Goal: Task Accomplishment & Management: Complete application form

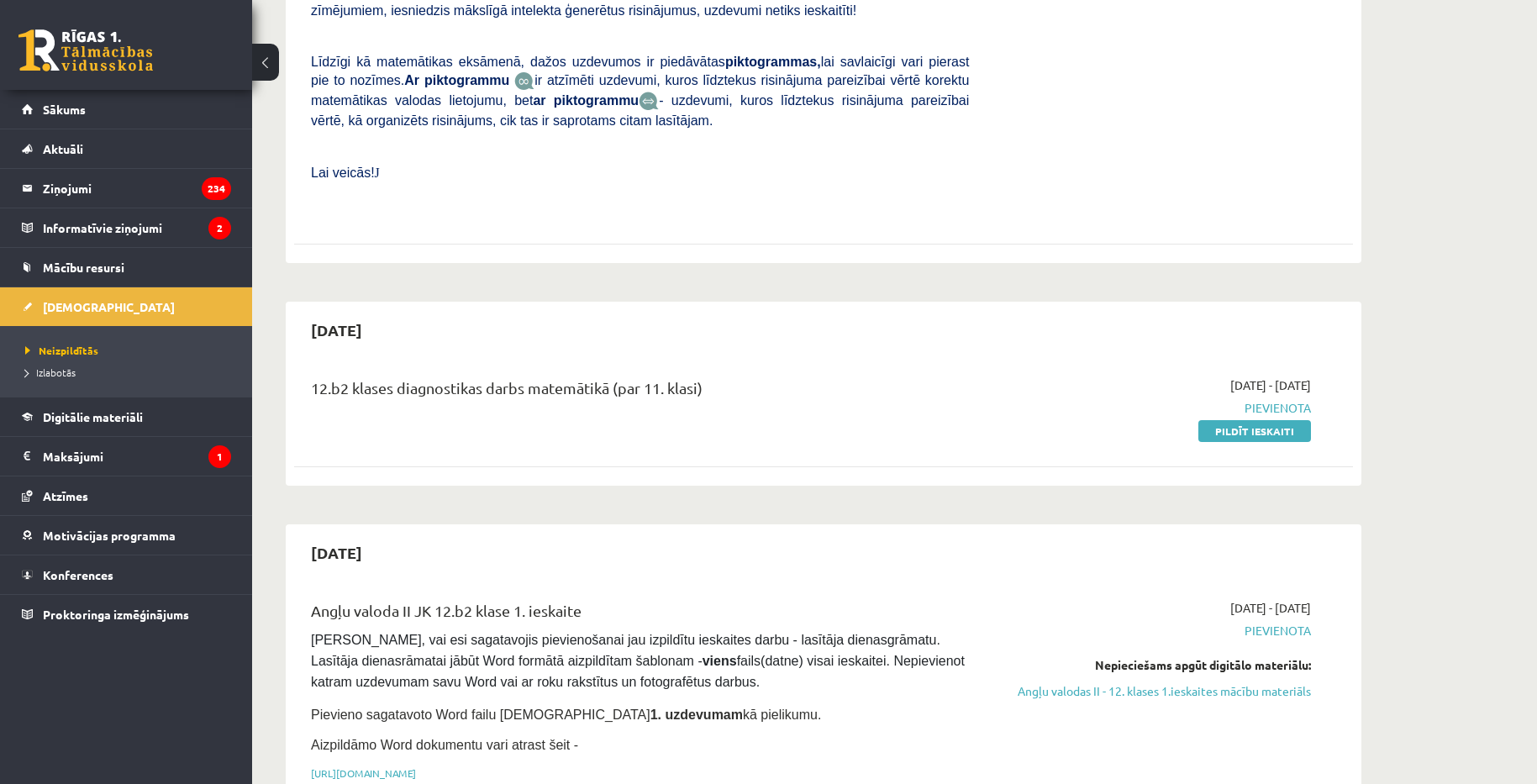
scroll to position [756, 0]
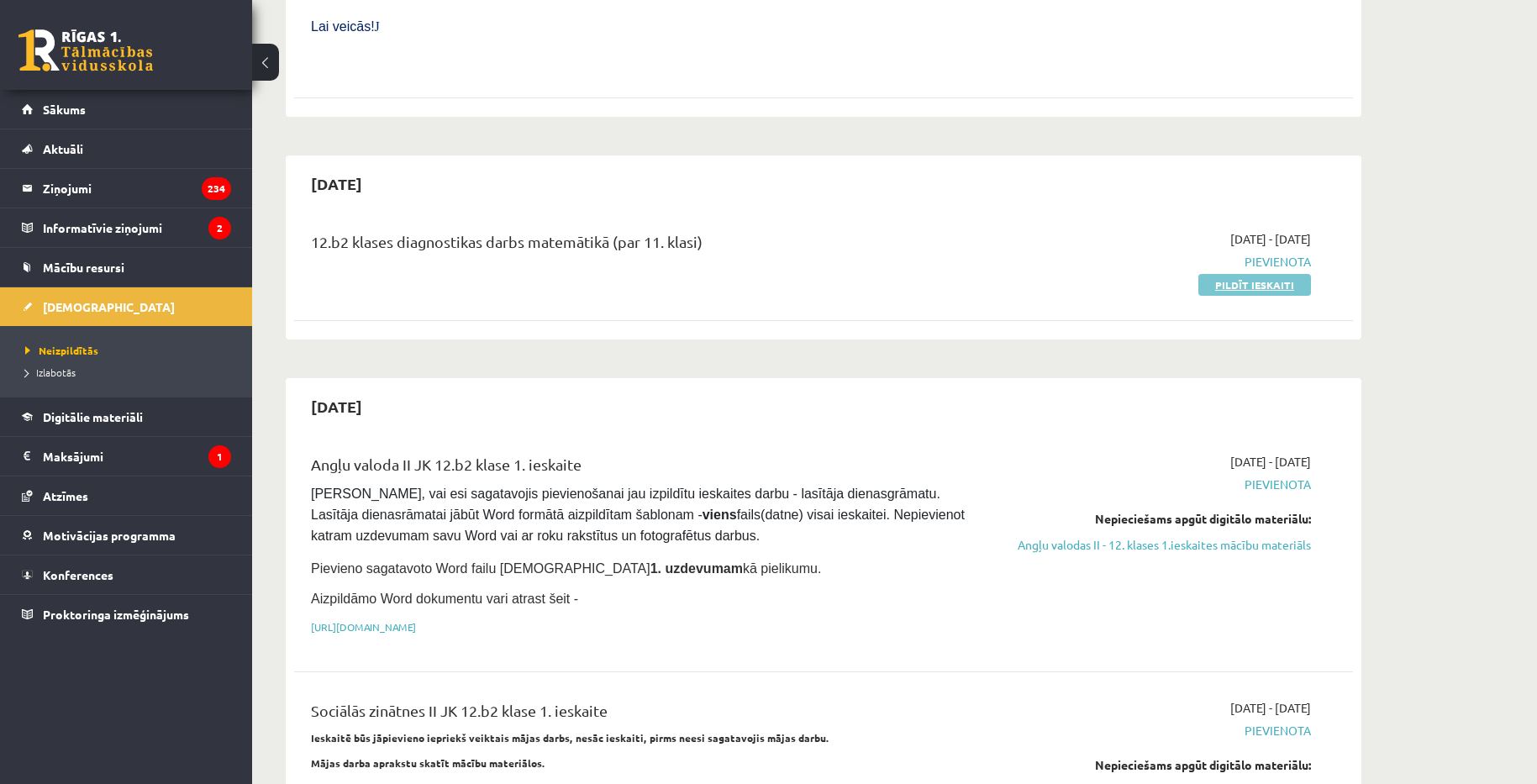
click at [1261, 274] on link "Pildīt ieskaiti" at bounding box center [1255, 285] width 113 height 22
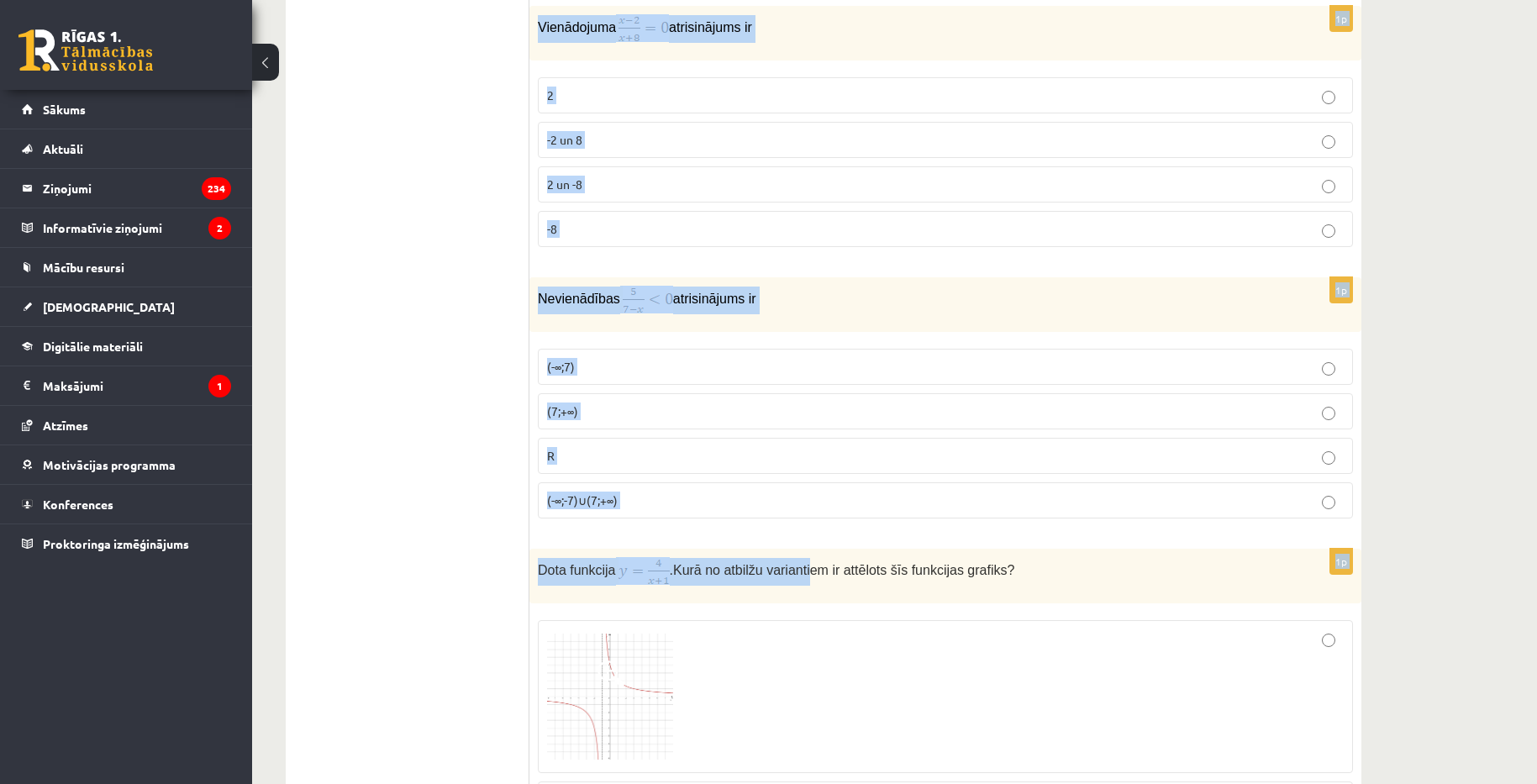
scroll to position [5123, 0]
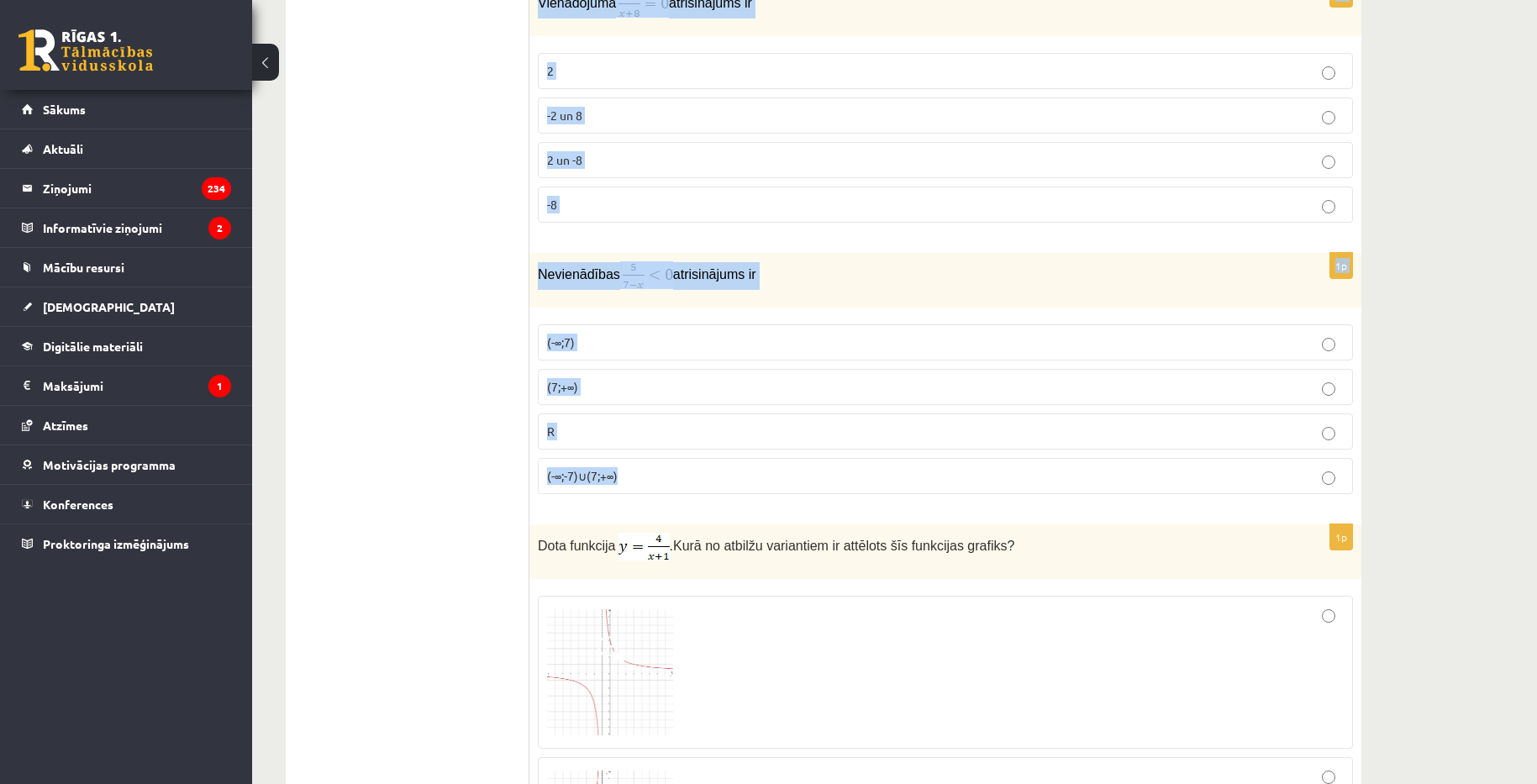
drag, startPoint x: 533, startPoint y: 170, endPoint x: 705, endPoint y: 471, distance: 346.7
copy form "Izsaki 140° lielu leņķi radiānos! 8 π 9 8 π 9 7 π 9 7 π 9 14 π 9 14 π 9 9 π 7 9…"
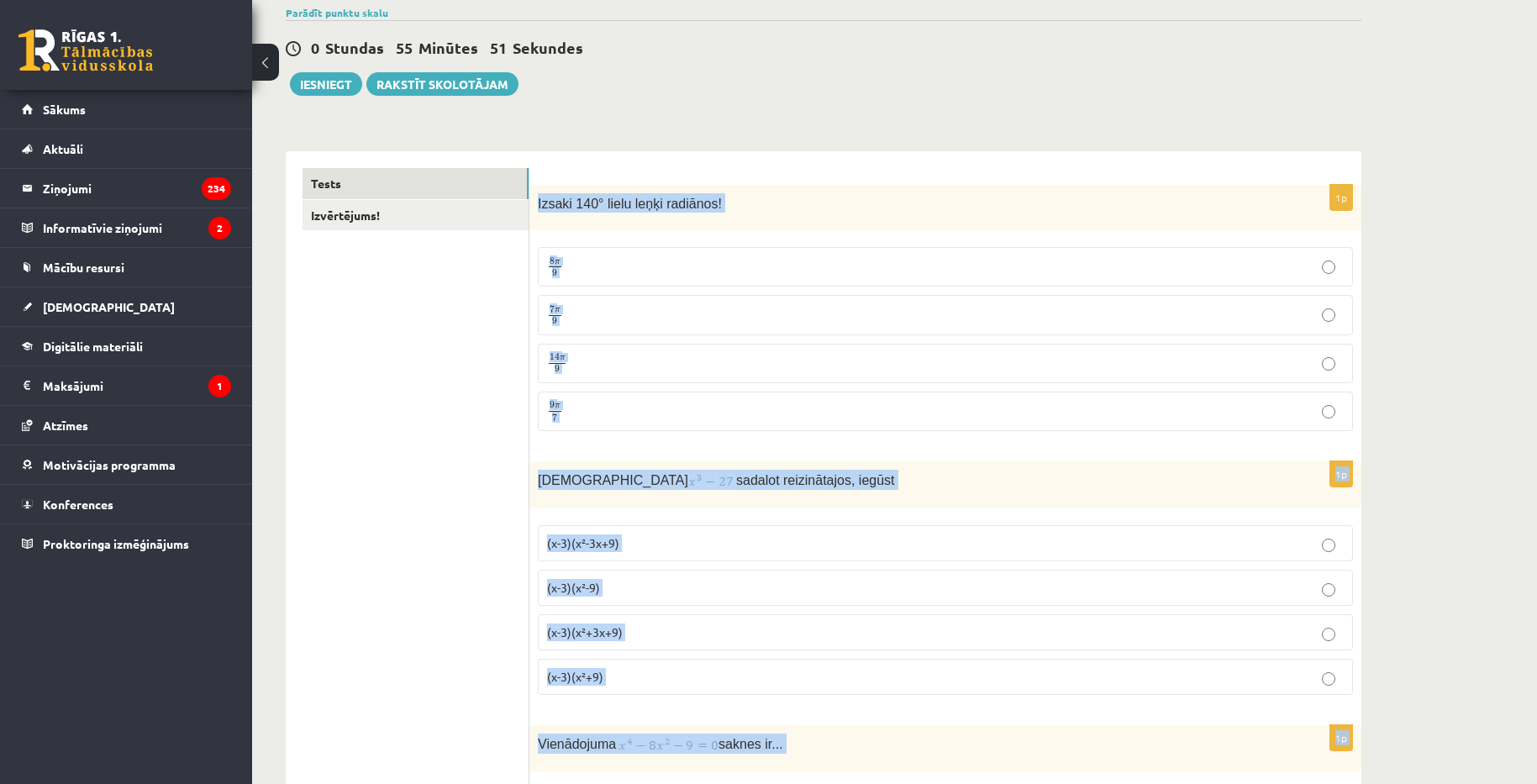
scroll to position [252, 0]
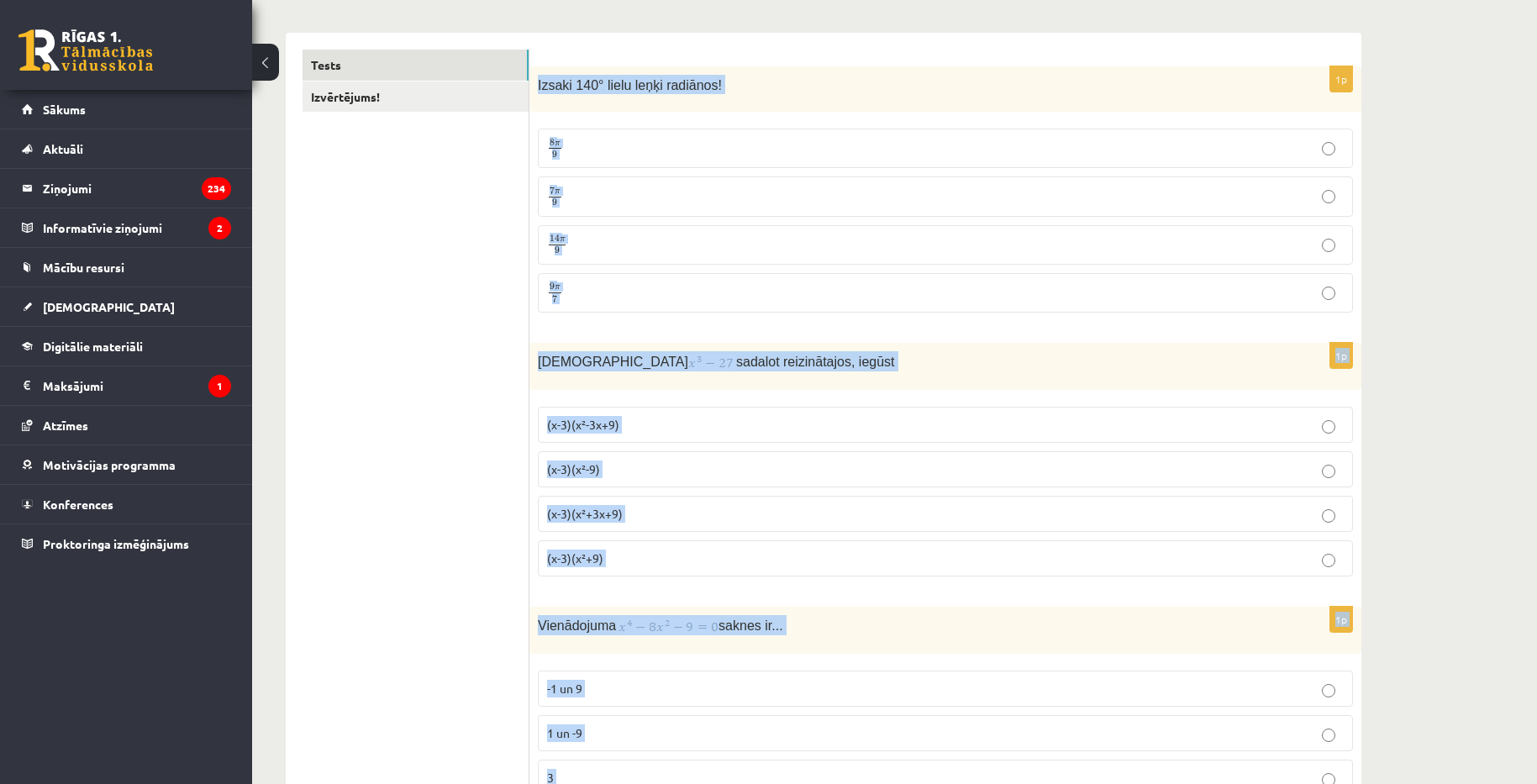
click at [717, 225] on label "14 π 9 14 π 9" at bounding box center [945, 244] width 815 height 39
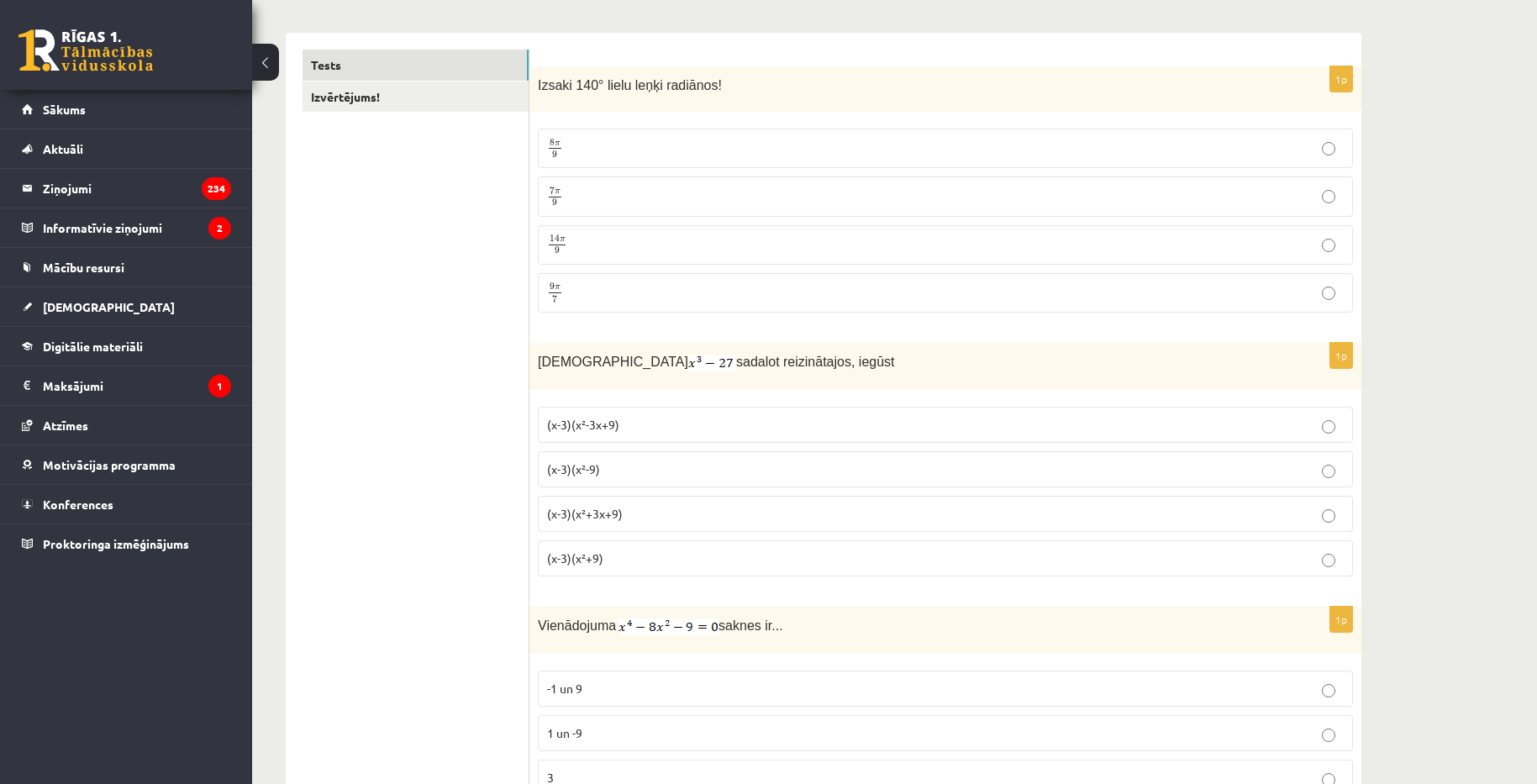
click at [703, 202] on p "7 π 9 7 π 9" at bounding box center [945, 196] width 796 height 21
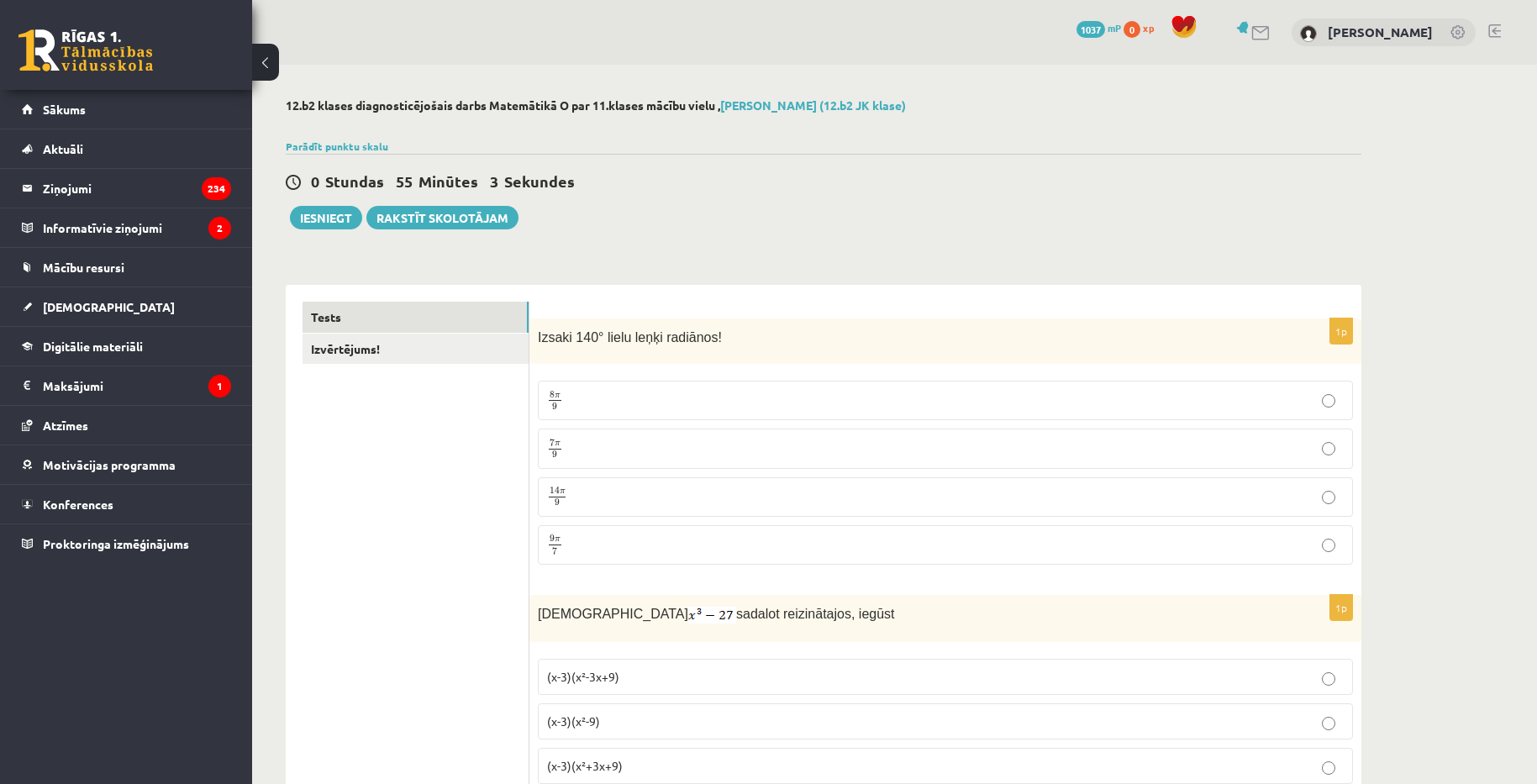
scroll to position [336, 0]
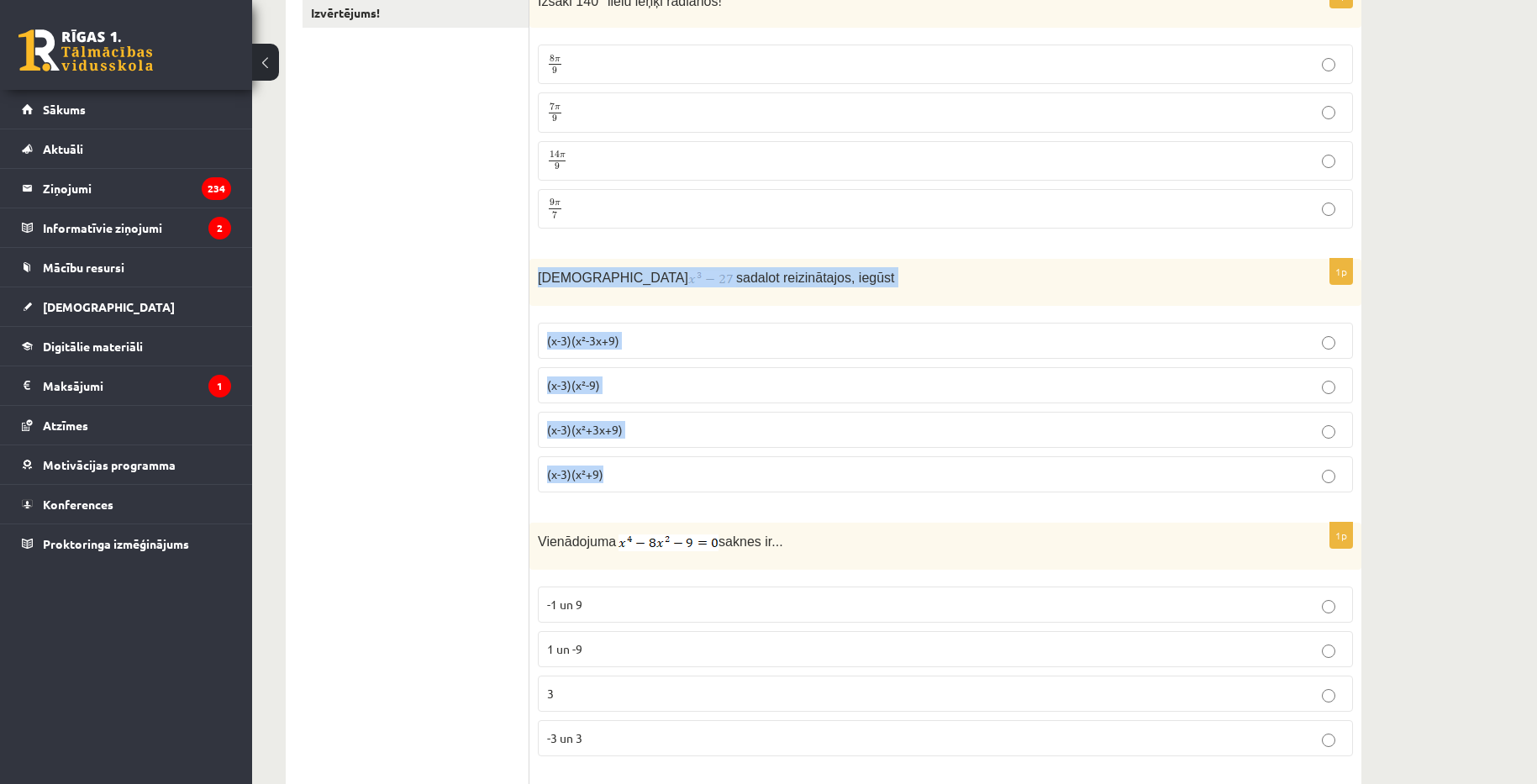
drag, startPoint x: 534, startPoint y: 279, endPoint x: 639, endPoint y: 455, distance: 204.9
click at [647, 466] on div "1p Izteiksmi sadalot reizinātajos, iegūst (x-3)(x²-3x+9) (x-3)(x²-9) (x-3)(x²+3…" at bounding box center [945, 381] width 832 height 246
copy div "Izteiksmi sadalot reizinātajos, iegūst (x-3)(x²-3x+9) (x-3)(x²-9) (x-3)(x²+3x+9…"
click at [639, 290] on div "Izteiksmi sadalot reizinātajos, iegūst" at bounding box center [945, 282] width 832 height 47
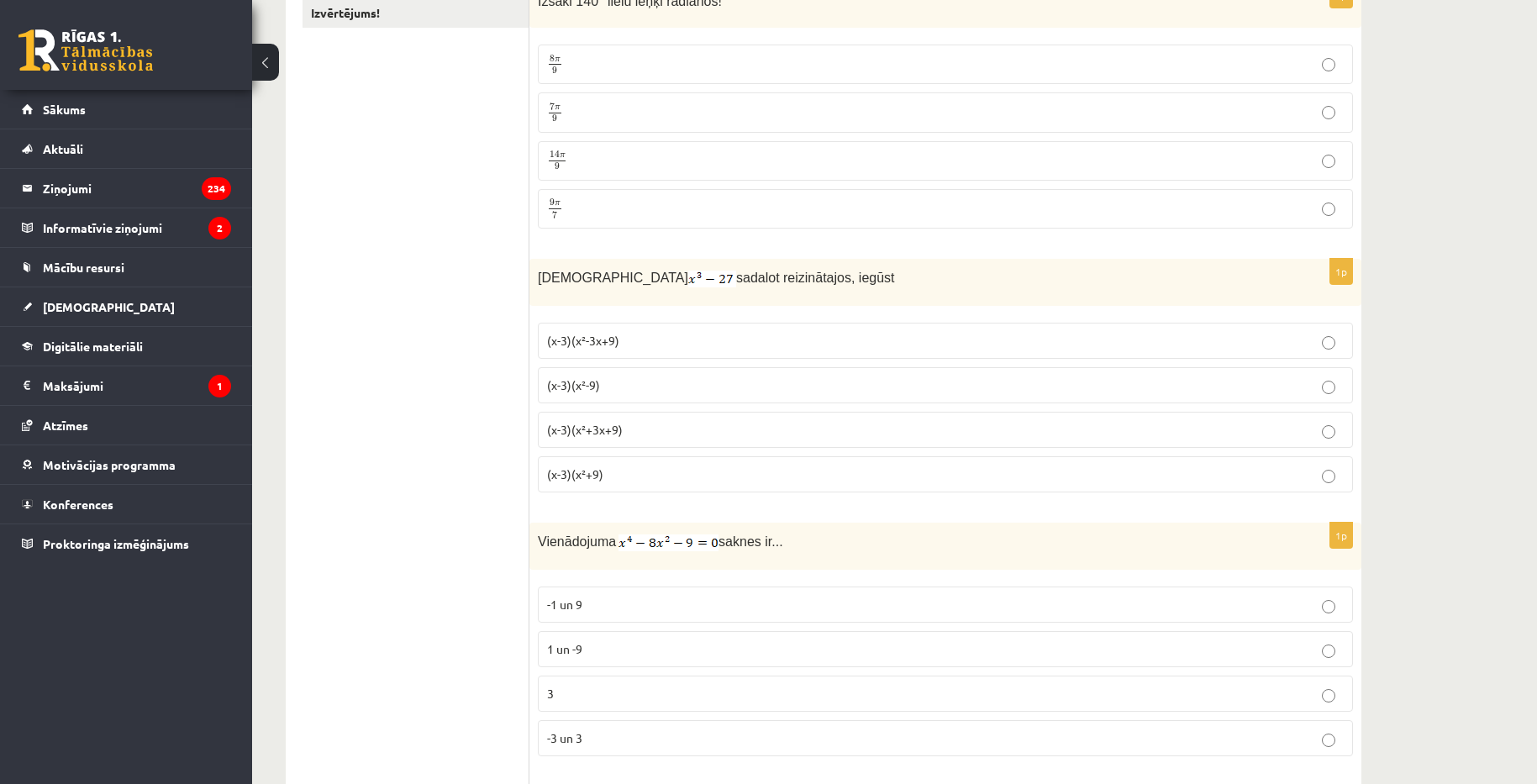
click at [666, 433] on p "(x-3)(x²+3x+9)" at bounding box center [945, 429] width 796 height 17
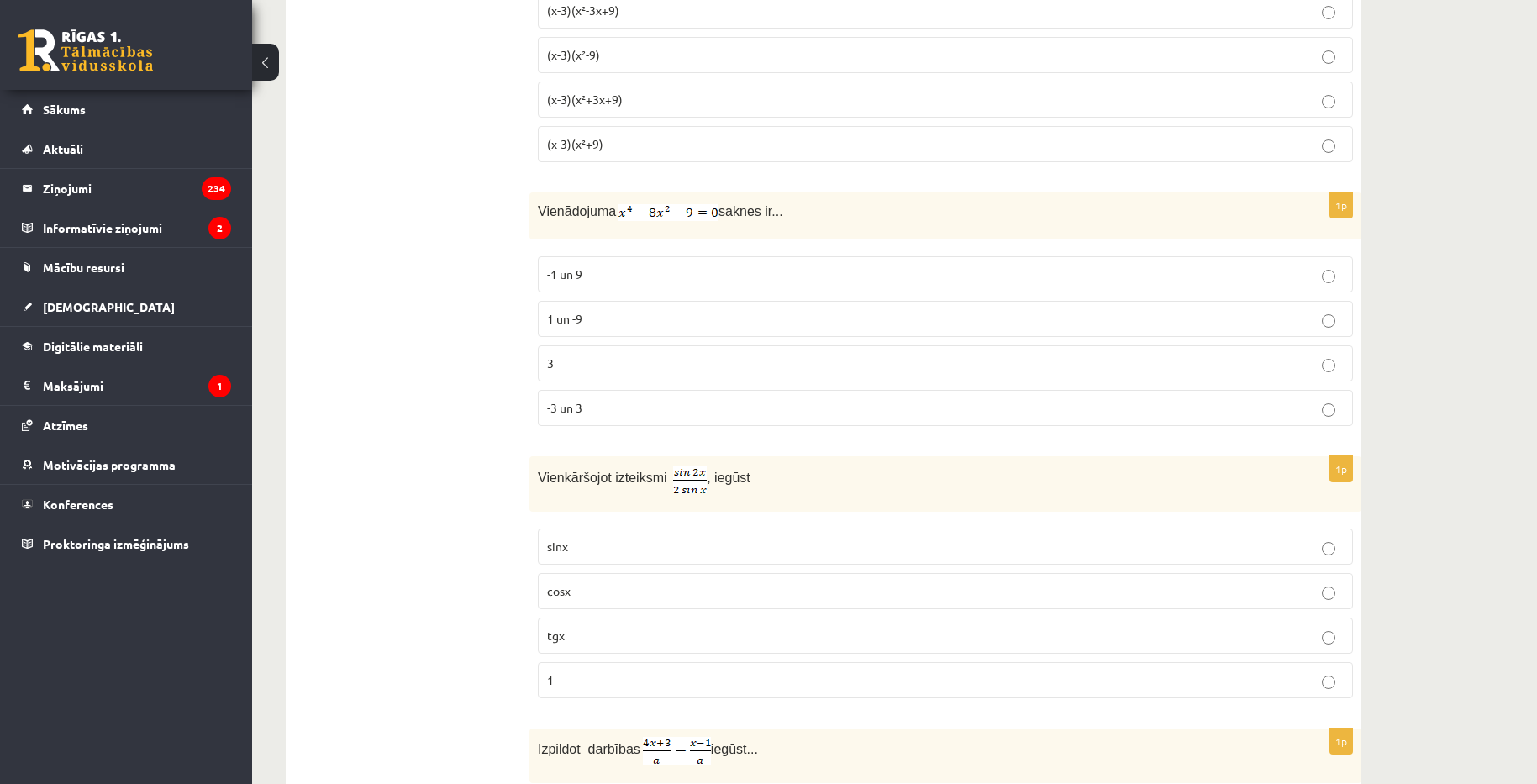
scroll to position [672, 0]
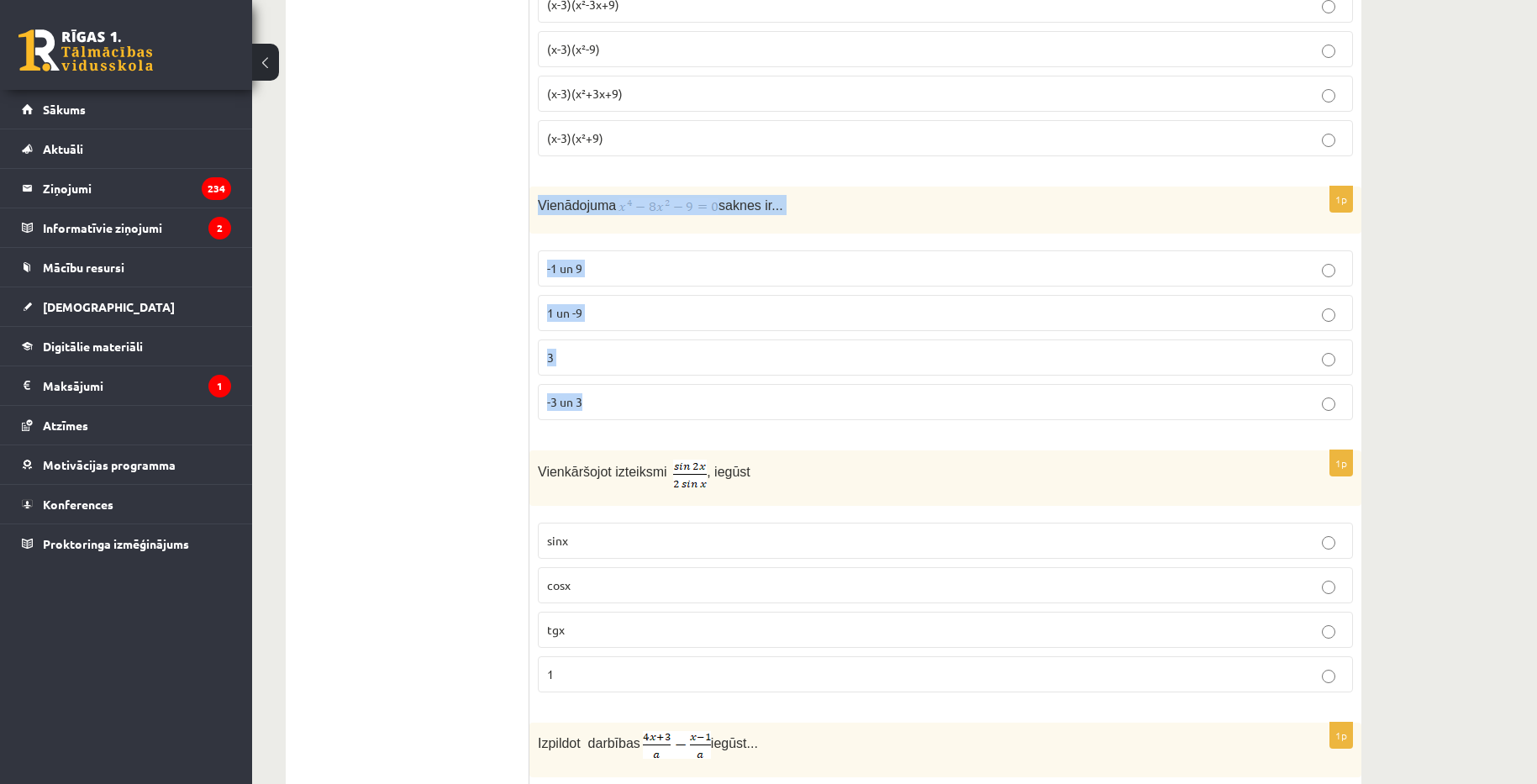
drag, startPoint x: 537, startPoint y: 205, endPoint x: 632, endPoint y: 400, distance: 216.9
click at [632, 400] on div "1p Vienādojuma saknes ir... -1 un 9 1 un -9 3 -3 un 3" at bounding box center [945, 309] width 832 height 246
copy div "Vienādojuma saknes ir... -1 un 9 1 un -9 3 -3 un 3"
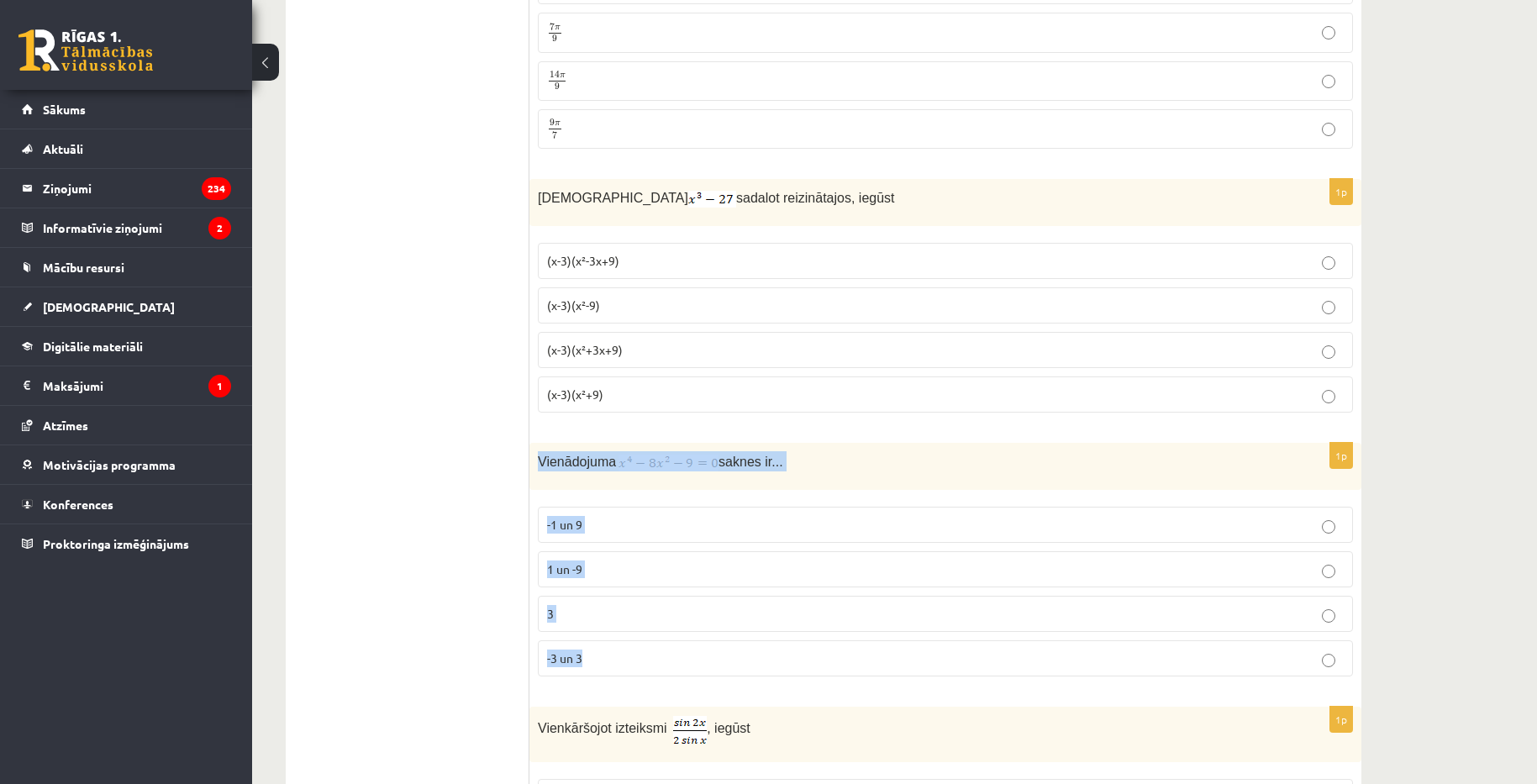
scroll to position [504, 0]
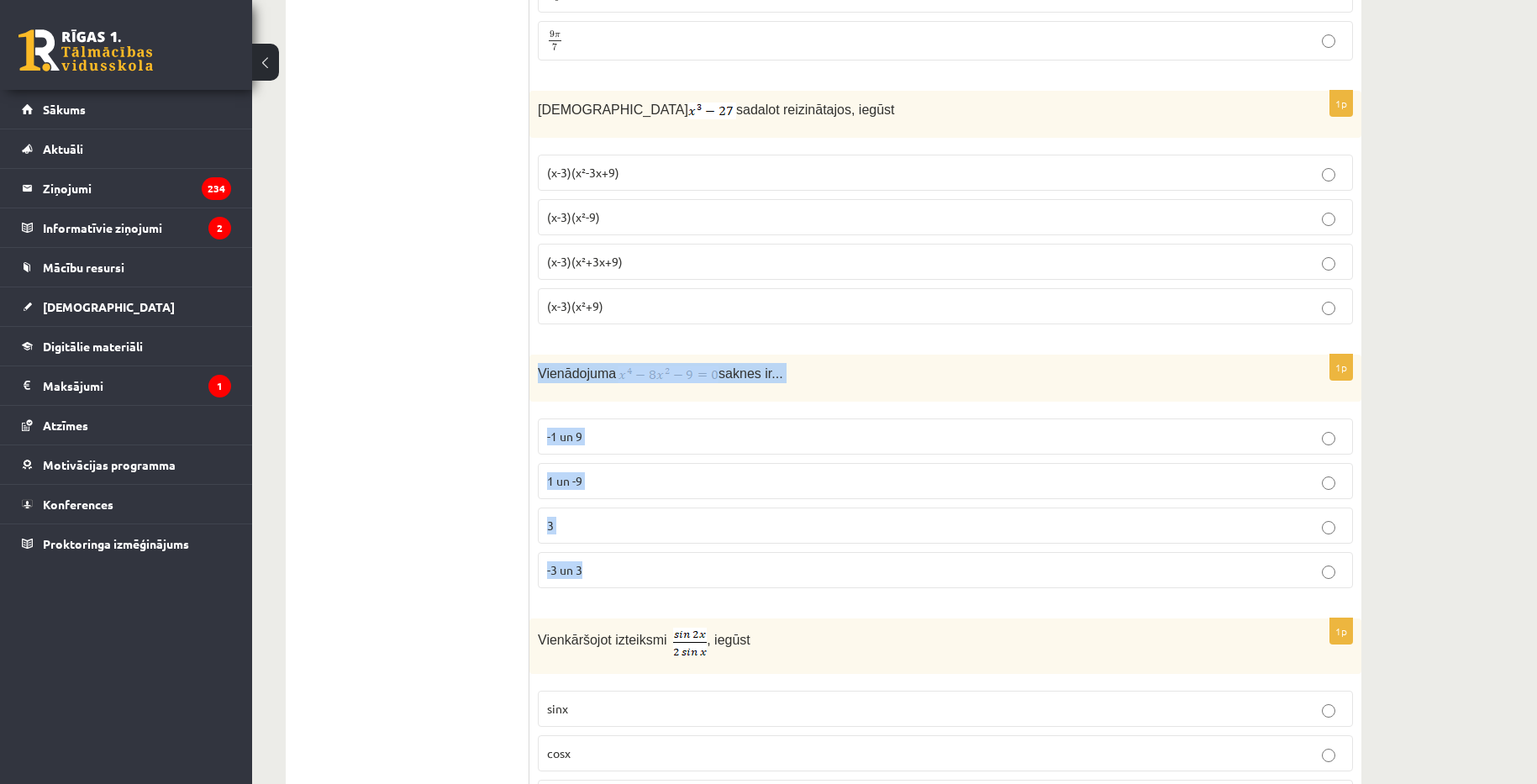
click at [689, 574] on p "-3 un 3" at bounding box center [945, 569] width 796 height 17
click at [696, 571] on p "-3 un 3" at bounding box center [945, 569] width 796 height 17
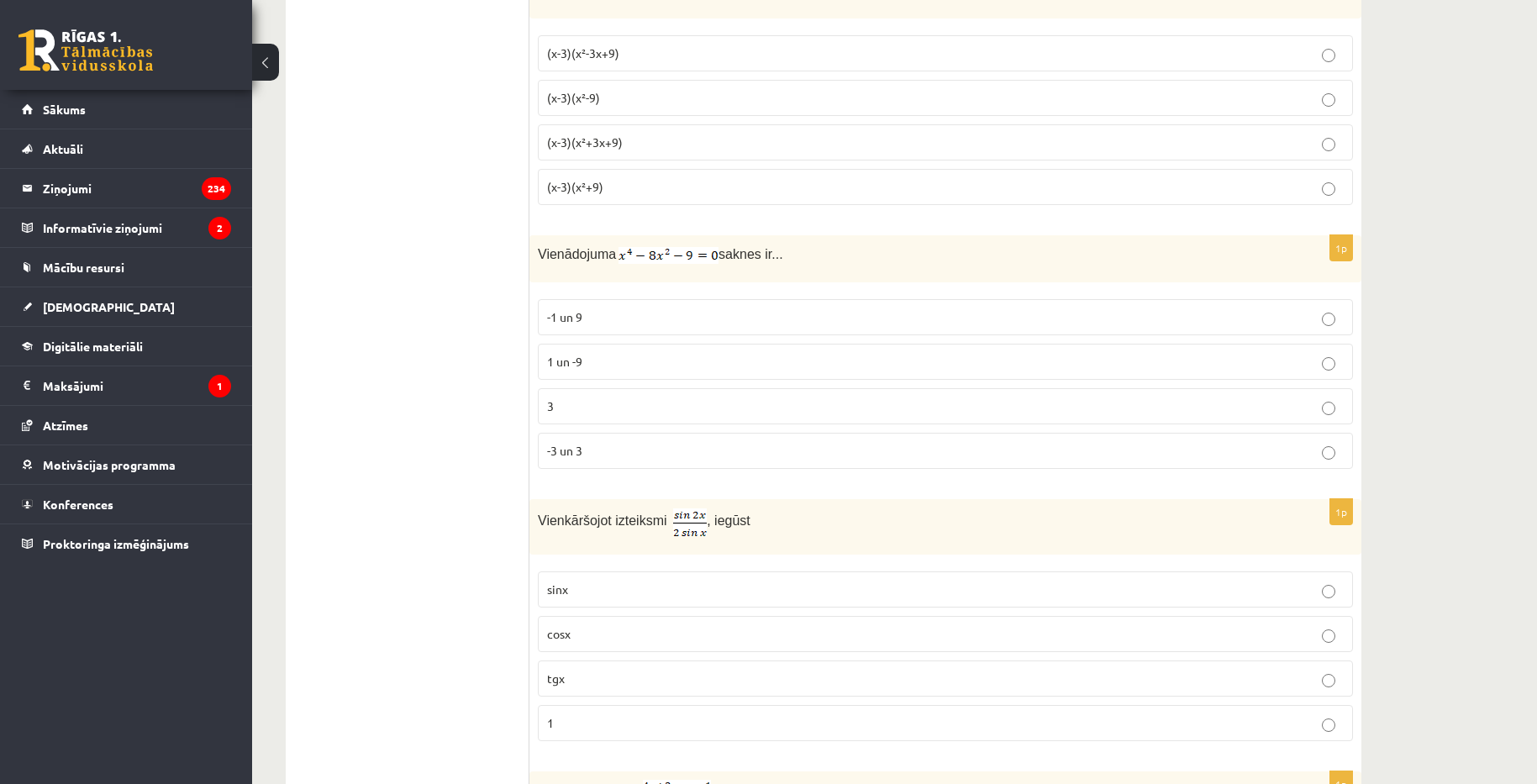
scroll to position [924, 0]
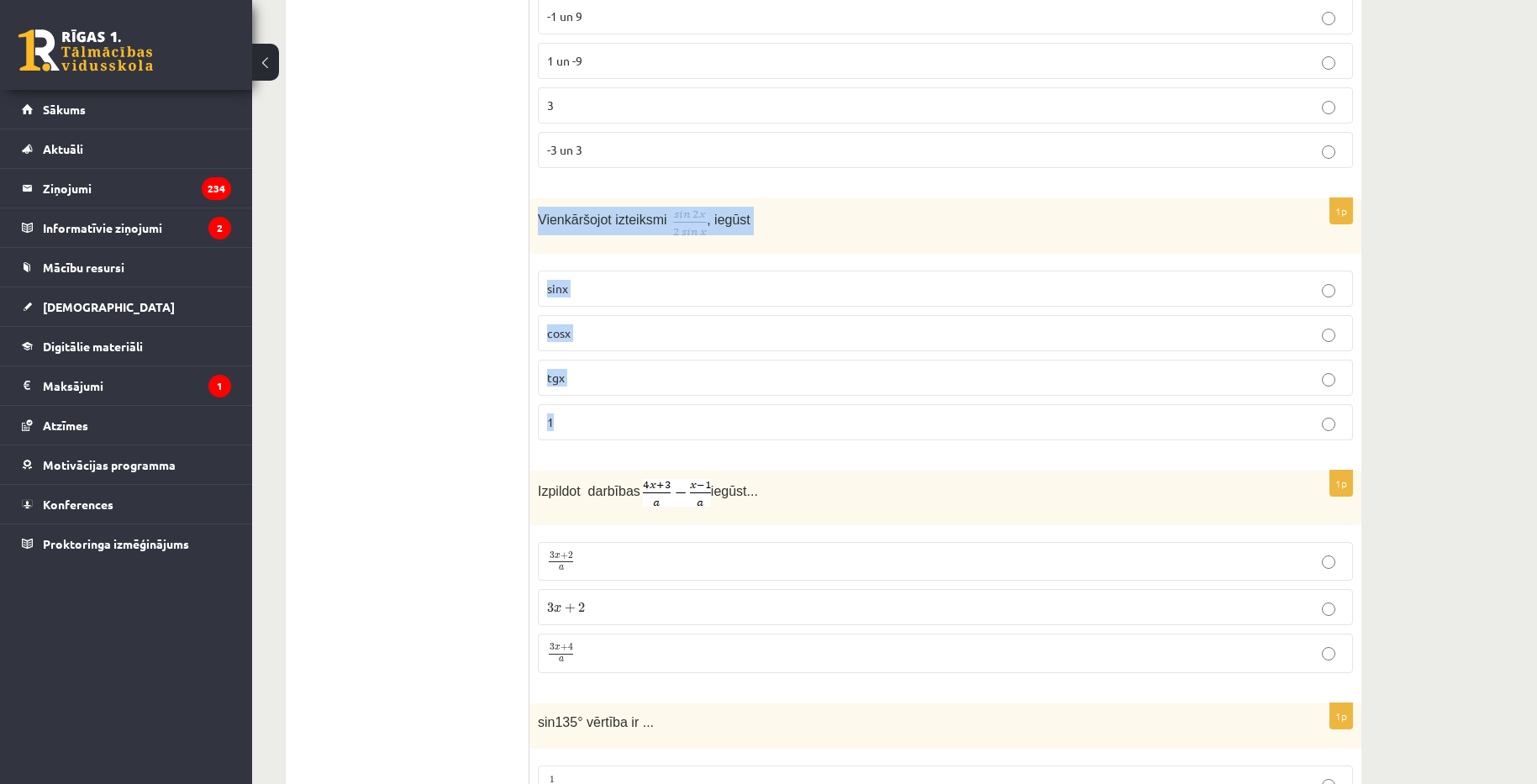
drag, startPoint x: 536, startPoint y: 216, endPoint x: 632, endPoint y: 408, distance: 214.7
click at [632, 408] on div "1p Vienkāršojot izteiksmi , iegūst sinx cosx tgx 1" at bounding box center [945, 326] width 832 height 256
copy div "Vienkāršojot izteiksmi , iegūst sinx cosx tgx 1"
click at [678, 494] on img at bounding box center [676, 492] width 68 height 27
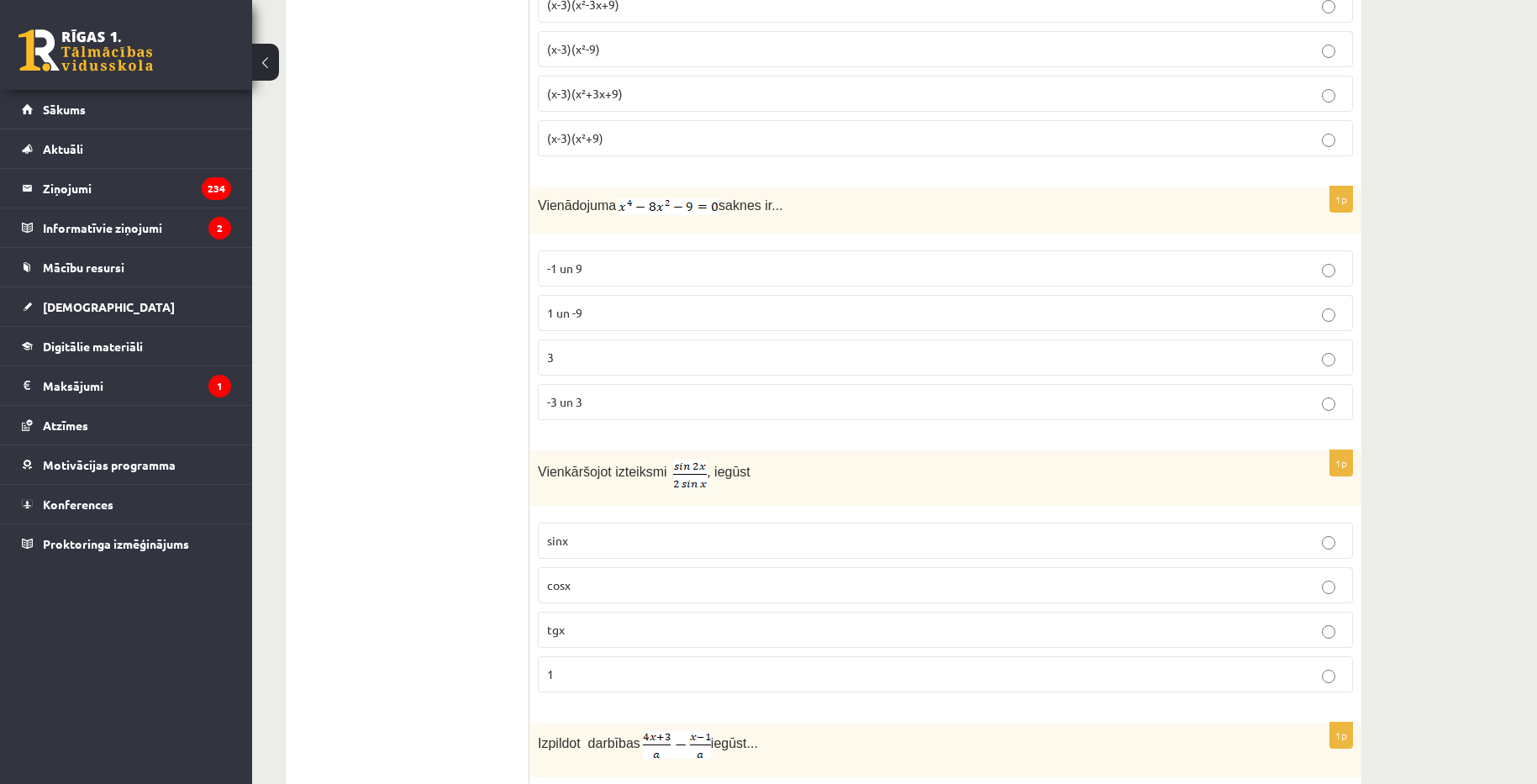
scroll to position [839, 0]
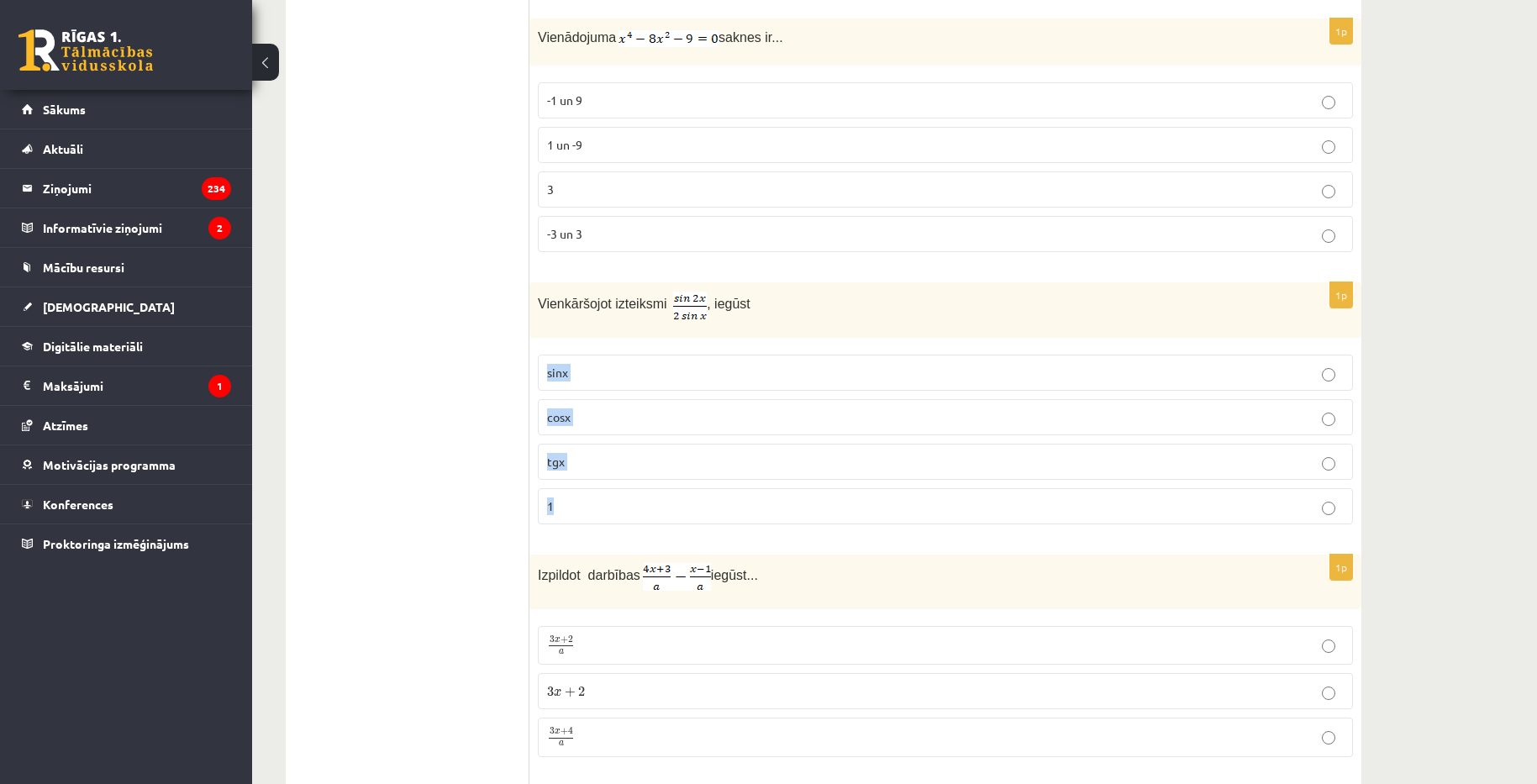
drag, startPoint x: 541, startPoint y: 375, endPoint x: 585, endPoint y: 501, distance: 133.5
click at [585, 501] on fieldset "sinx cosx tgx 1" at bounding box center [945, 437] width 815 height 183
copy fieldset "sinx cosx tgx 1"
click at [581, 334] on div "Vienkāršojot izteiksmi , iegūst" at bounding box center [945, 309] width 832 height 55
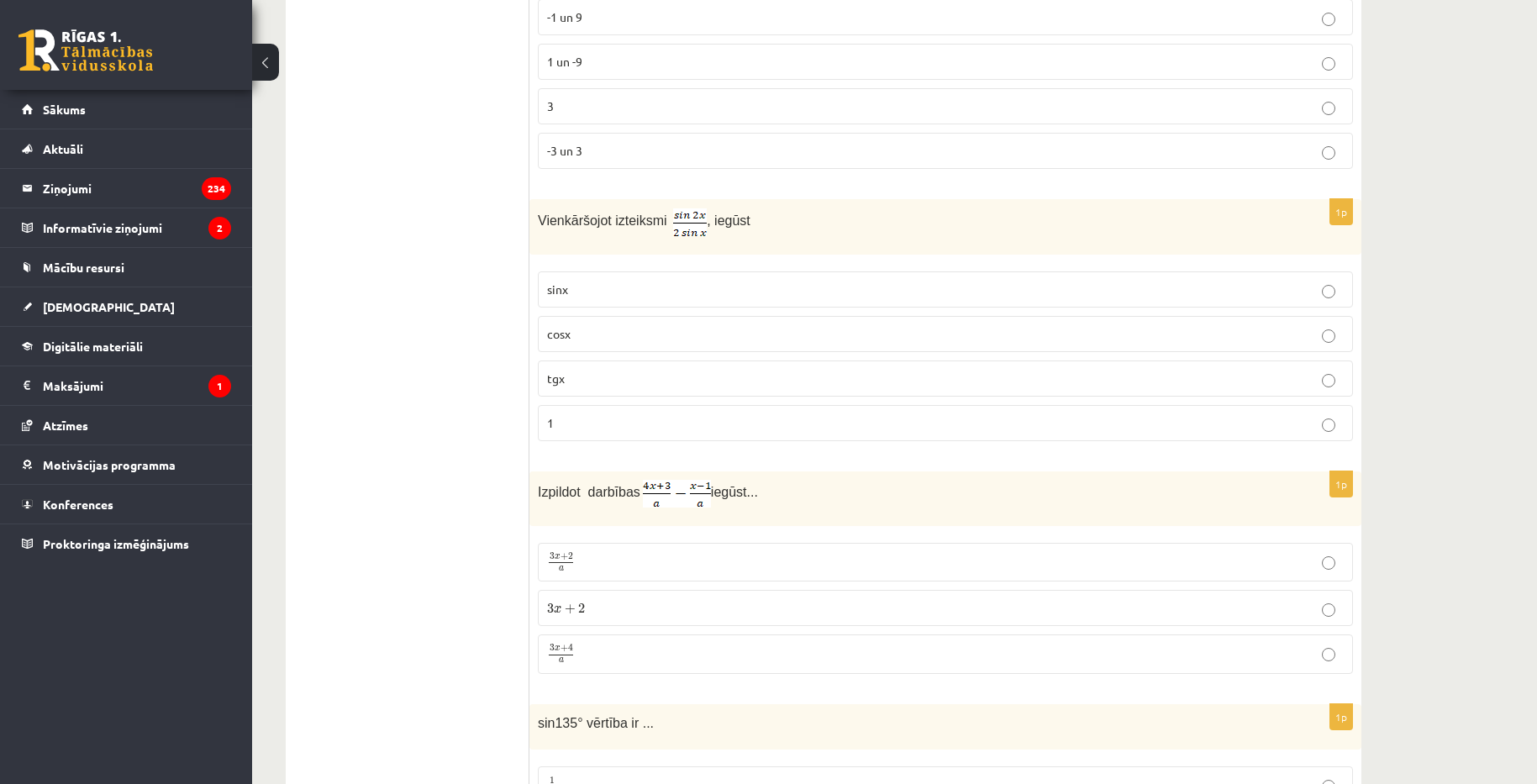
scroll to position [924, 0]
click at [739, 419] on p "1" at bounding box center [945, 421] width 796 height 17
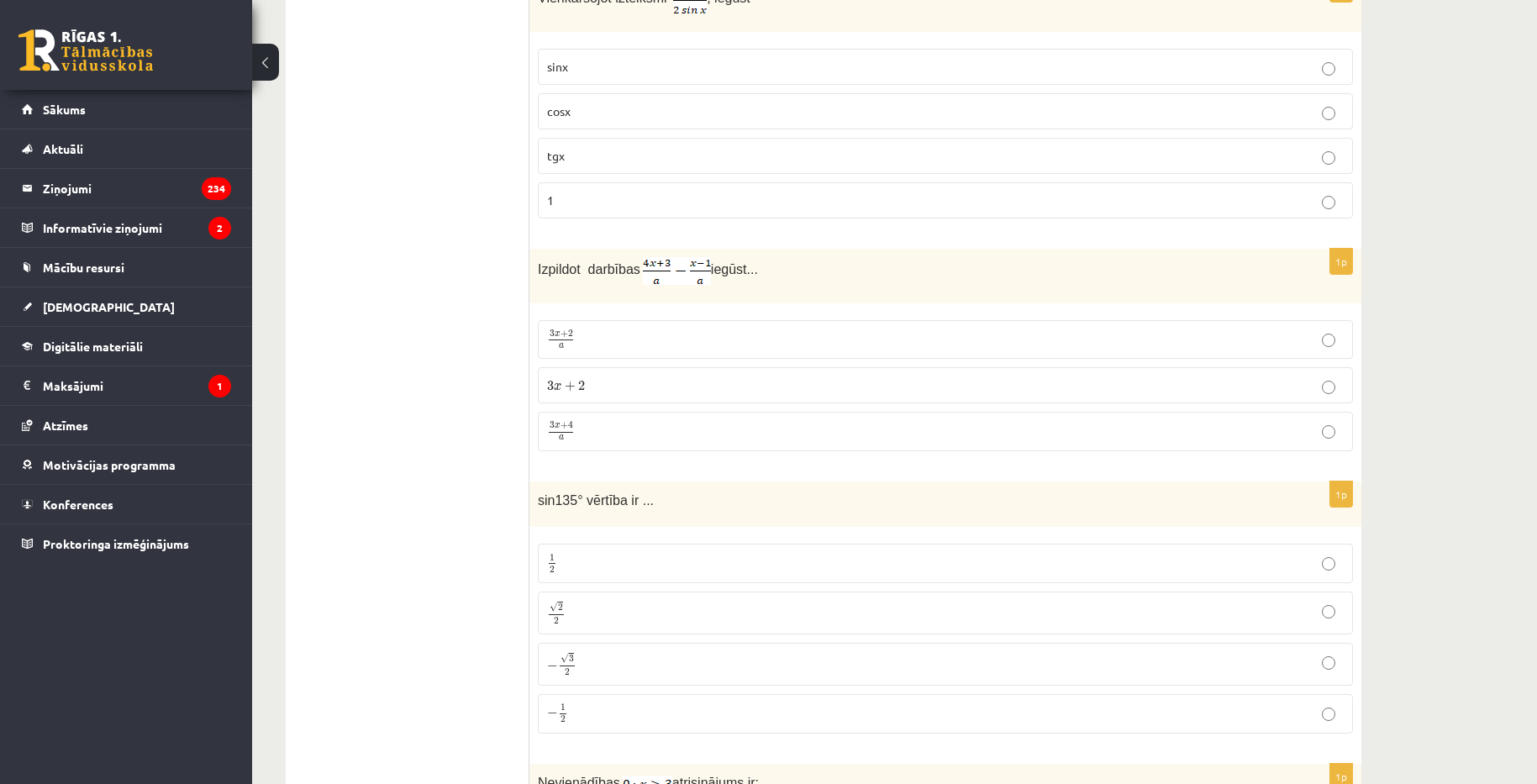
scroll to position [1176, 0]
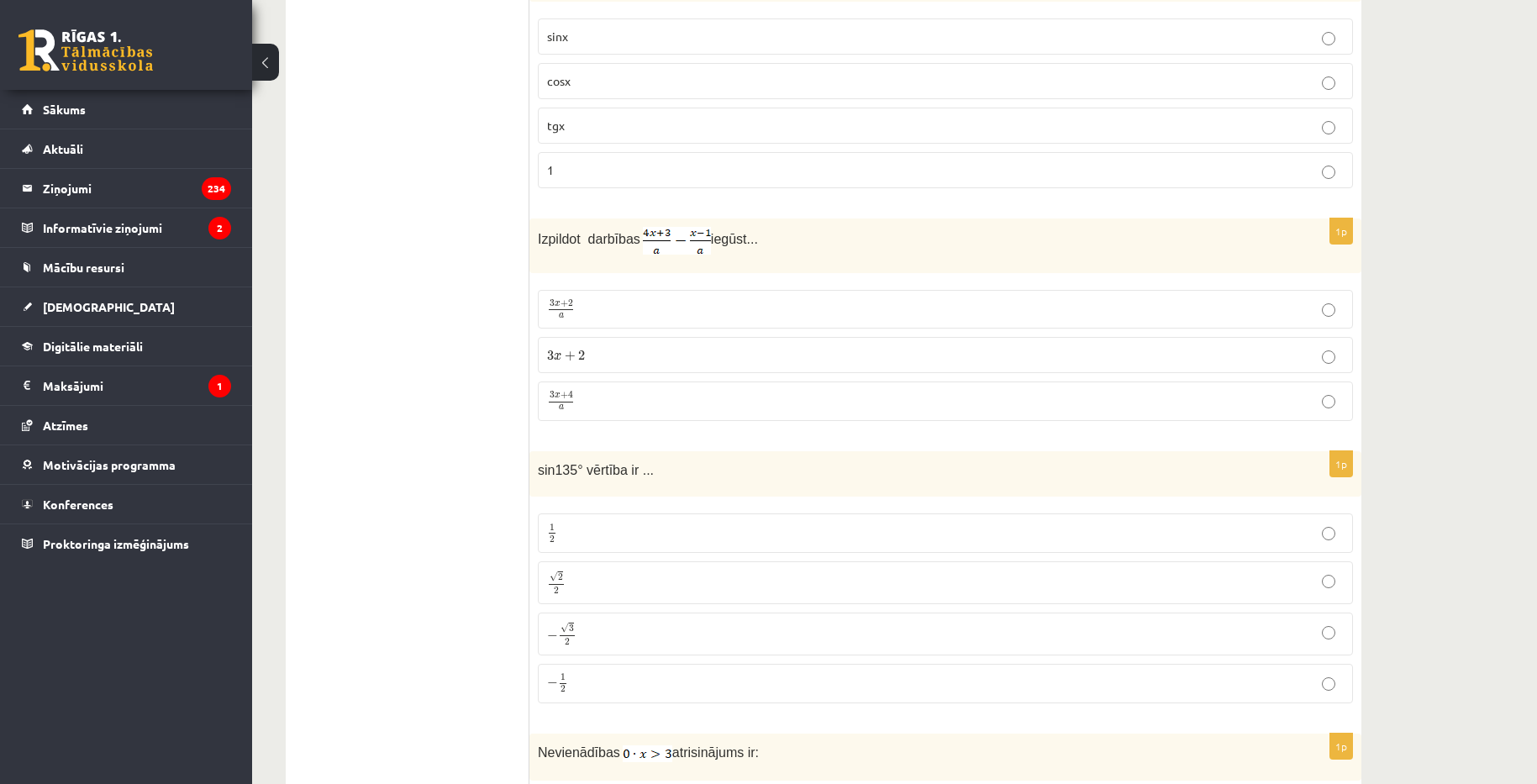
drag, startPoint x: 532, startPoint y: 236, endPoint x: 759, endPoint y: 251, distance: 227.5
click at [759, 251] on div "Izpildot darbības iegūst..." at bounding box center [945, 246] width 832 height 55
click at [571, 276] on div "1p Izpildot darbības iegūst... 3 x + 2 a 3 x + 2 a 3 x + 2 3 x + 2 3 x + 4 a 3 …" at bounding box center [945, 326] width 832 height 216
drag, startPoint x: 535, startPoint y: 236, endPoint x: 648, endPoint y: 414, distance: 210.8
click at [648, 414] on div "1p Izpildot darbības iegūst... 3 x + 2 a 3 x + 2 a 3 x + 2 3 x + 2 3 x + 4 a 3 …" at bounding box center [945, 326] width 832 height 216
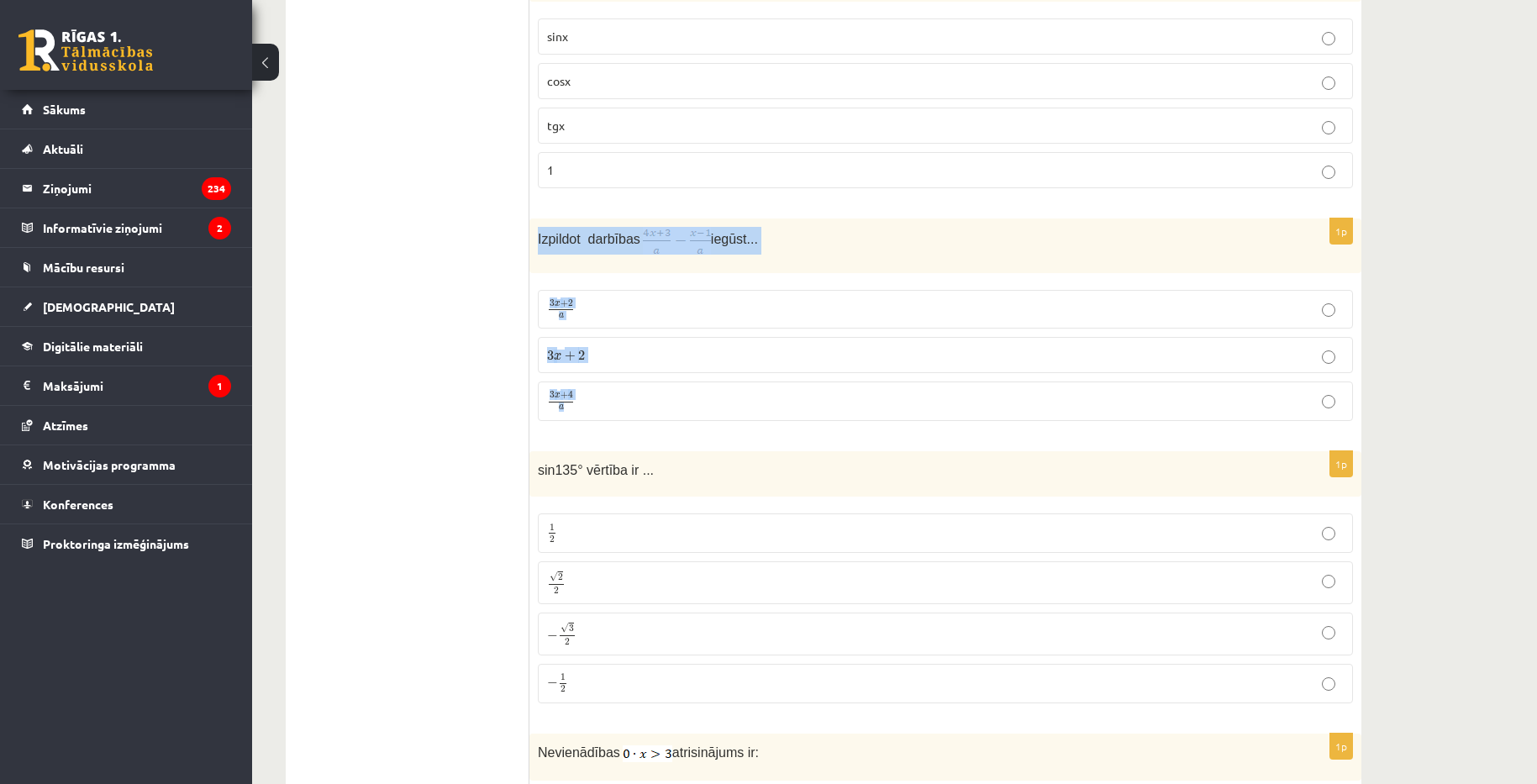
copy div "Izpildot darbības iegūst... 3 x + 2 a 3 x + 2 a 3 x + 2 3 x + 2 3 x + 4 a"
drag, startPoint x: 681, startPoint y: 239, endPoint x: 651, endPoint y: 236, distance: 30.1
click at [649, 236] on img at bounding box center [676, 240] width 68 height 27
click at [652, 236] on img at bounding box center [676, 240] width 68 height 27
click at [798, 246] on p "Izpildot darbības iegūst..." at bounding box center [903, 240] width 731 height 27
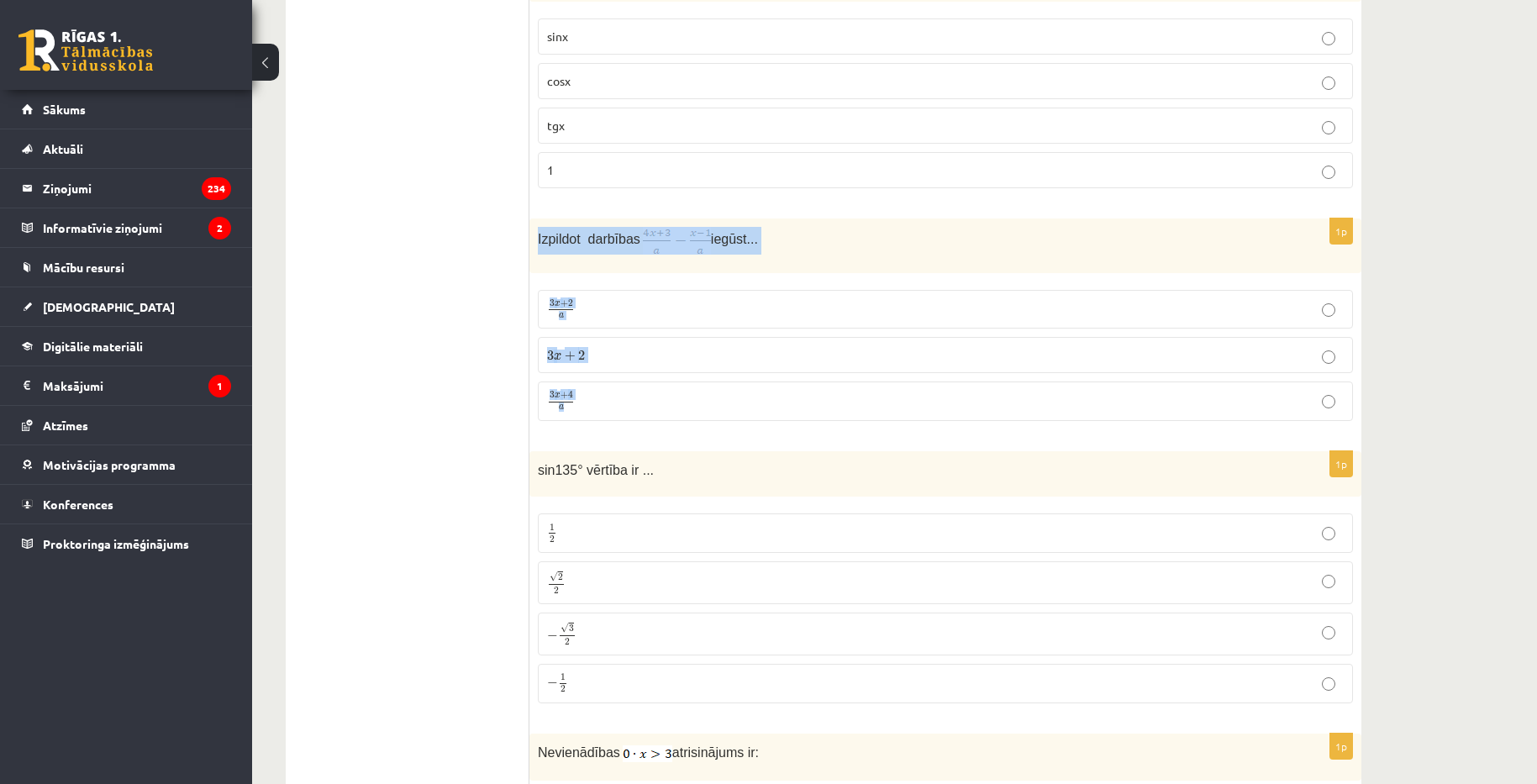
click at [799, 246] on p "Izpildot darbības iegūst..." at bounding box center [903, 240] width 731 height 27
click at [909, 254] on p "Izpildot darbības iegūst..." at bounding box center [903, 240] width 731 height 27
click at [759, 400] on p "3 x + 4 a 3 x + 4 a" at bounding box center [945, 400] width 796 height 21
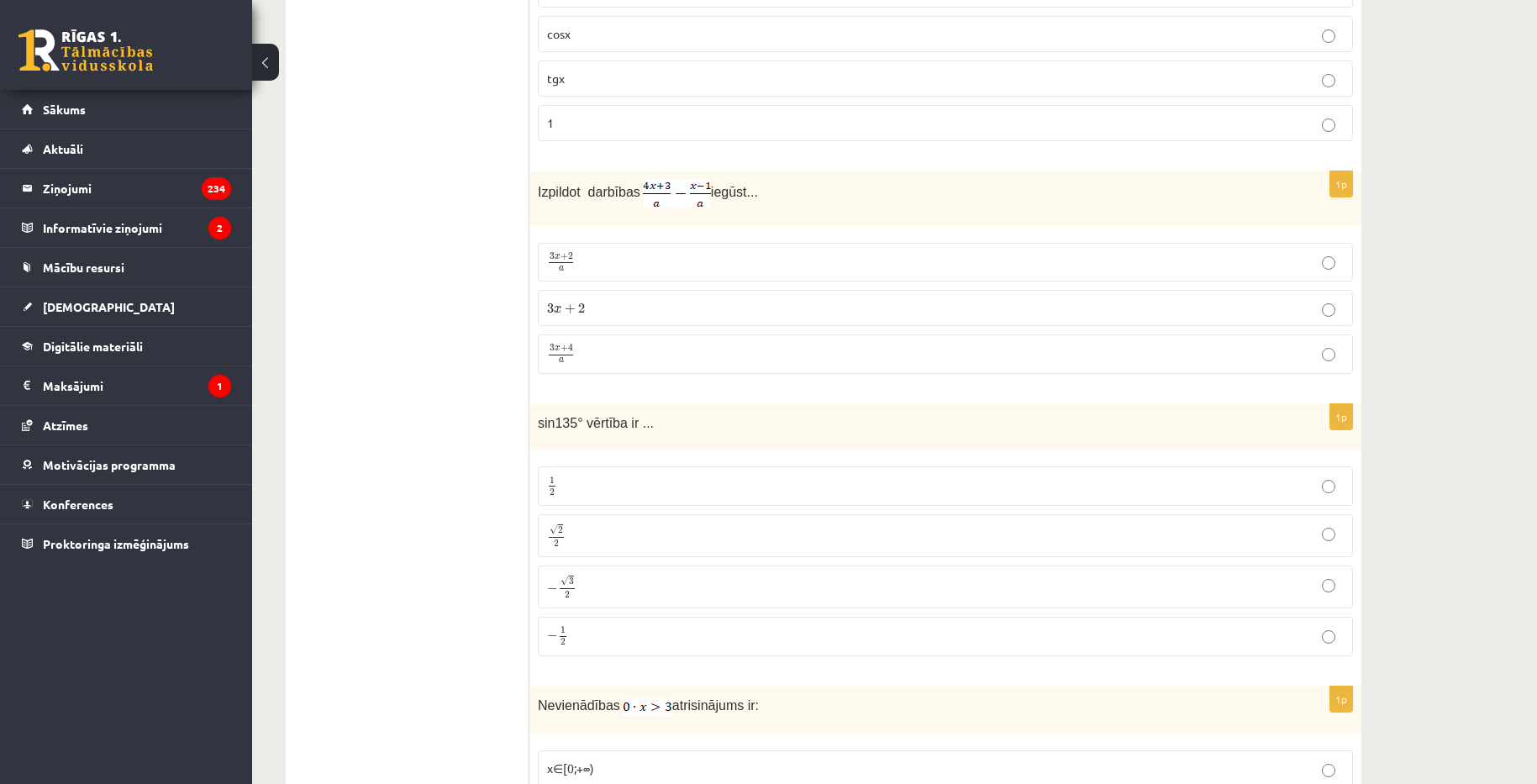
scroll to position [1343, 0]
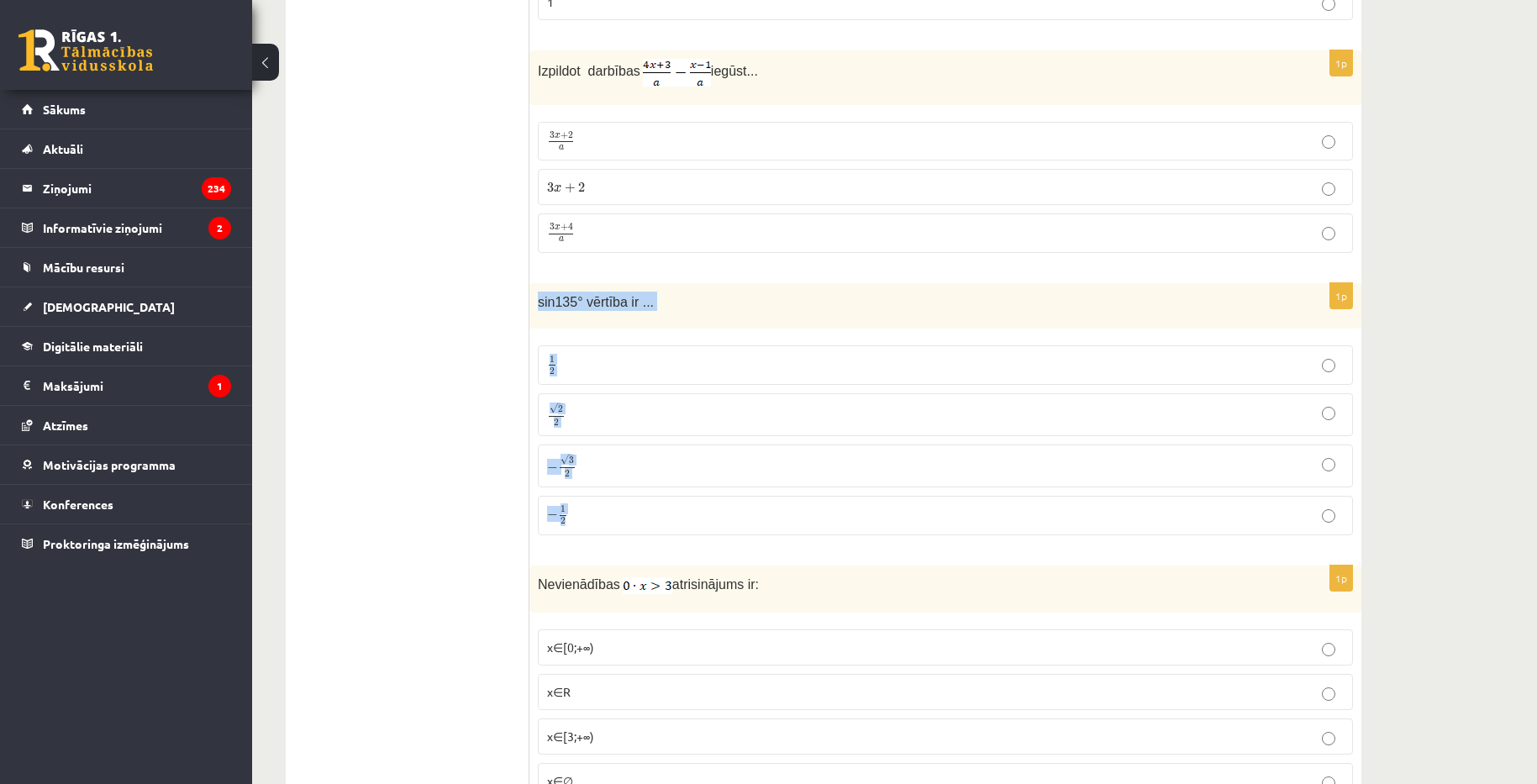
drag, startPoint x: 530, startPoint y: 306, endPoint x: 602, endPoint y: 512, distance: 218.2
click at [602, 512] on div "1p sin135° vērtība ir ... 1 2 1 2 √ 2 2 2 2 − √ 3 2 − 3 2 − 1 2 − 1 2" at bounding box center [945, 416] width 832 height 266
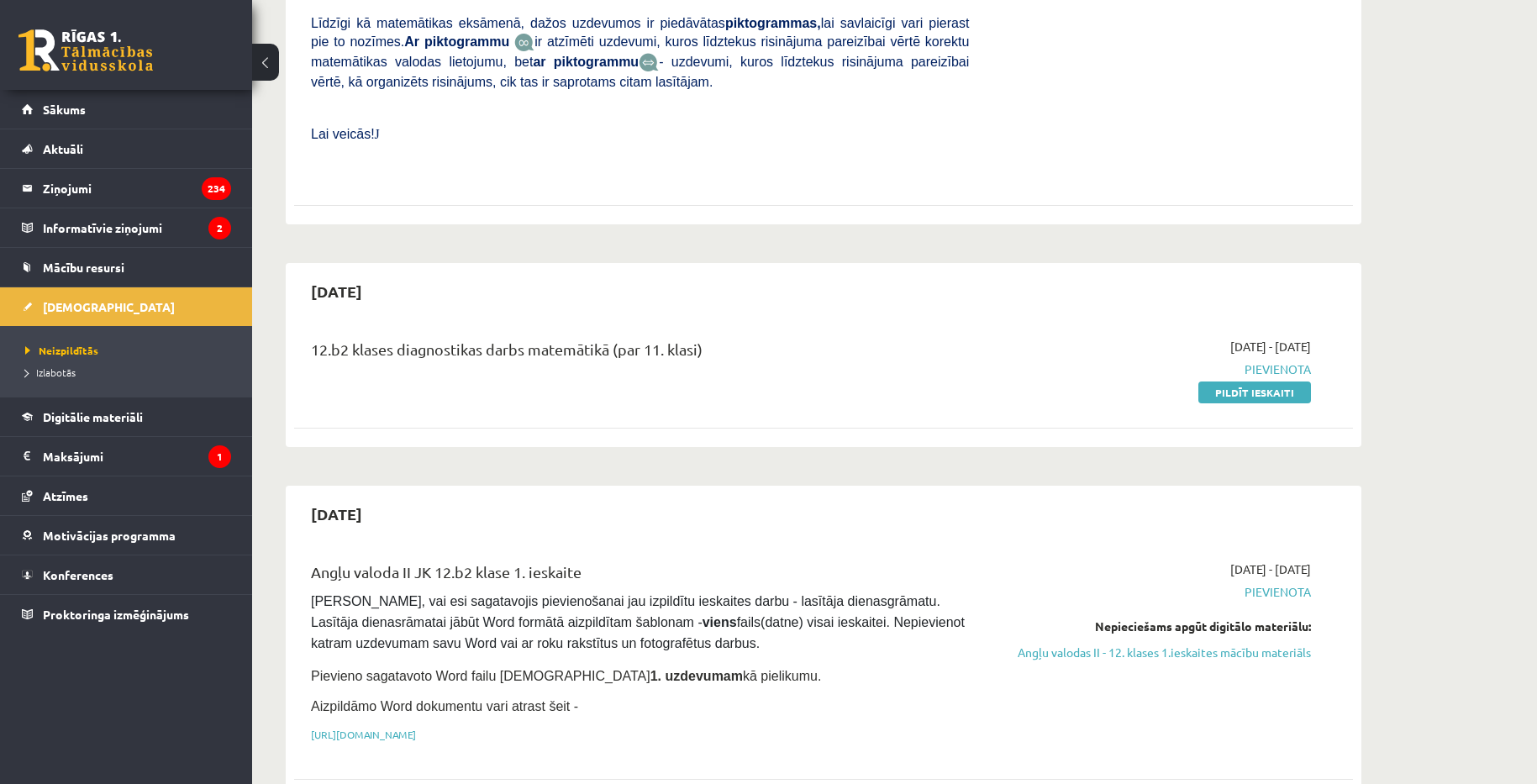
scroll to position [587, 0]
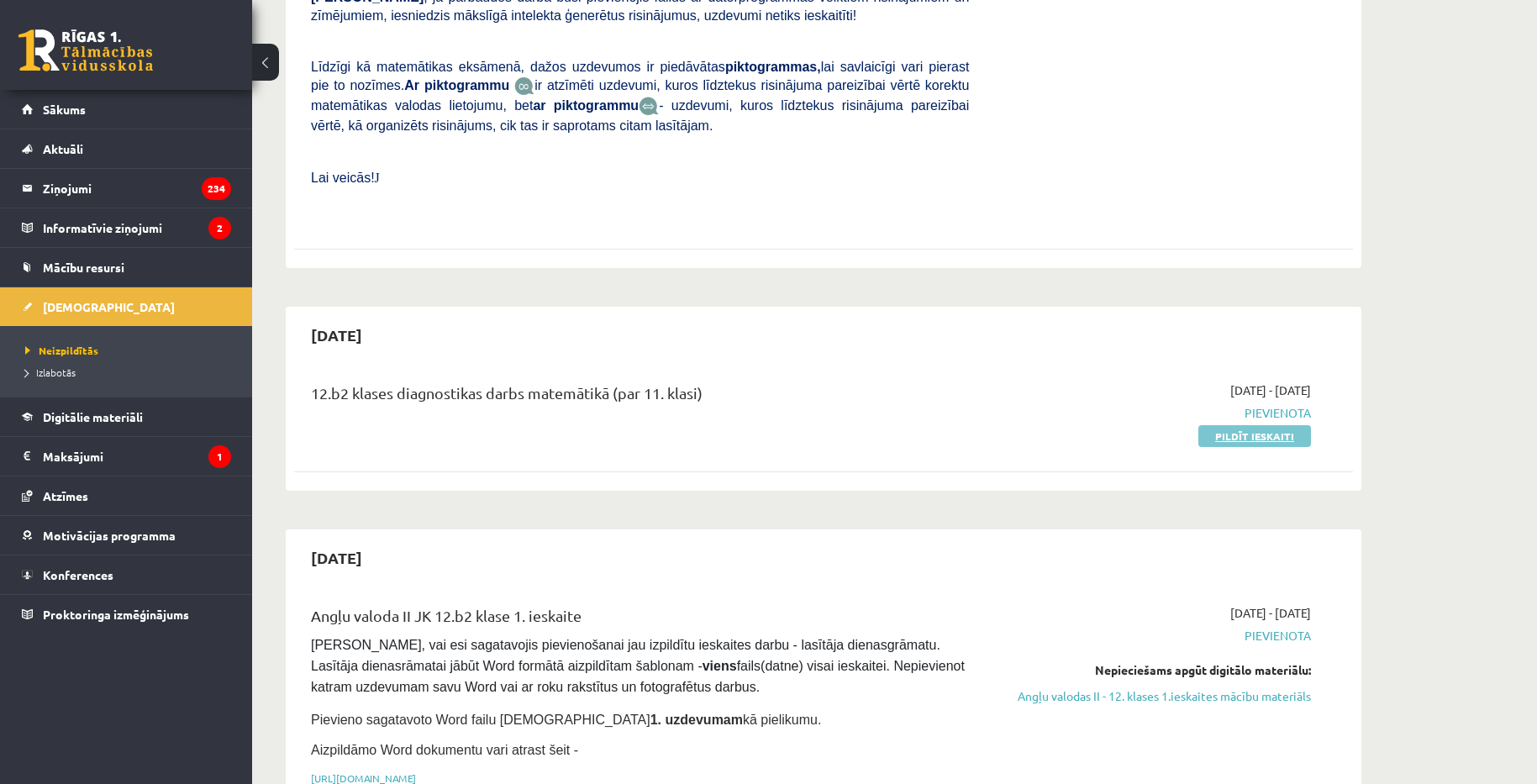
click at [1267, 425] on link "Pildīt ieskaiti" at bounding box center [1255, 436] width 113 height 22
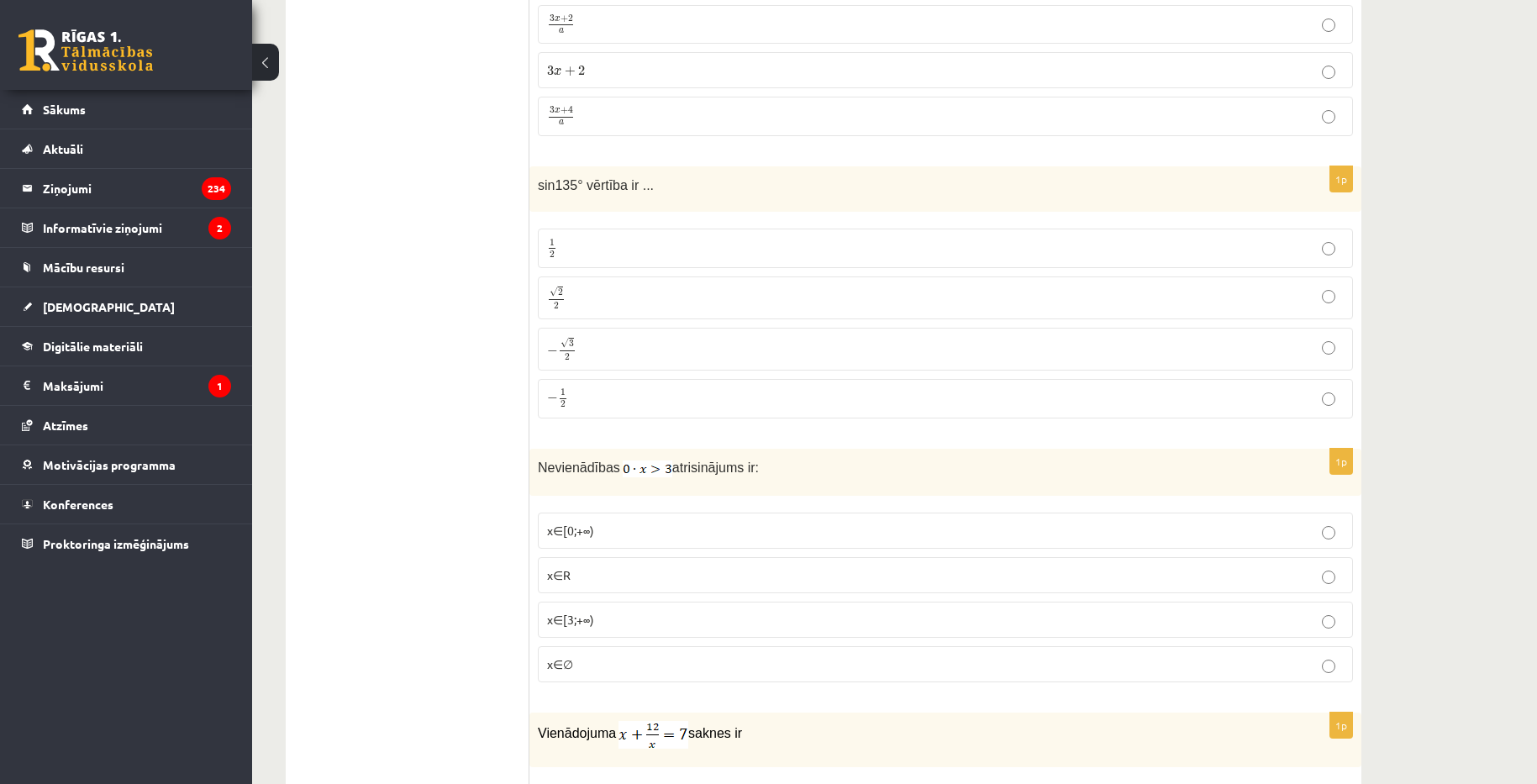
scroll to position [1512, 0]
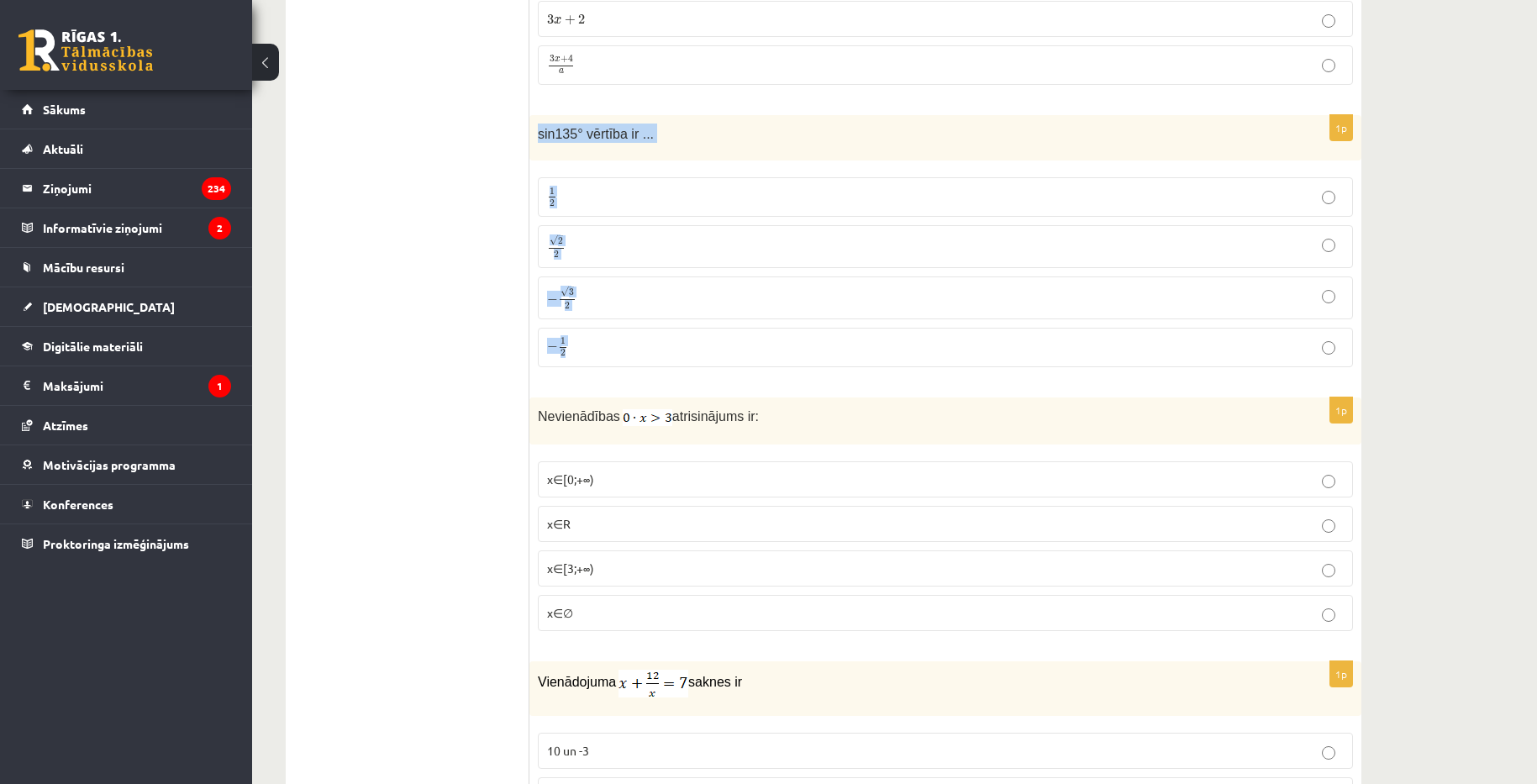
drag, startPoint x: 533, startPoint y: 134, endPoint x: 584, endPoint y: 347, distance: 219.0
click at [584, 347] on div "1p sin135° vērtība ir ... 1 2 1 2 √ 2 2 2 2 − √ 3 2 − 3 2 − 1 2 − 1 2" at bounding box center [945, 248] width 832 height 266
copy div "sin135° vērtība ir ... 1 2 1 2 √ 2 2 2 2 − √ 3 2 − 3 2 − 1 2"
click at [708, 247] on p "√ 2 2 2 2" at bounding box center [945, 246] width 796 height 25
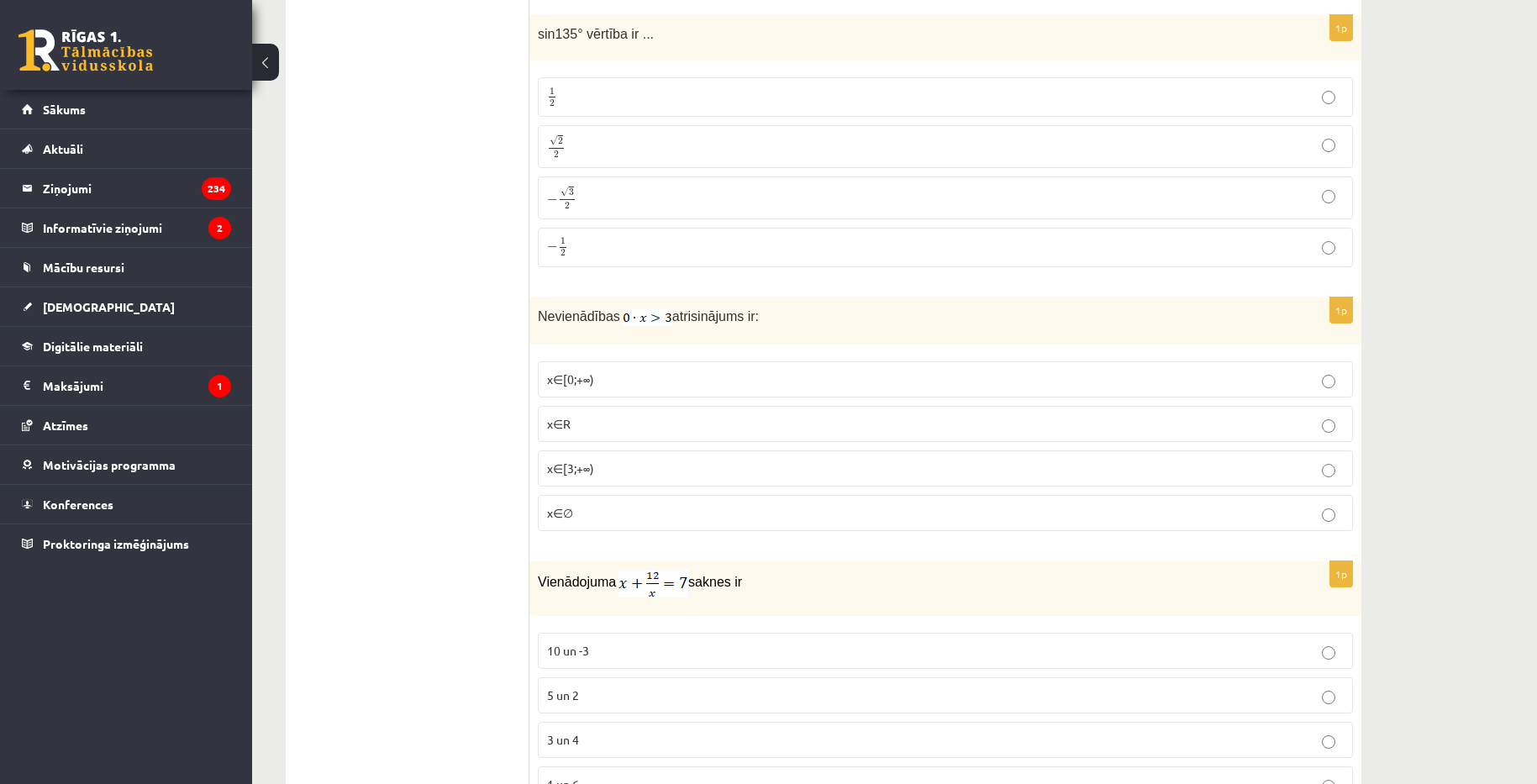
scroll to position [1764, 0]
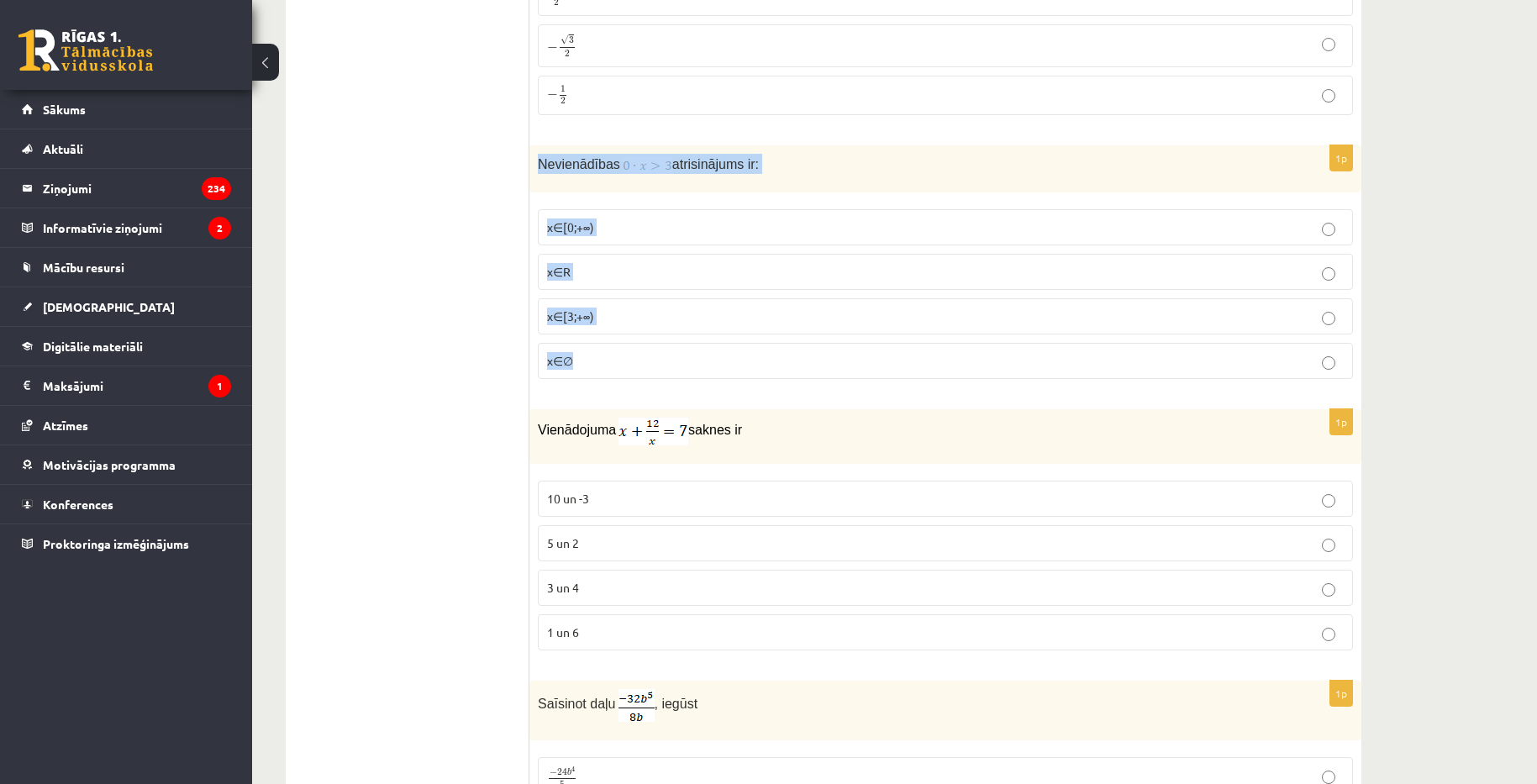
drag, startPoint x: 537, startPoint y: 164, endPoint x: 587, endPoint y: 350, distance: 192.6
click at [587, 350] on div "1p Nevienādības atrisinājums ir: x∈[0;+∞) x∈R x∈[3;+∞) x∈∅" at bounding box center [945, 268] width 832 height 246
copy div "Nevienādības atrisinājums ir: x∈[0;+∞) x∈R x∈[3;+∞) x∈∅"
click at [632, 184] on div "Nevienādības atrisinājums ir:" at bounding box center [945, 169] width 832 height 47
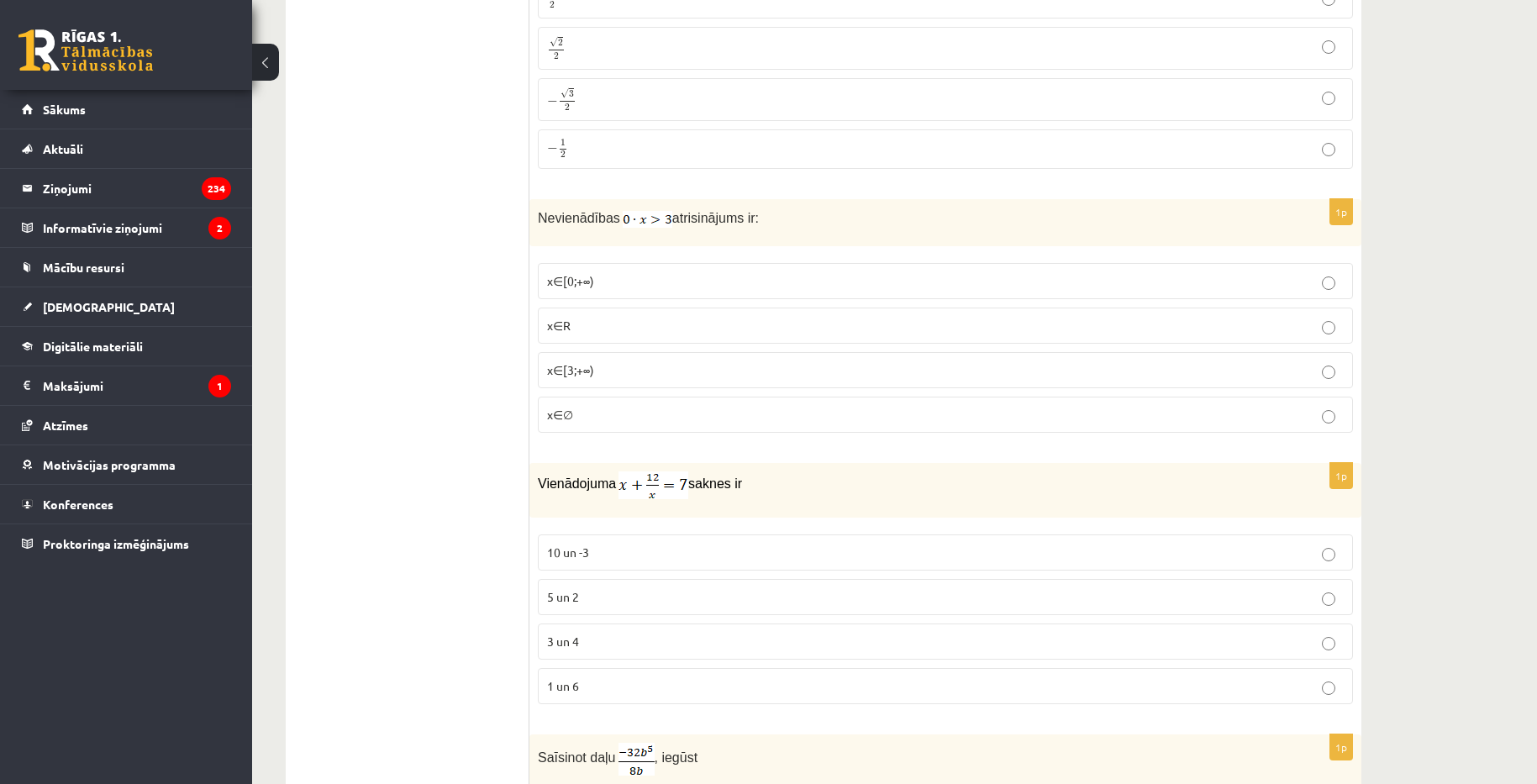
scroll to position [1680, 0]
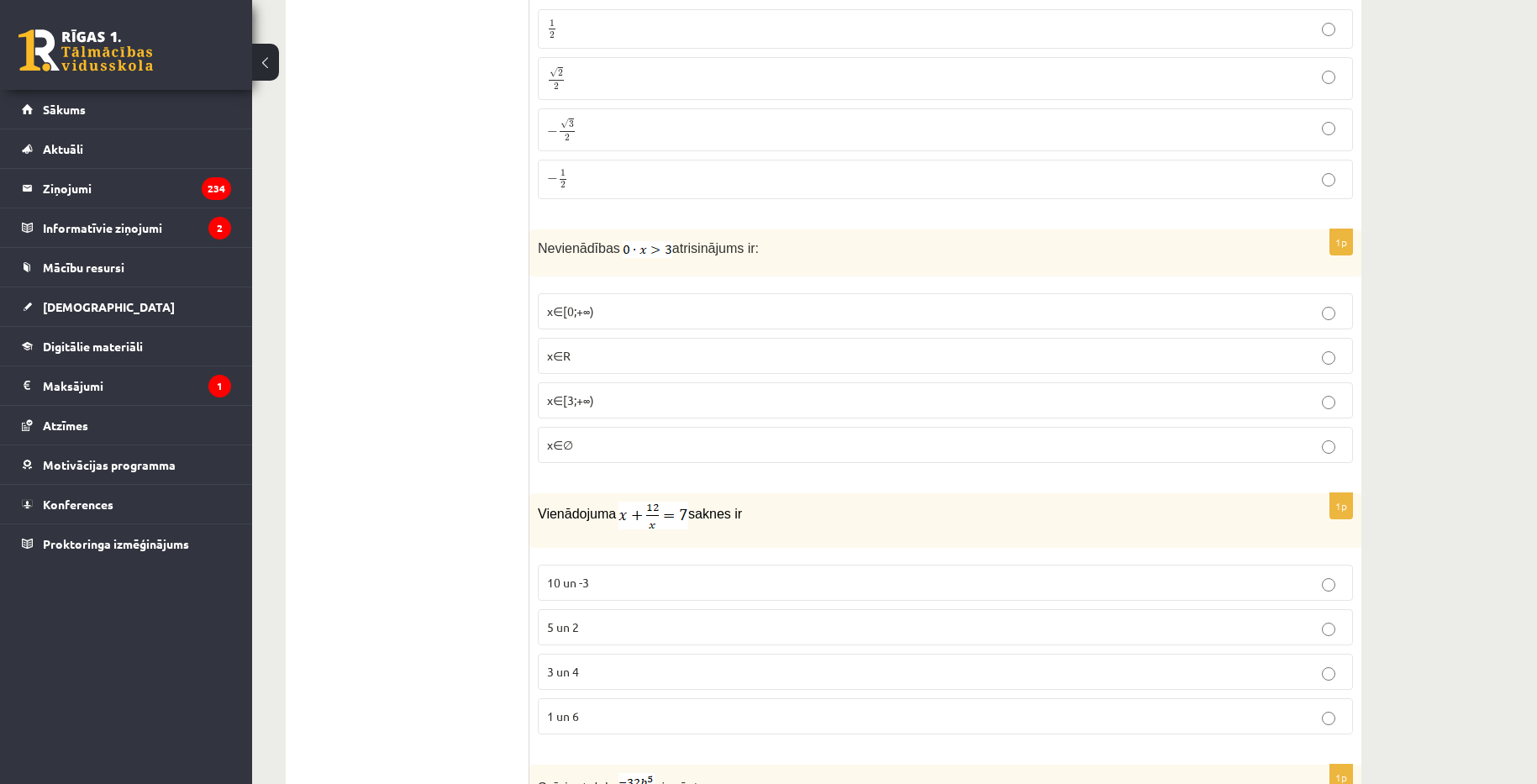
click at [648, 403] on p "x∈[3;+∞)" at bounding box center [945, 399] width 796 height 17
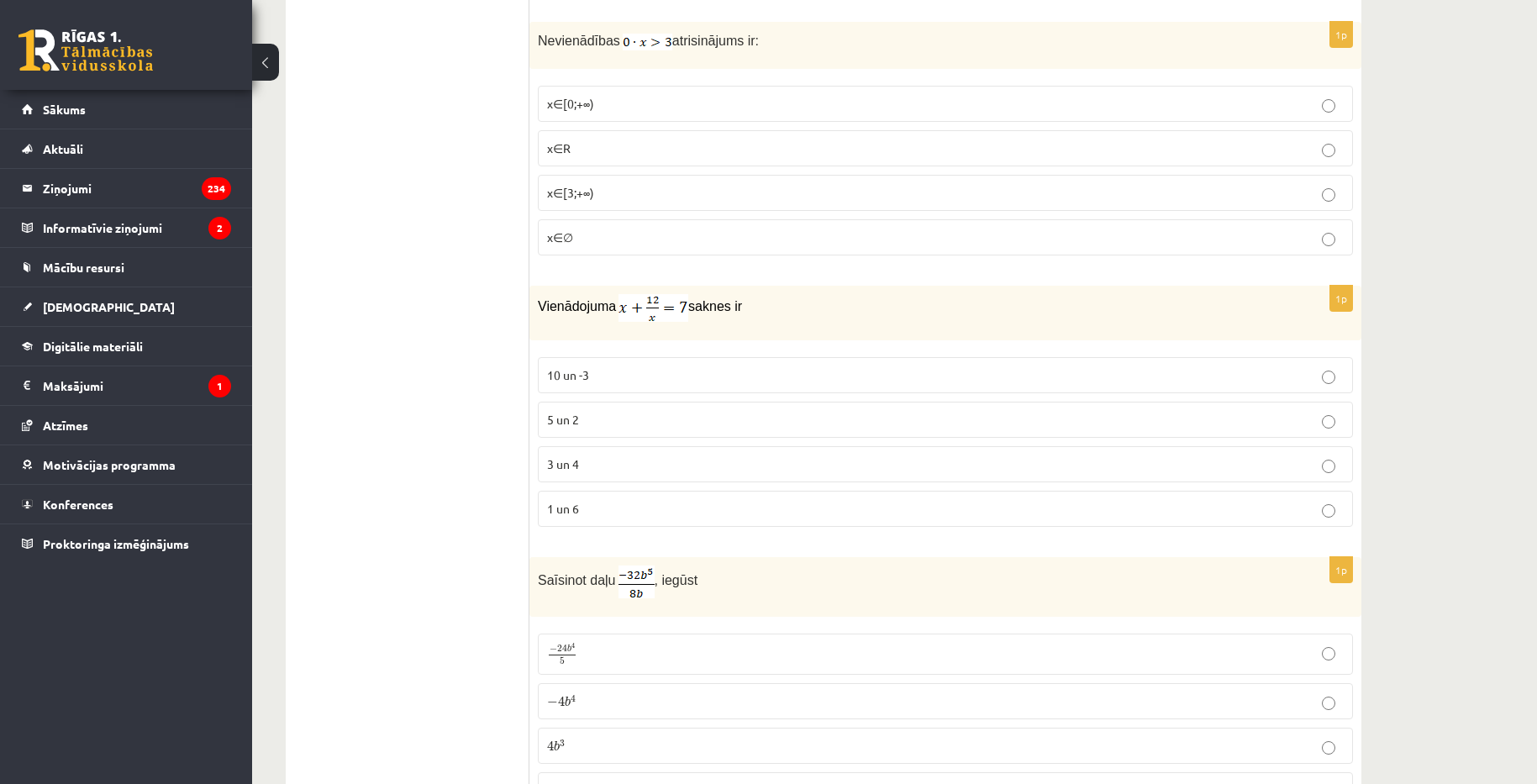
scroll to position [1932, 0]
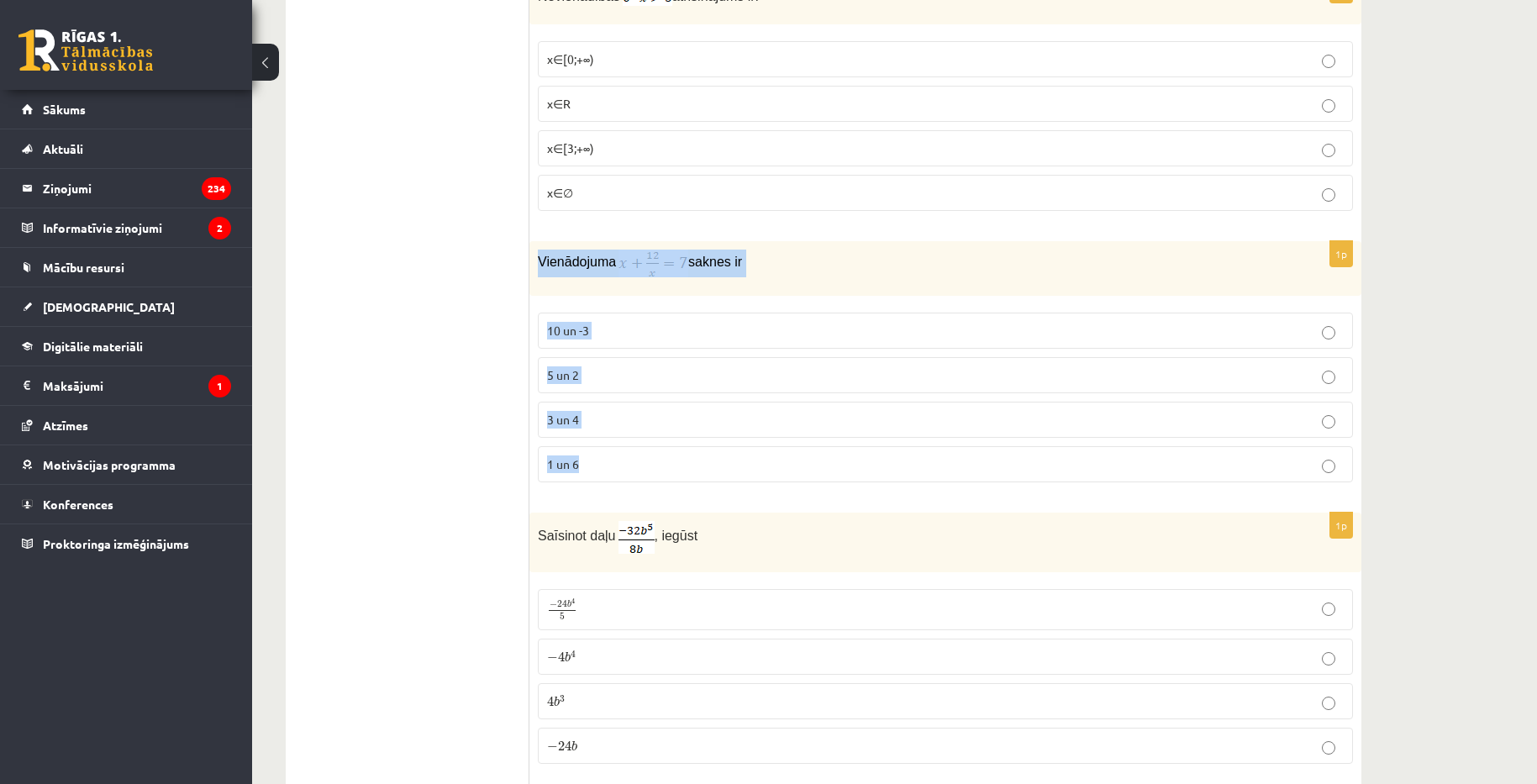
drag, startPoint x: 533, startPoint y: 261, endPoint x: 583, endPoint y: 456, distance: 201.3
click at [583, 456] on div "1p Vienādojuma saknes ir 10 un -3 5 un 2 3 un 4 1 un 6" at bounding box center [945, 368] width 832 height 255
copy div "Vienādojuma saknes ir 10 un -3 5 un 2 3 un 4 1 un 6"
drag, startPoint x: 596, startPoint y: 258, endPoint x: 797, endPoint y: 256, distance: 201.0
click at [797, 256] on p "Vienādojuma saknes ir" at bounding box center [903, 263] width 731 height 27
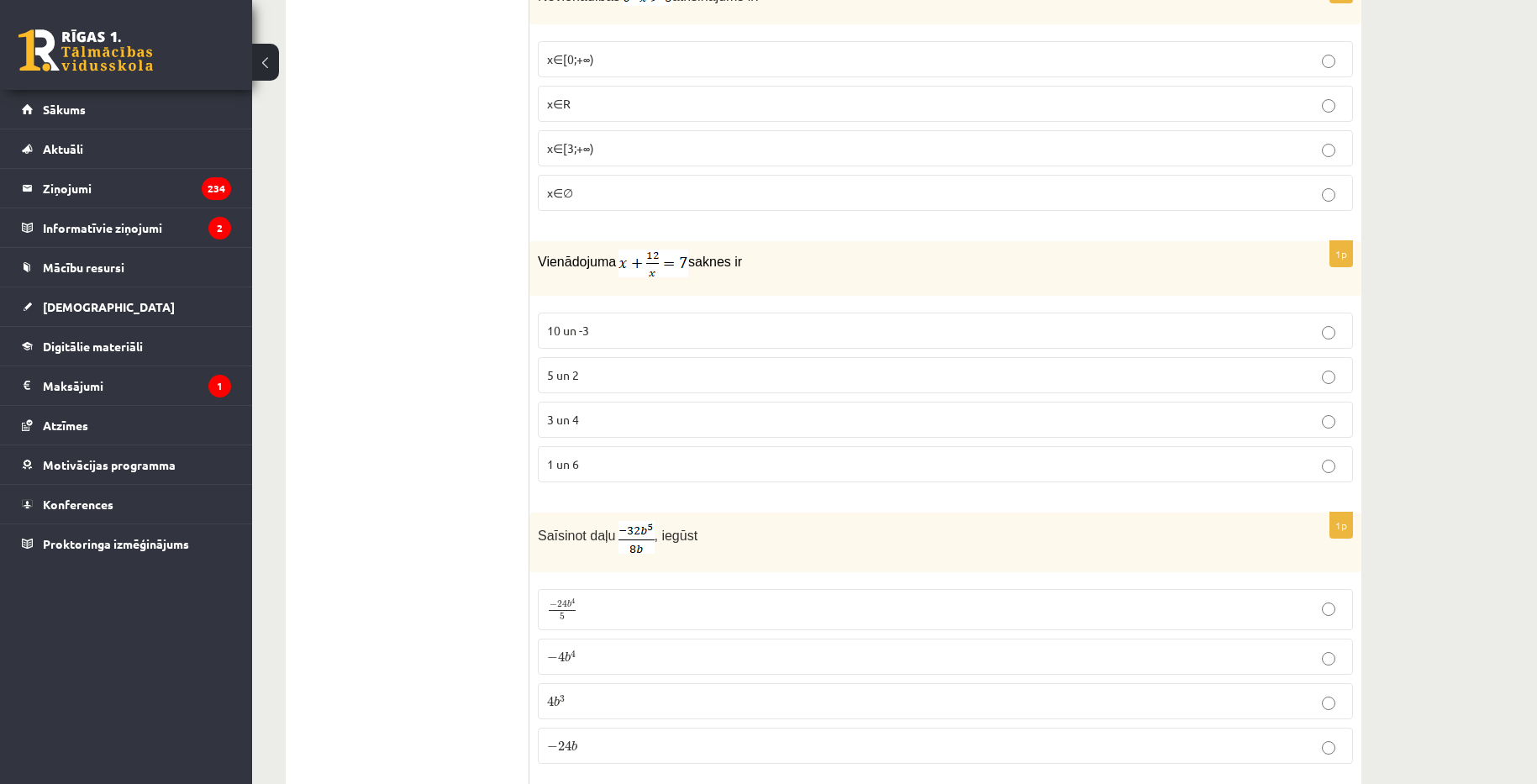
click at [797, 256] on p "Vienādojuma saknes ir" at bounding box center [903, 263] width 731 height 27
click at [661, 265] on img at bounding box center [653, 263] width 70 height 27
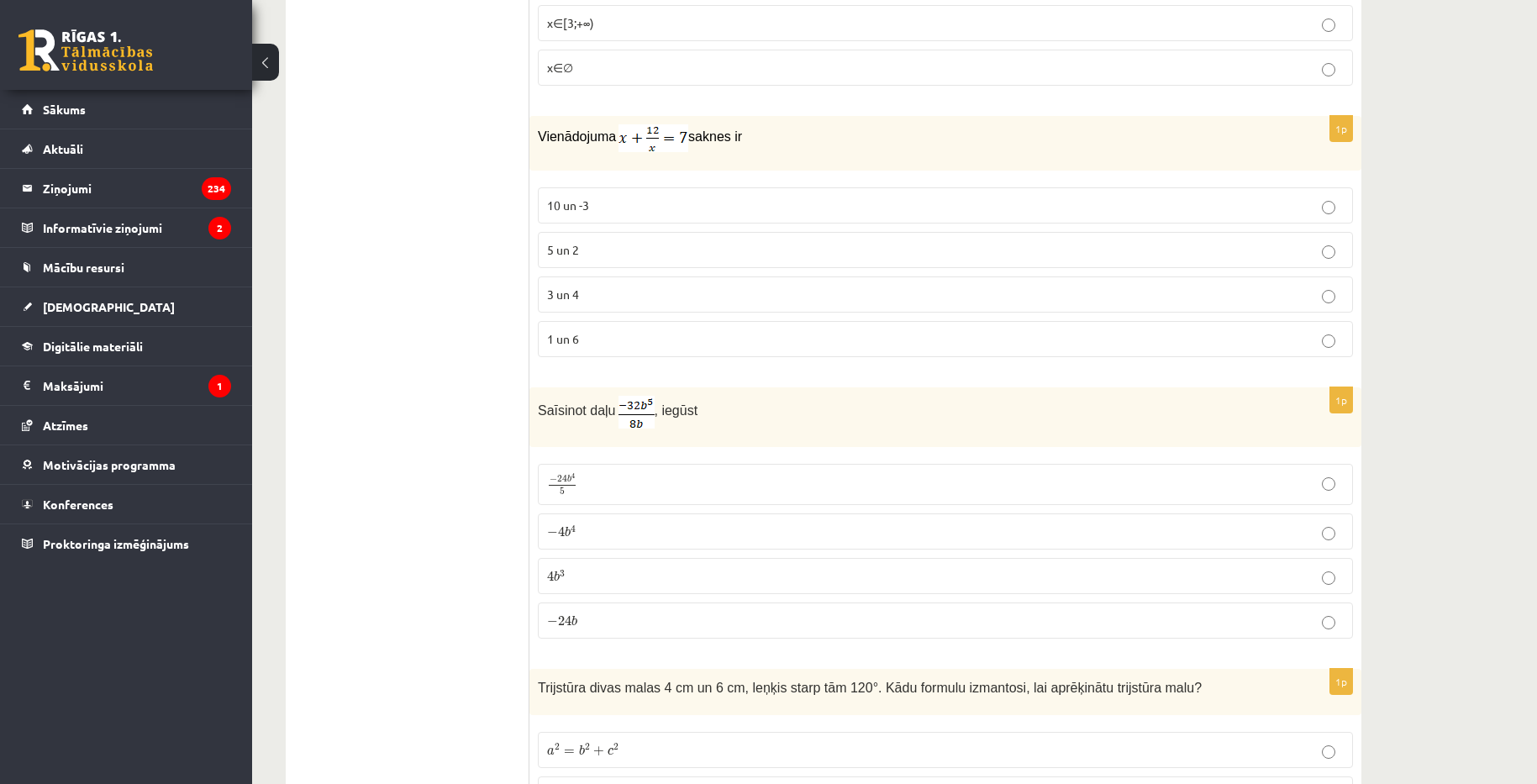
scroll to position [2087, 0]
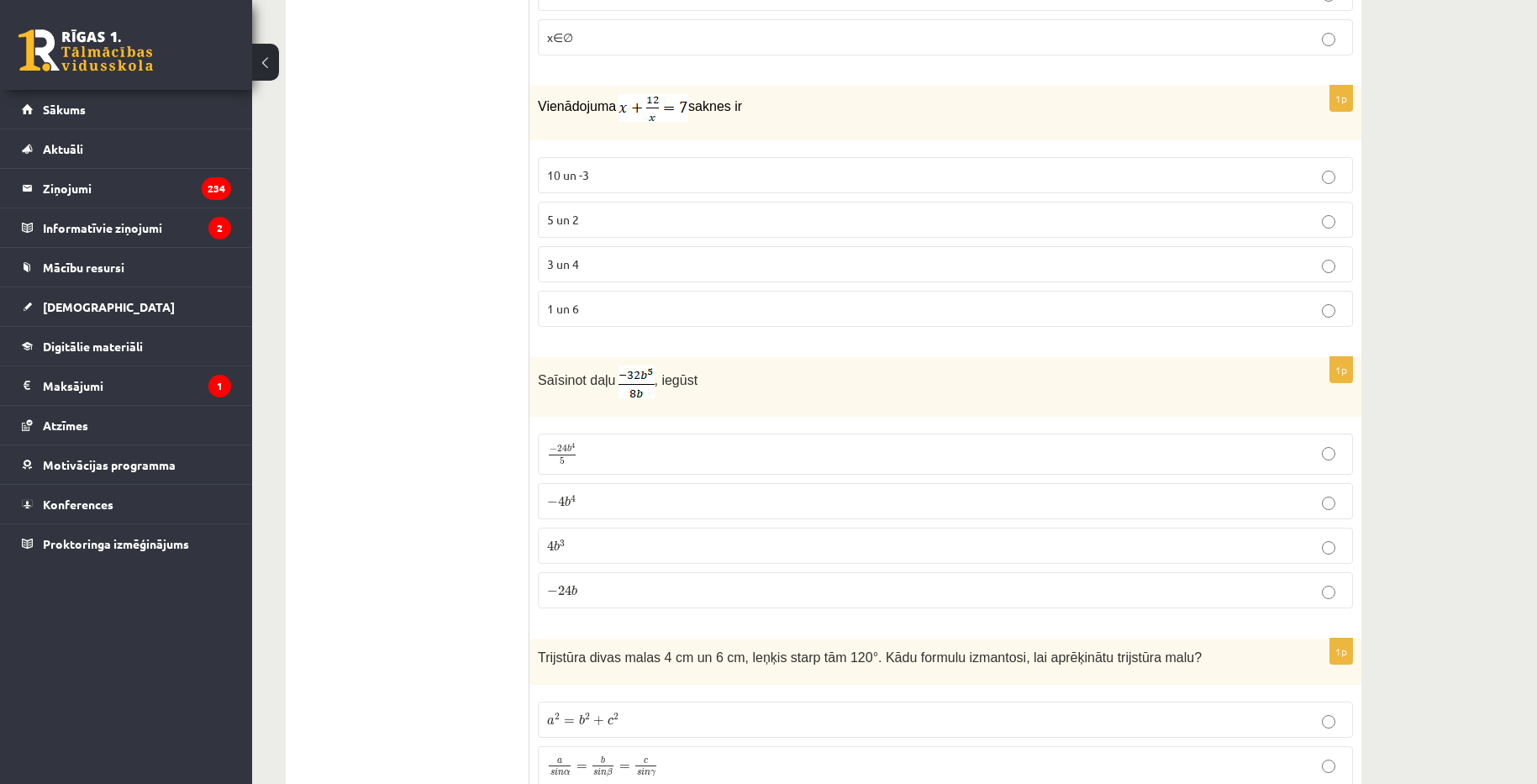
click at [717, 267] on p "3 un 4" at bounding box center [945, 264] width 796 height 17
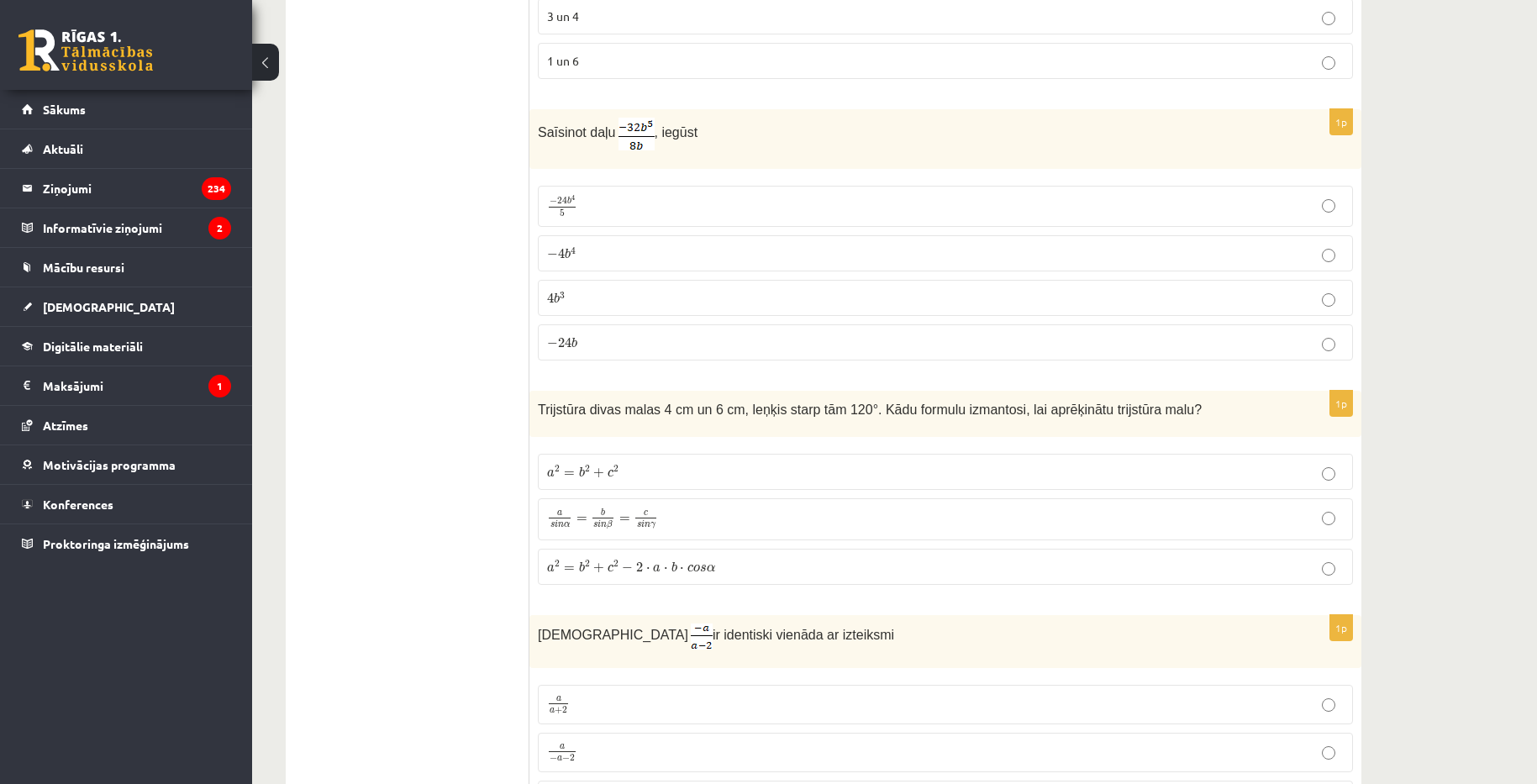
scroll to position [2339, 0]
click at [713, 241] on p "− 4 b 4 − 4 b 4" at bounding box center [945, 248] width 796 height 17
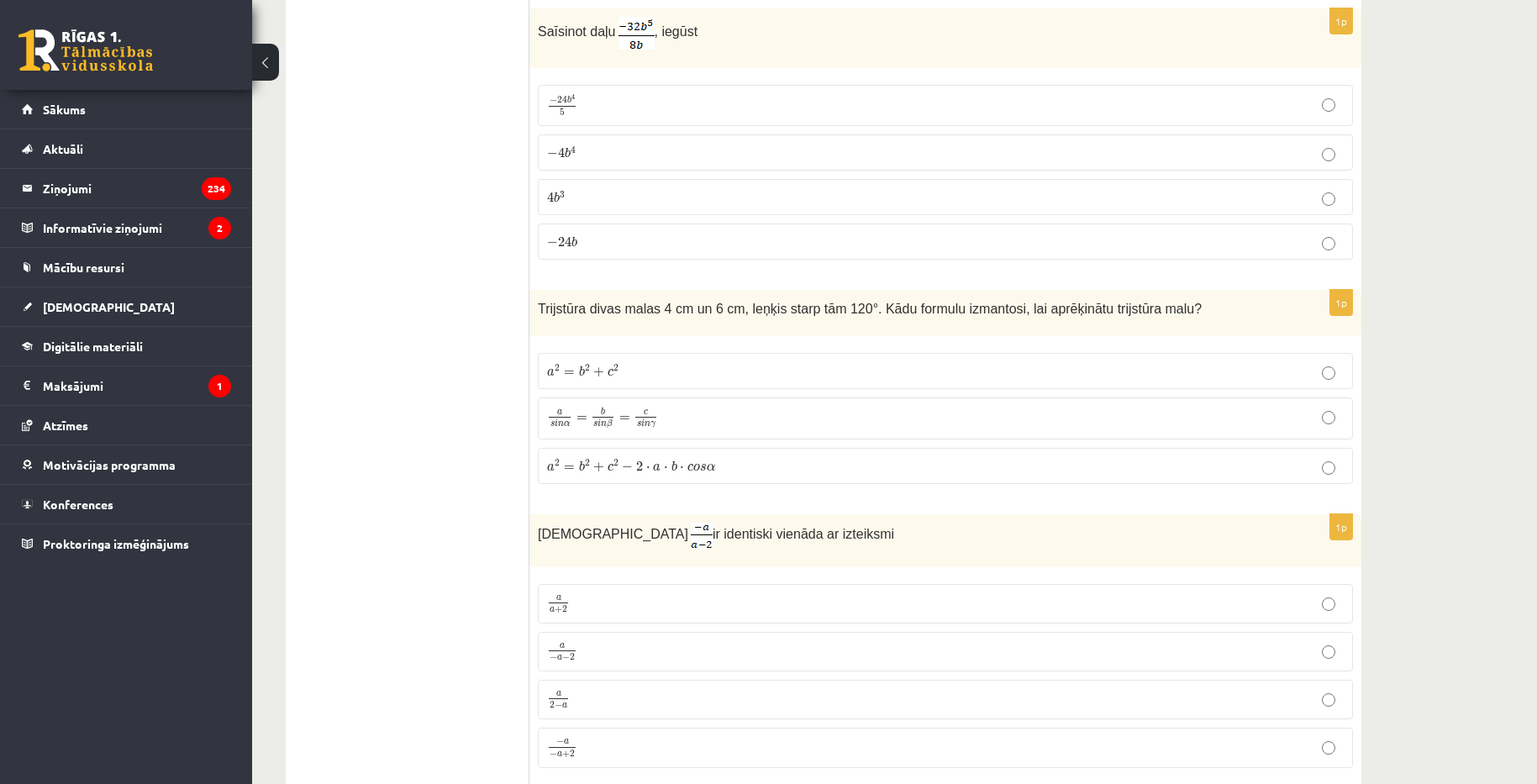
scroll to position [2591, 0]
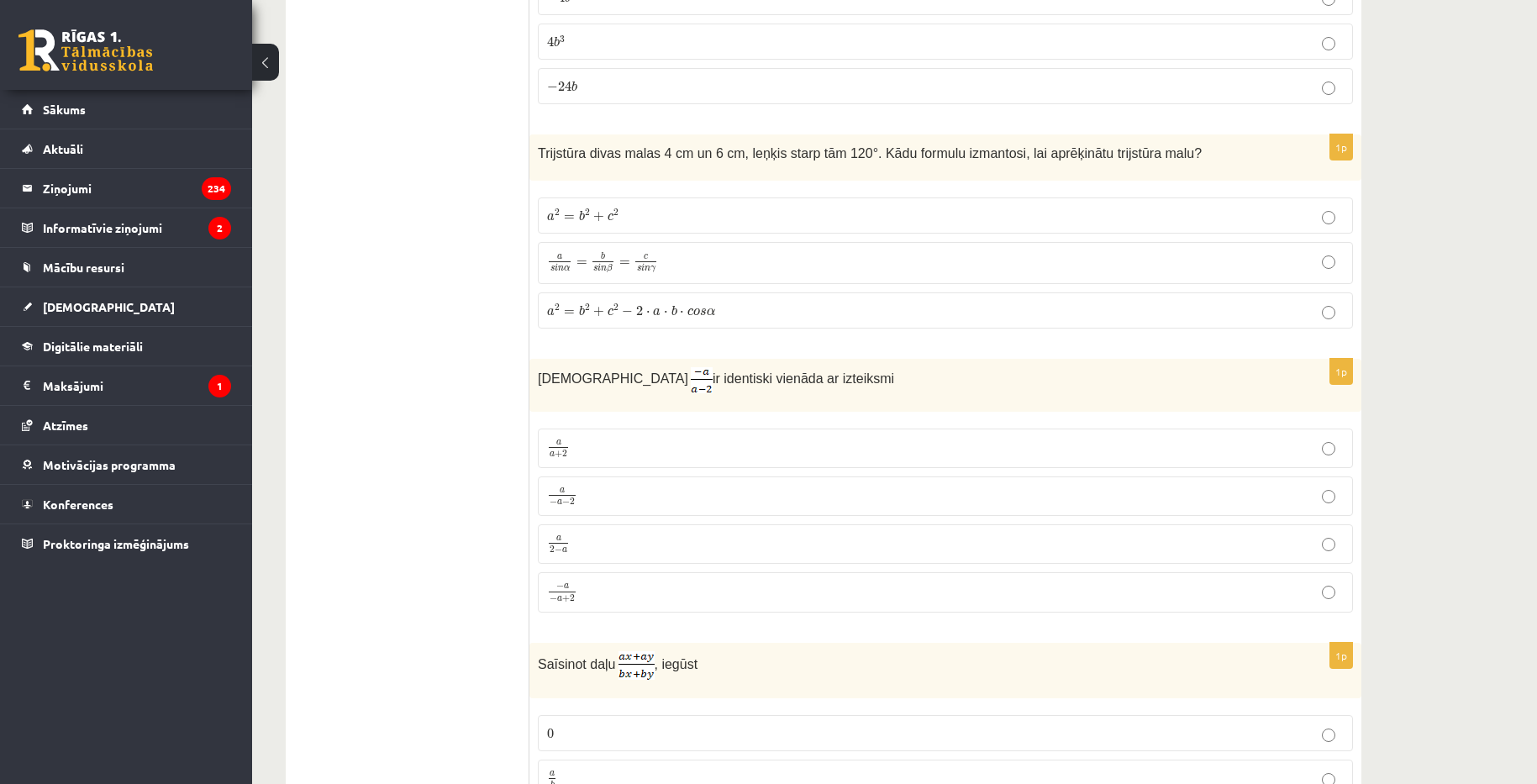
click at [824, 303] on p "a 2 = b 2 + c 2 − 2 ⋅ a ⋅ b ⋅ c o s α a 2 = b 2 + c 2 − 2 ⋅ a ⋅ b ⋅ c o s α" at bounding box center [945, 309] width 796 height 17
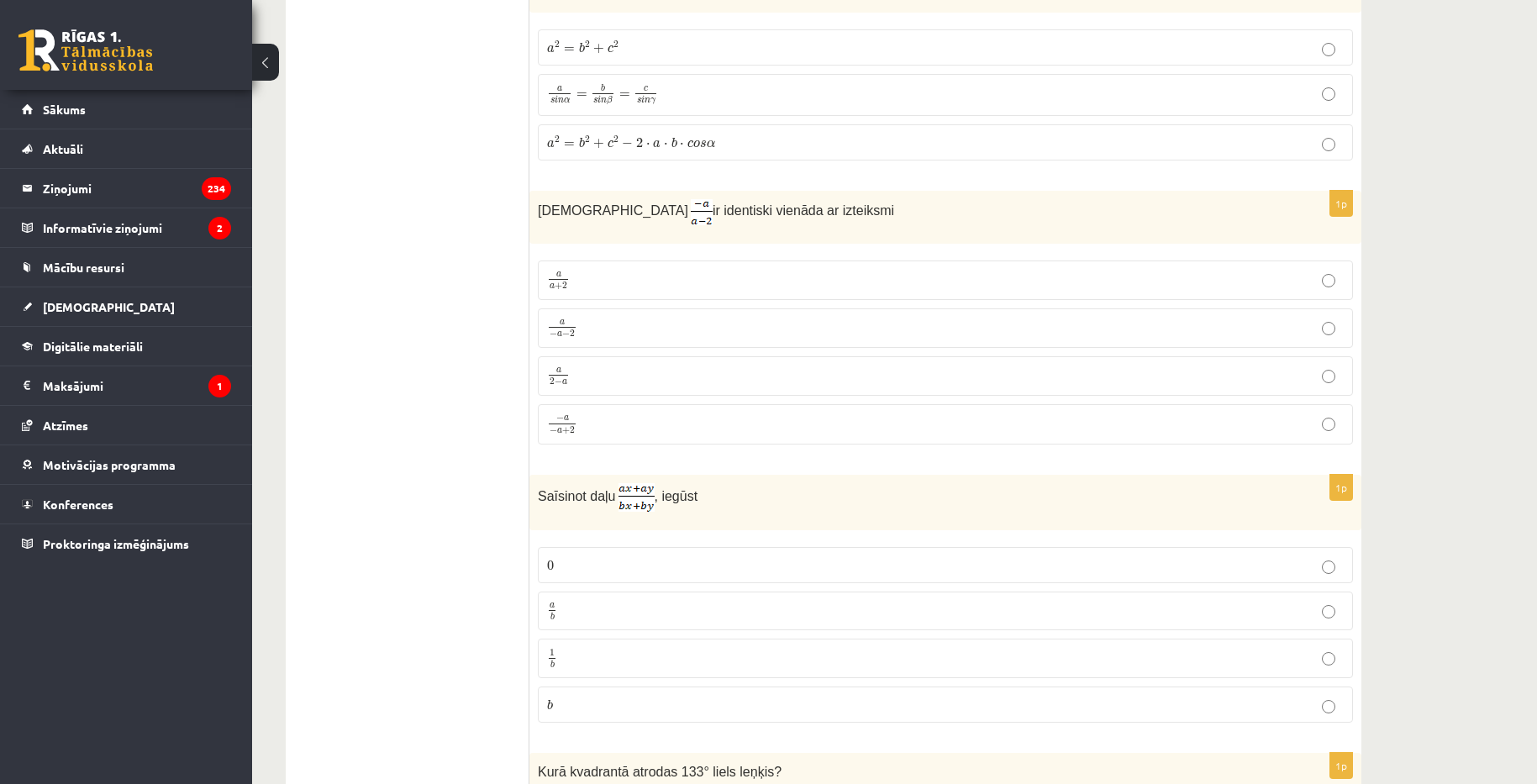
click at [678, 425] on p "− a − a + 2 − a − a + 2" at bounding box center [945, 424] width 796 height 22
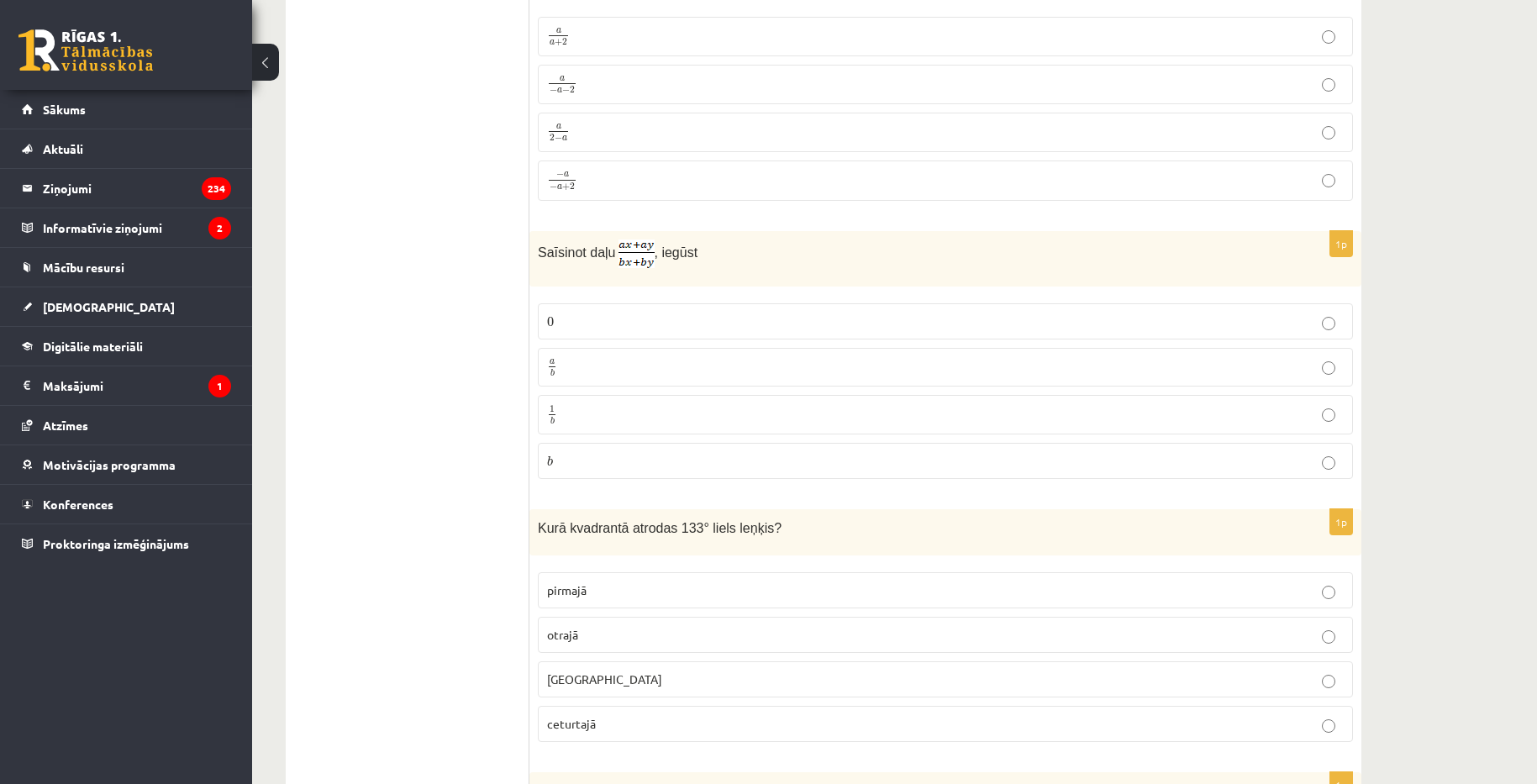
scroll to position [3010, 0]
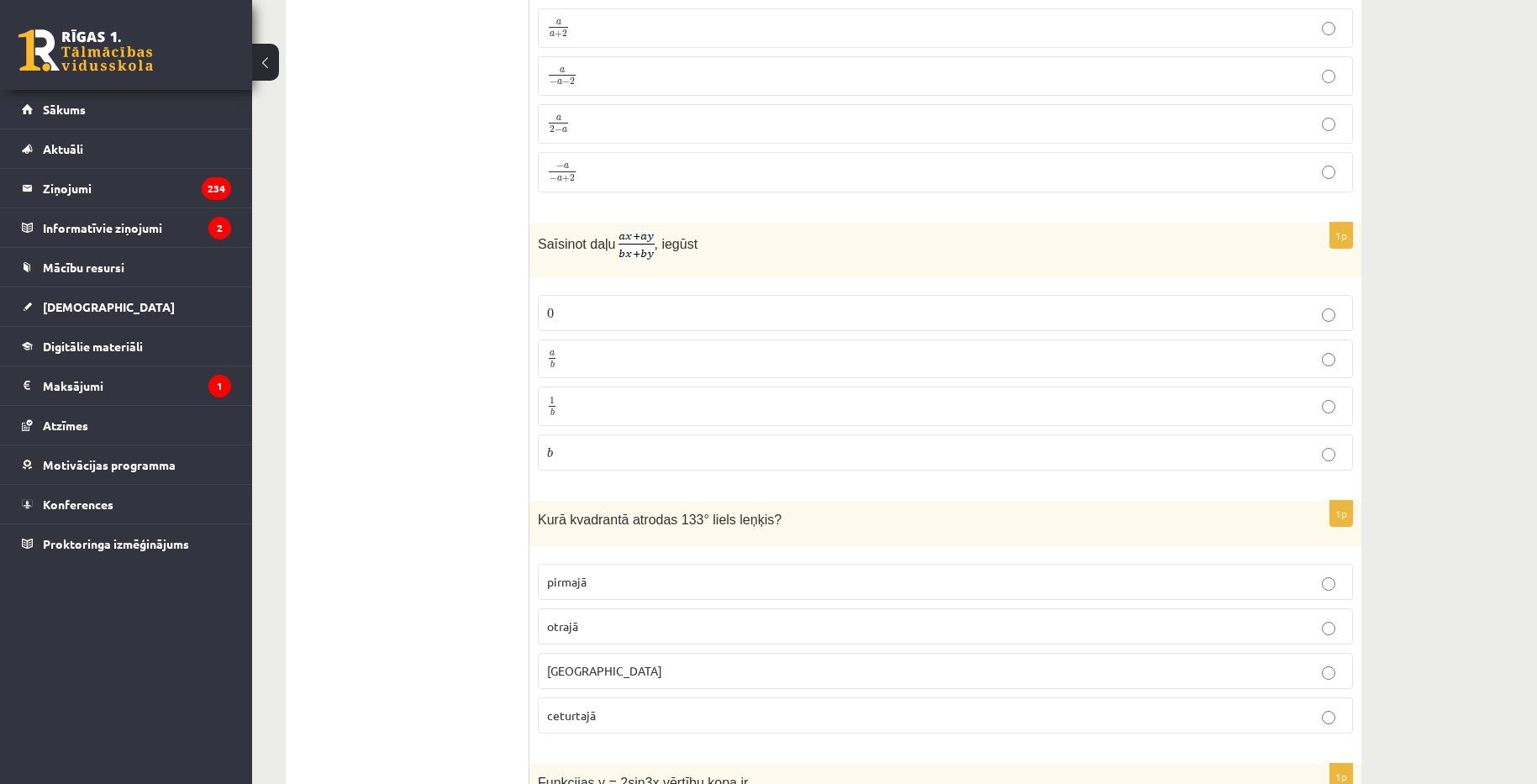
click at [591, 348] on p "a b a b" at bounding box center [945, 358] width 796 height 21
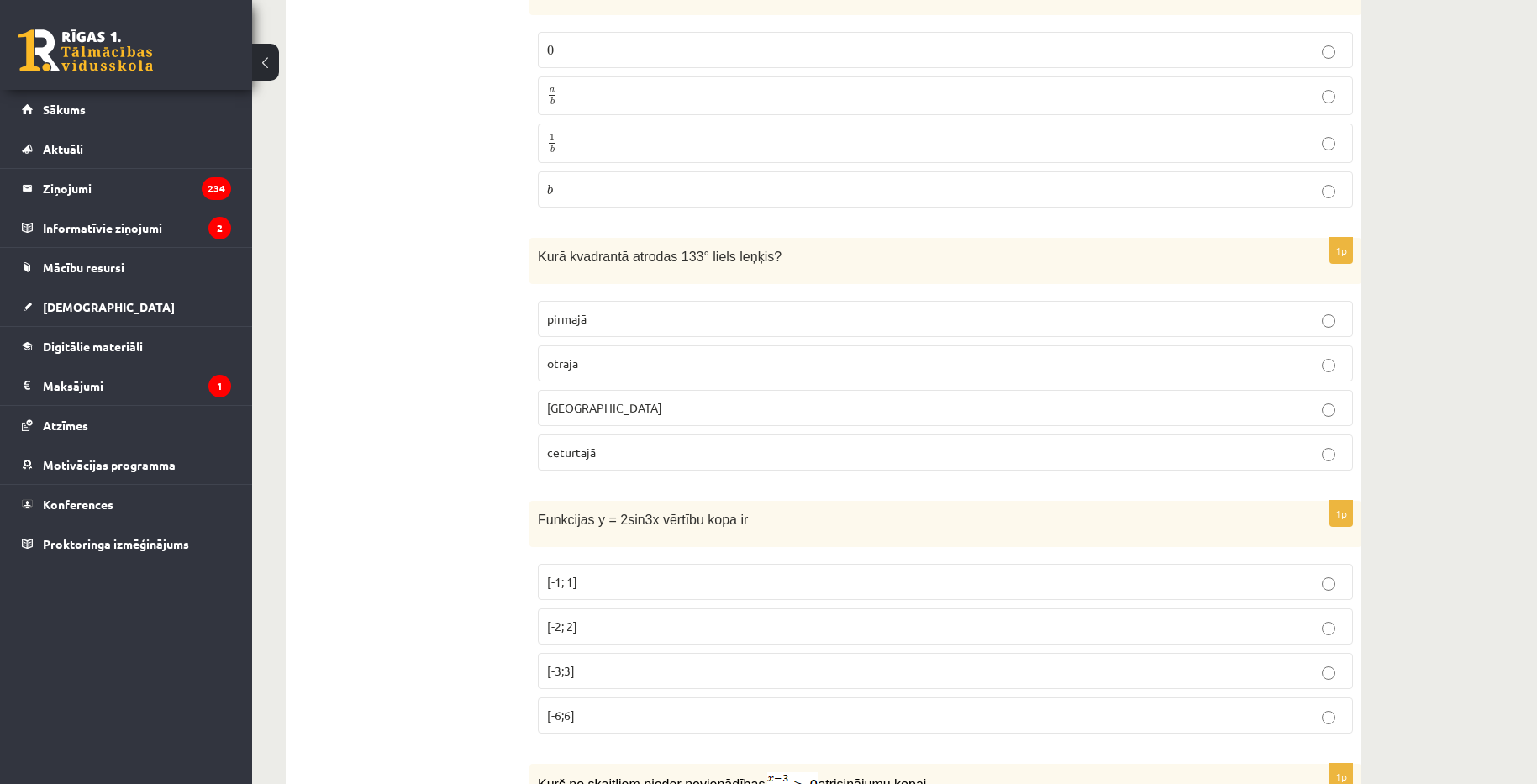
scroll to position [3262, 0]
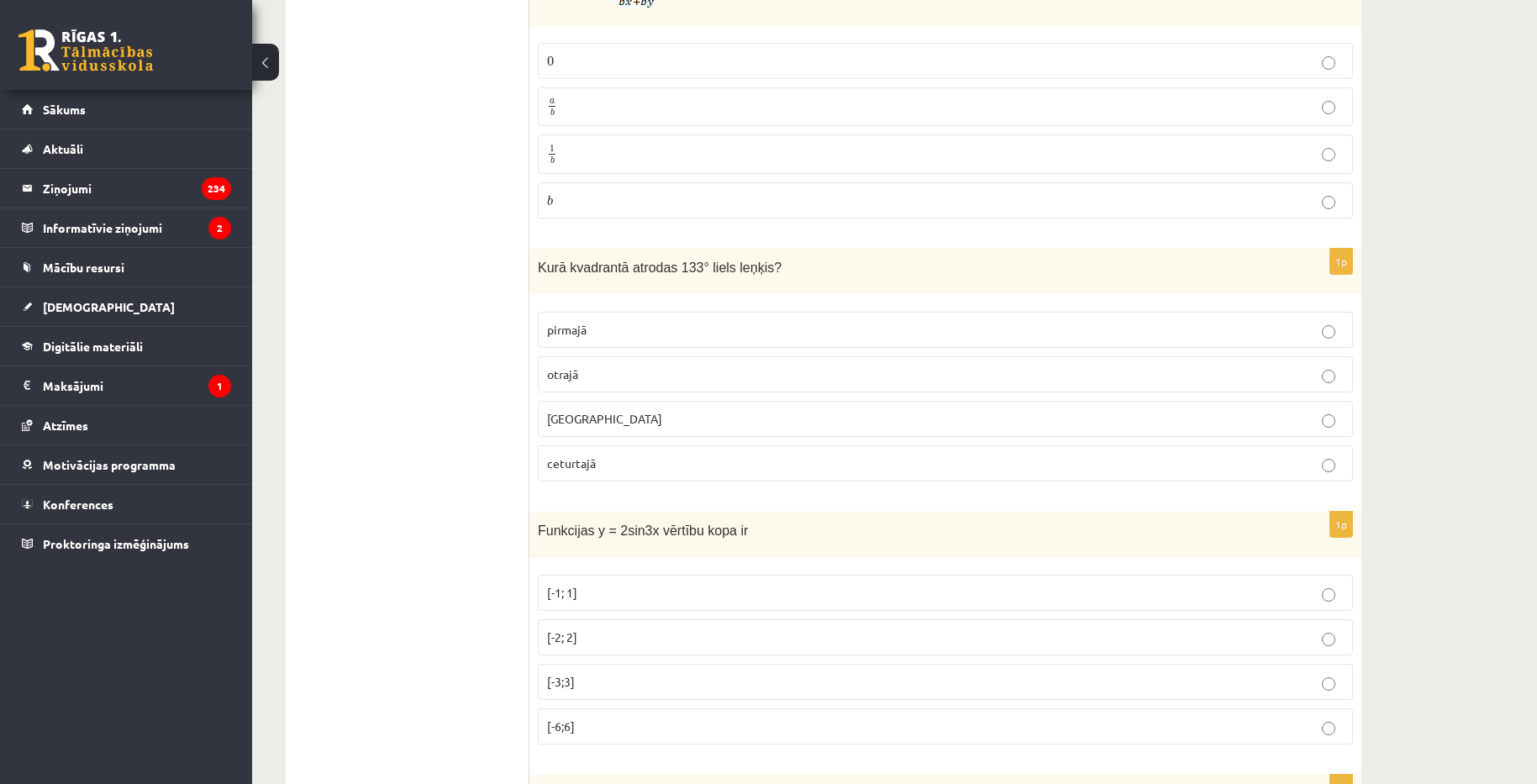
click at [676, 416] on p "trešajā" at bounding box center [945, 418] width 796 height 17
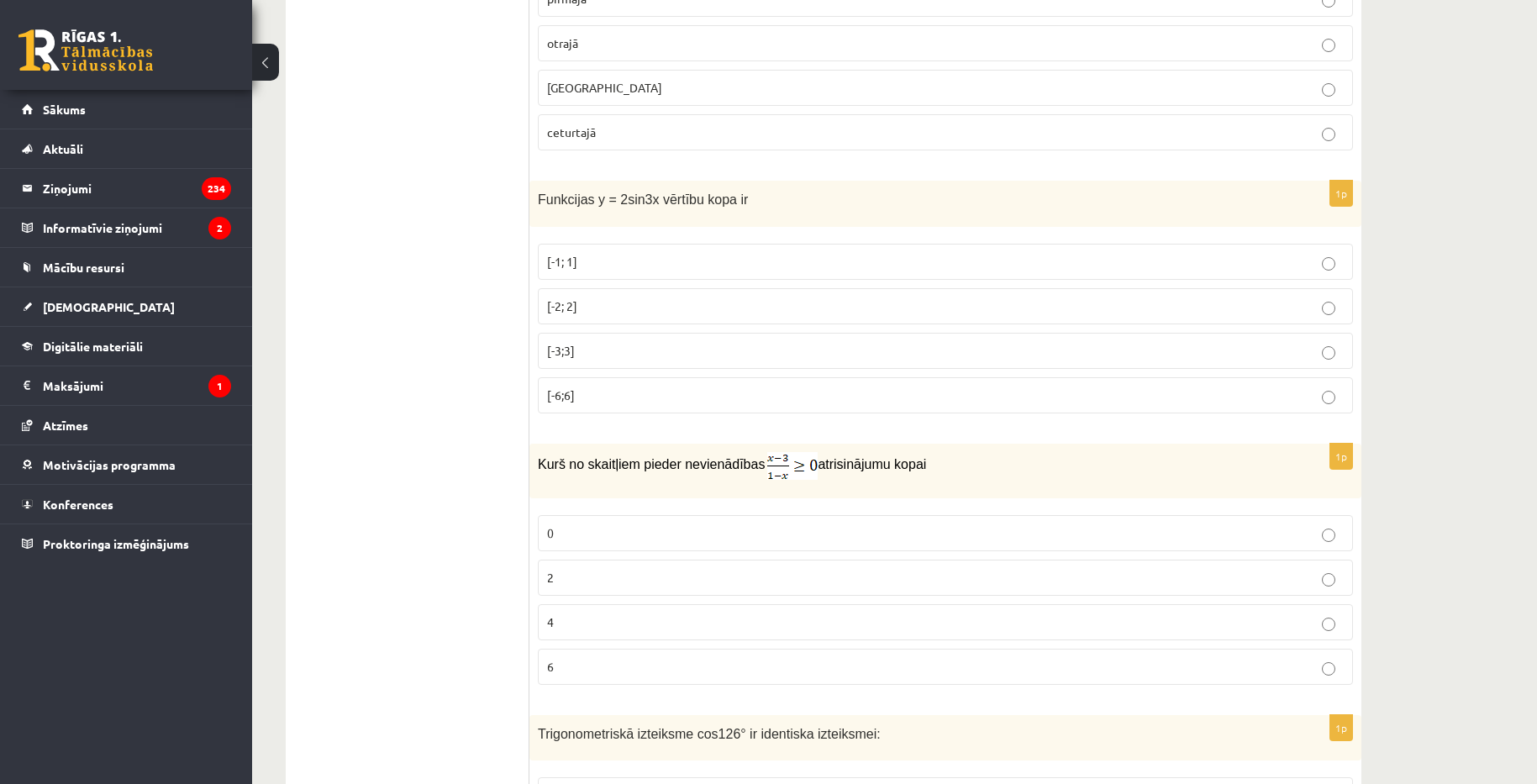
scroll to position [3599, 0]
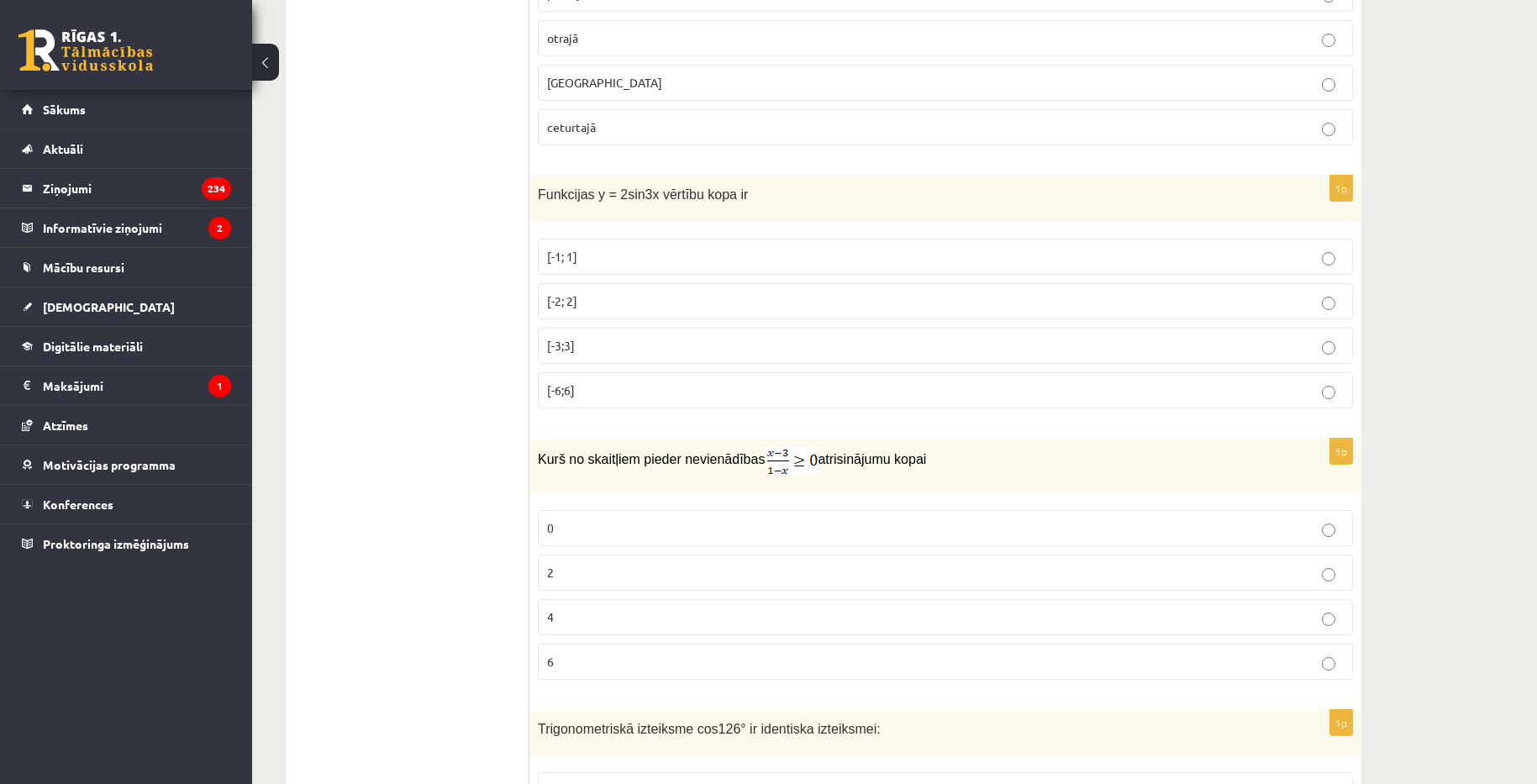
click at [710, 256] on p "[-1; 1]" at bounding box center [945, 256] width 796 height 17
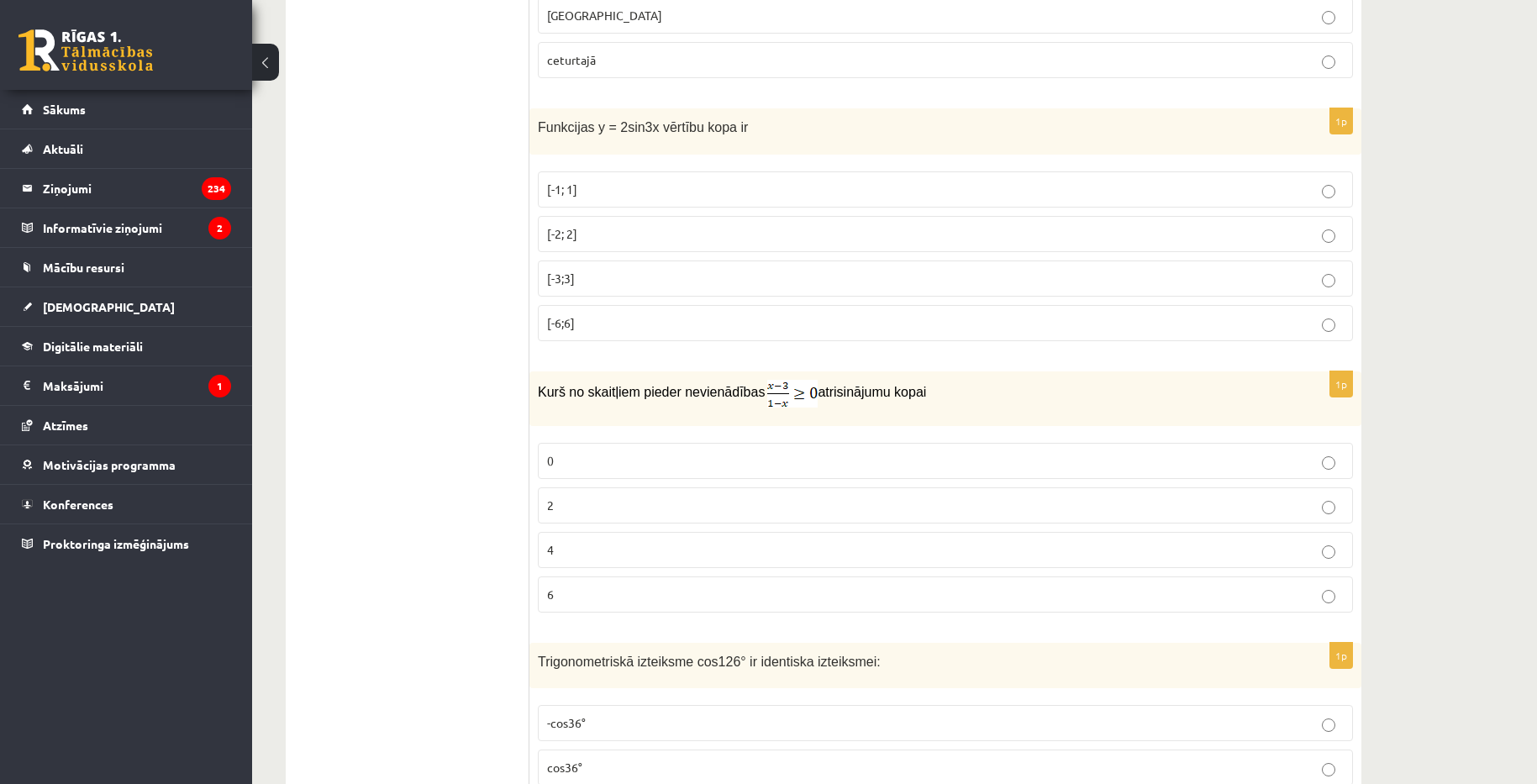
scroll to position [3779, 0]
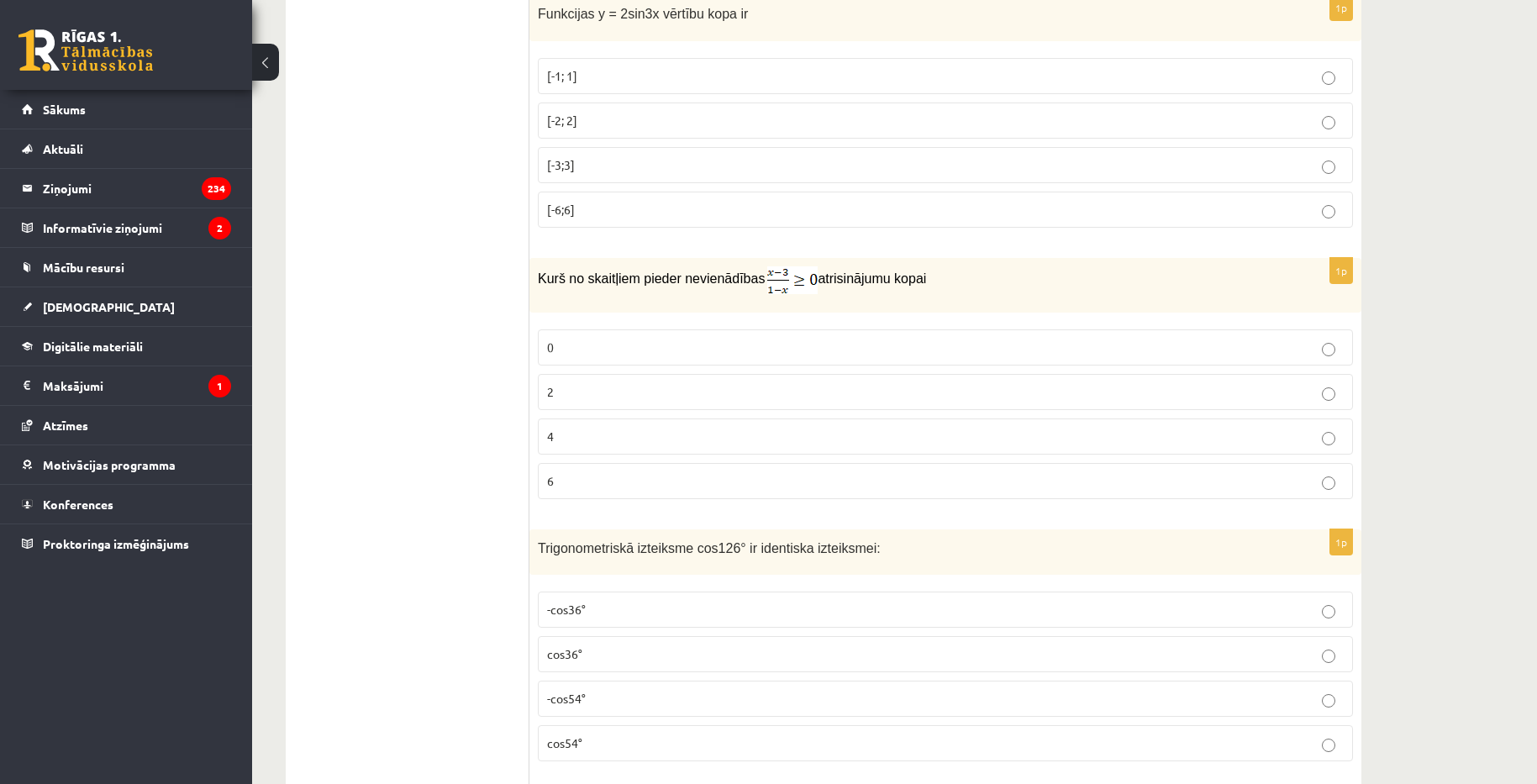
click at [731, 340] on p "0" at bounding box center [945, 347] width 796 height 17
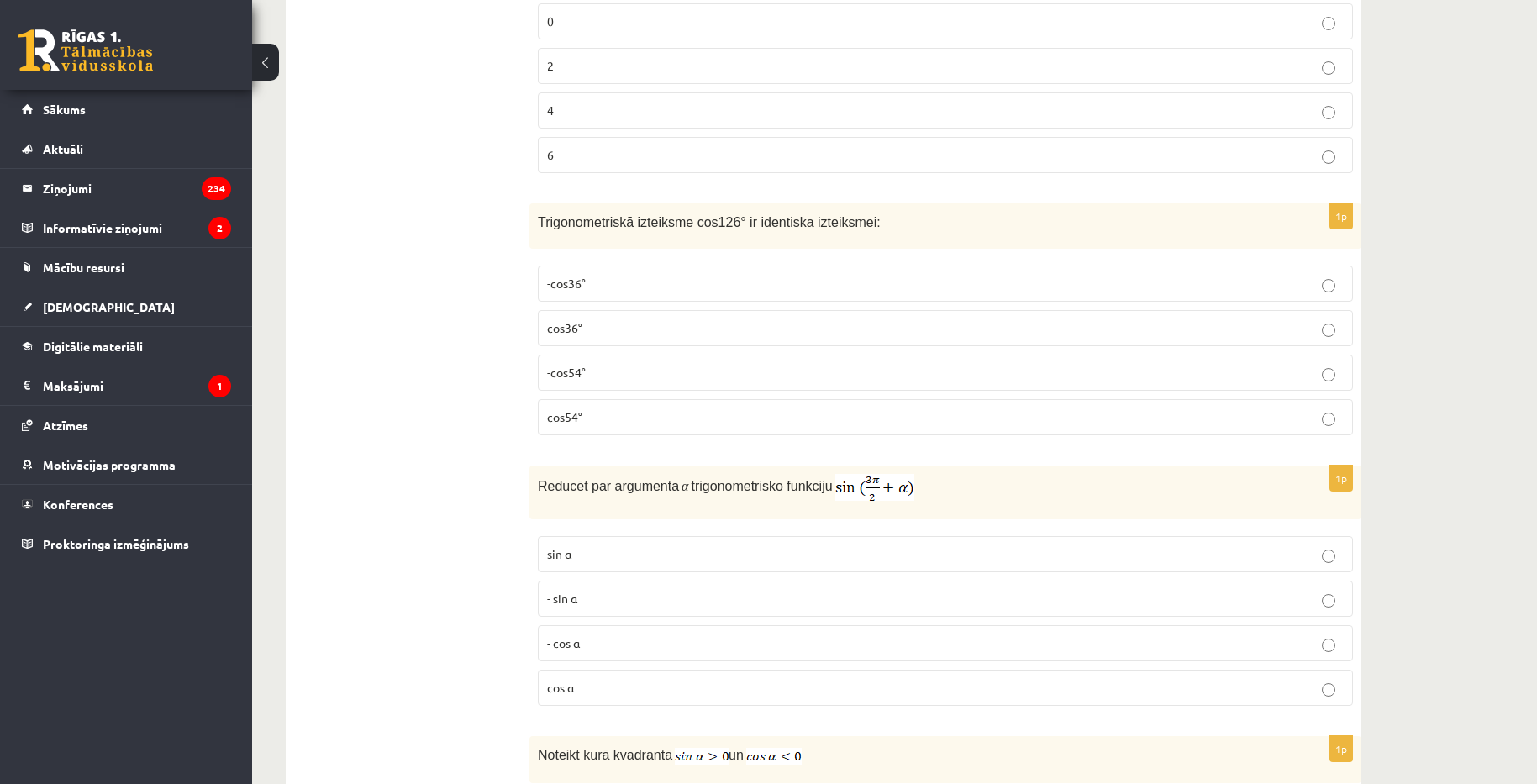
scroll to position [4199, 0]
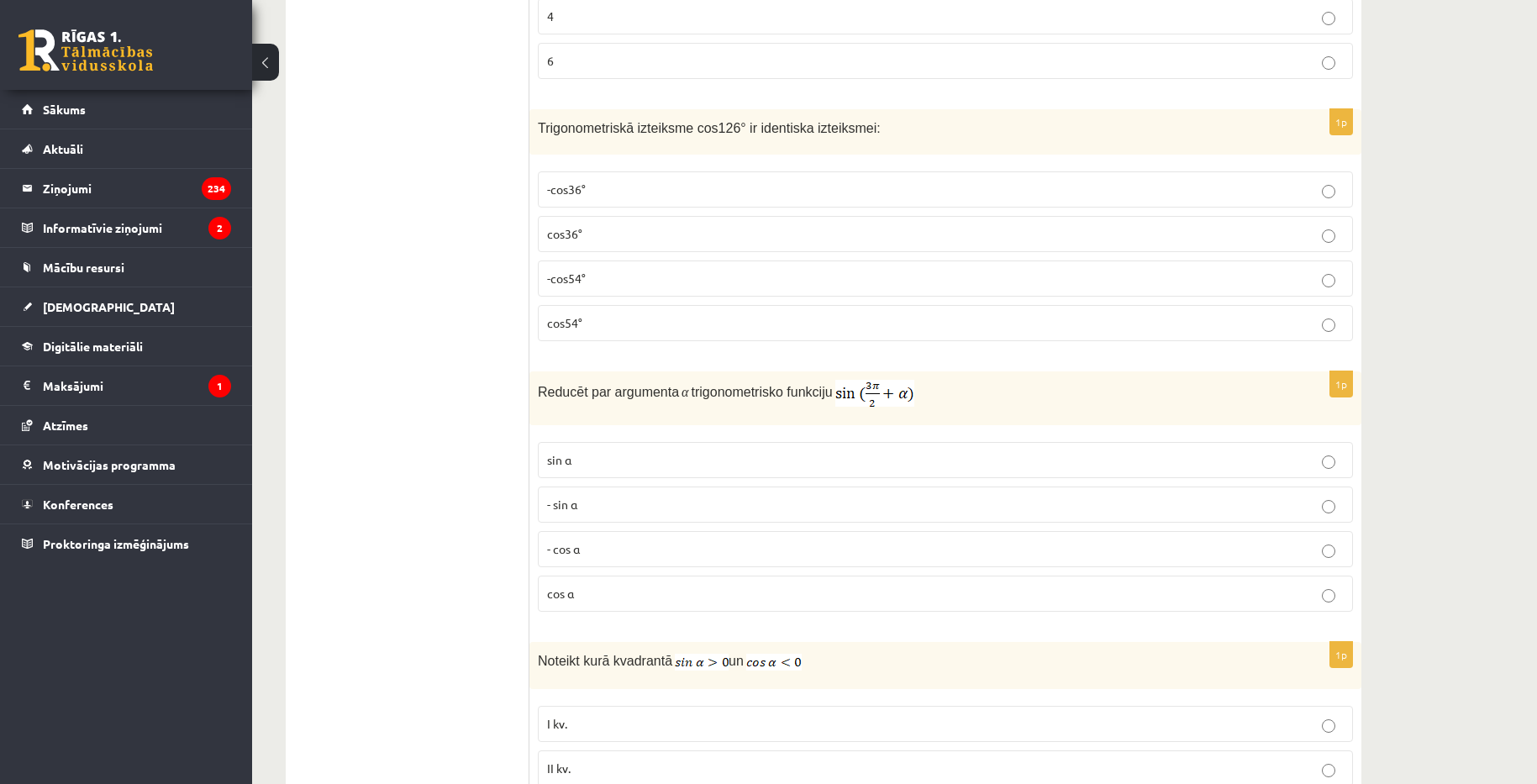
click at [728, 315] on p "cos54°" at bounding box center [945, 322] width 796 height 17
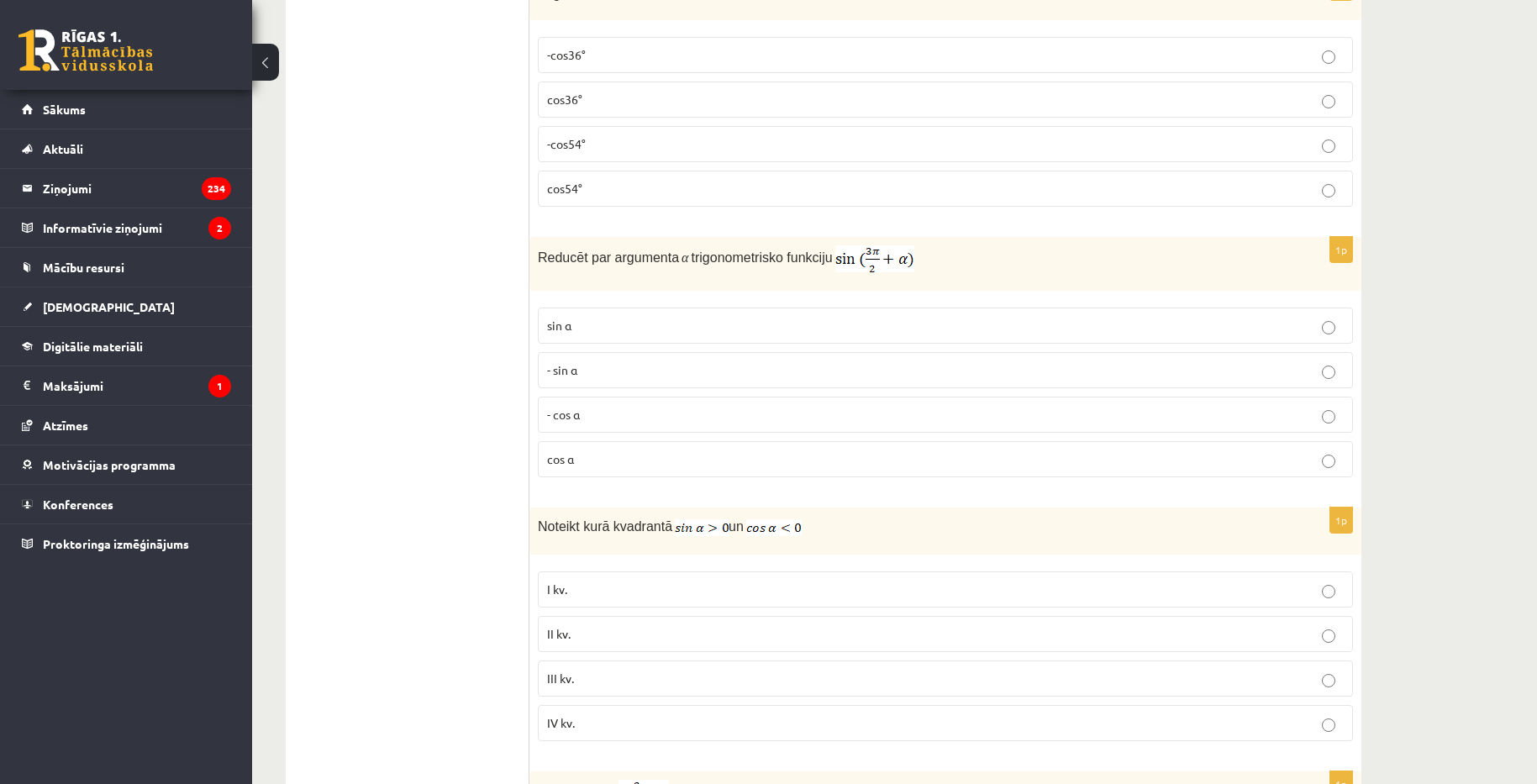
scroll to position [4116, 0]
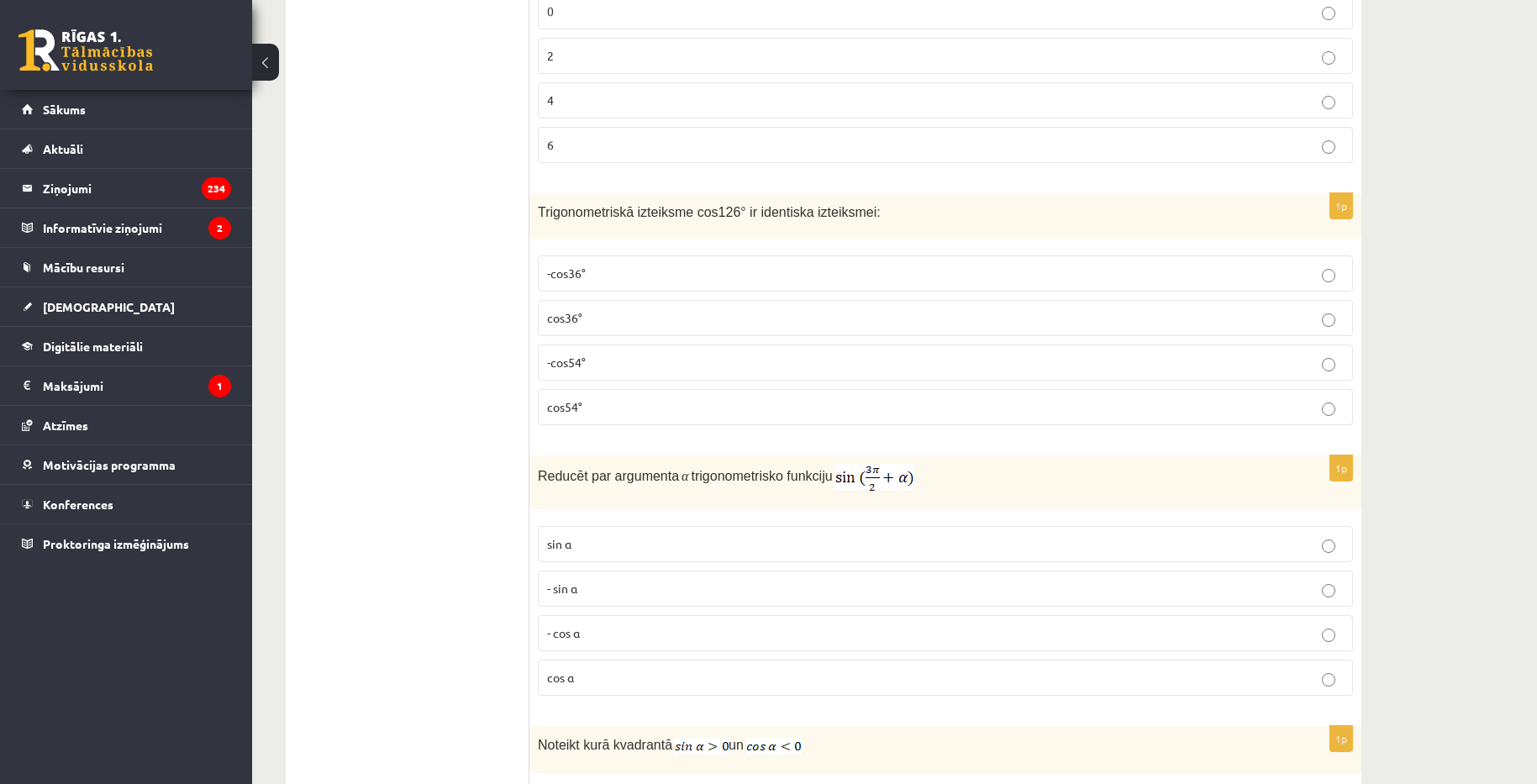
click at [673, 277] on p "-cos36°" at bounding box center [945, 273] width 796 height 17
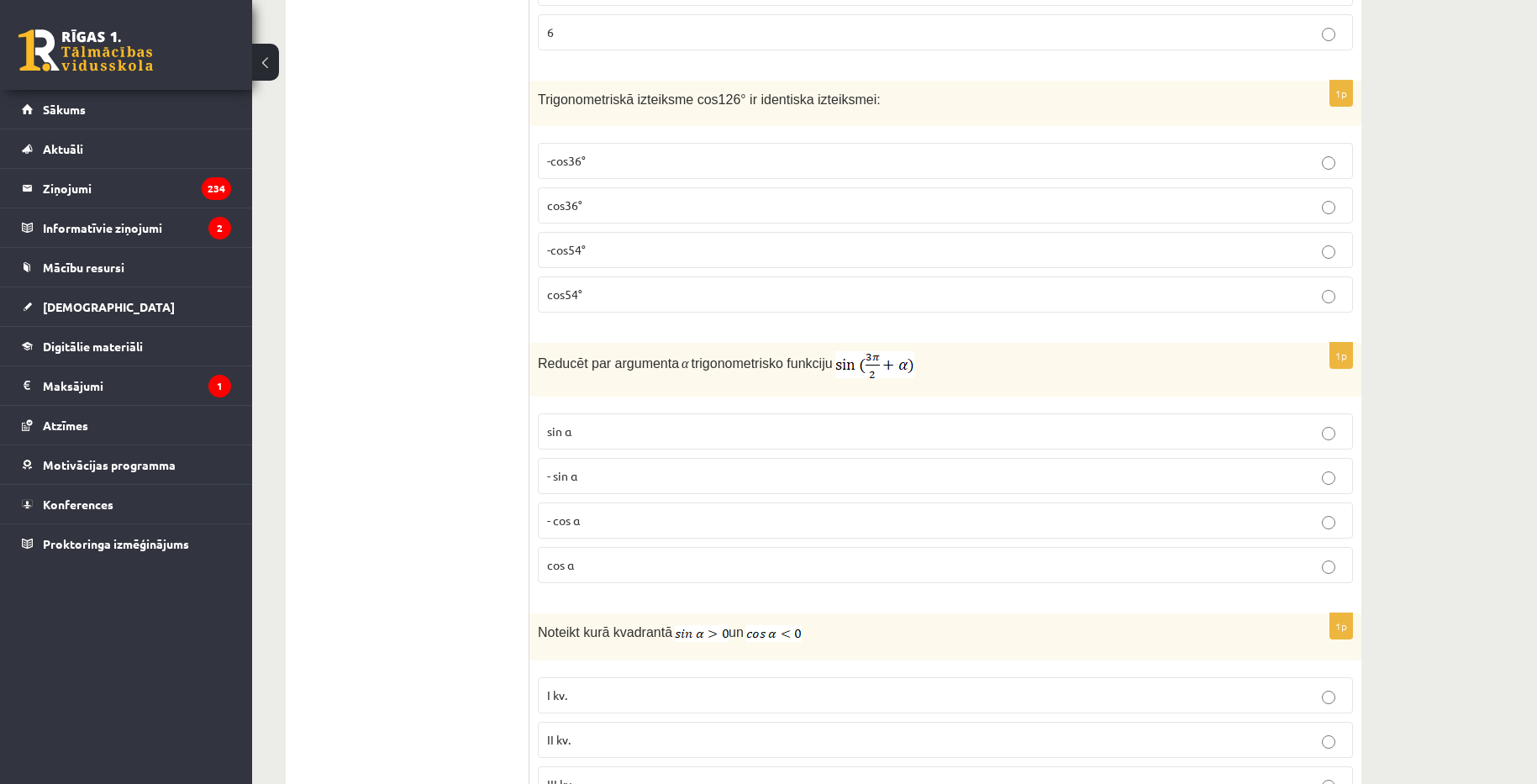
scroll to position [4367, 0]
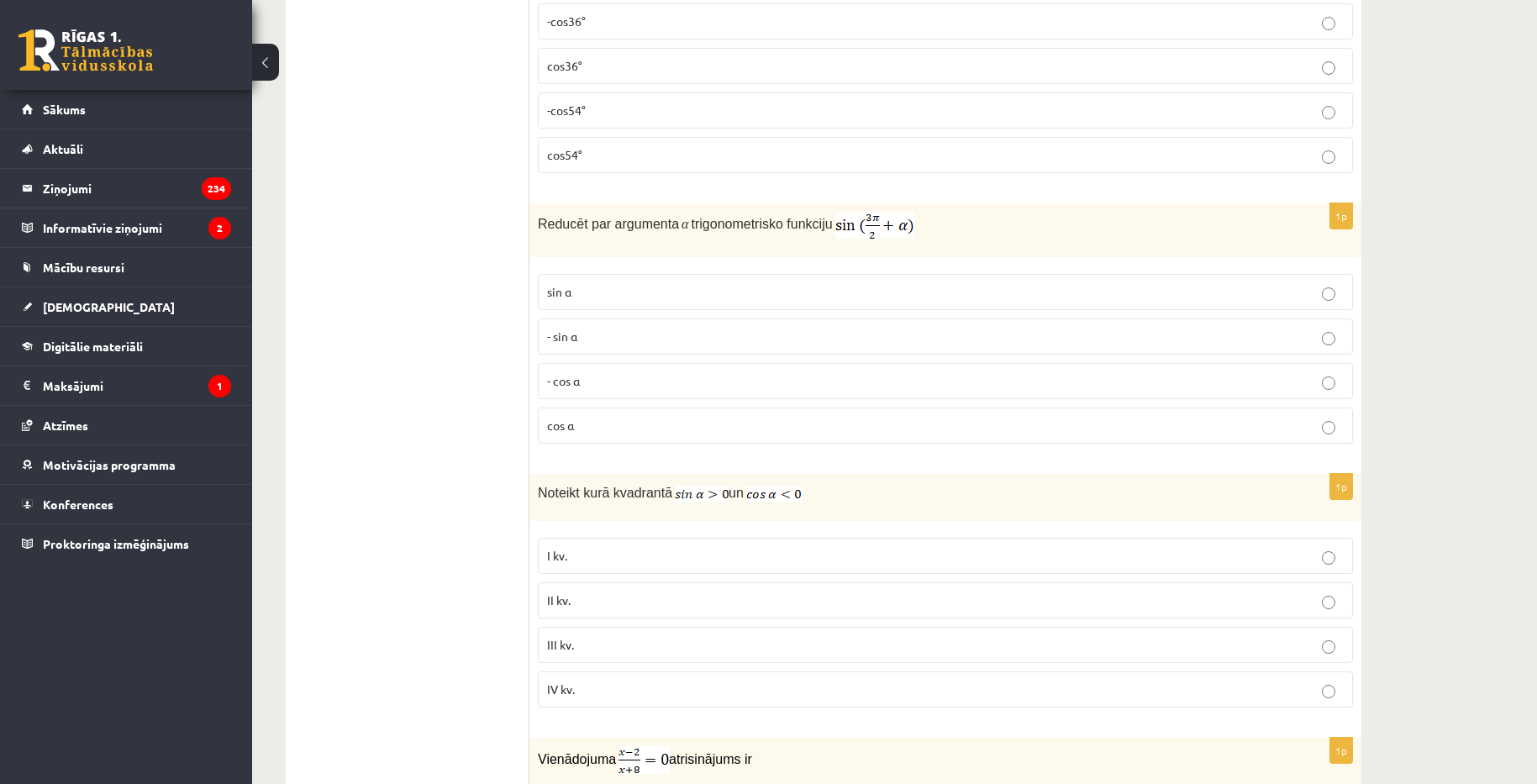
click at [673, 289] on p "sin⁡ α" at bounding box center [945, 291] width 796 height 17
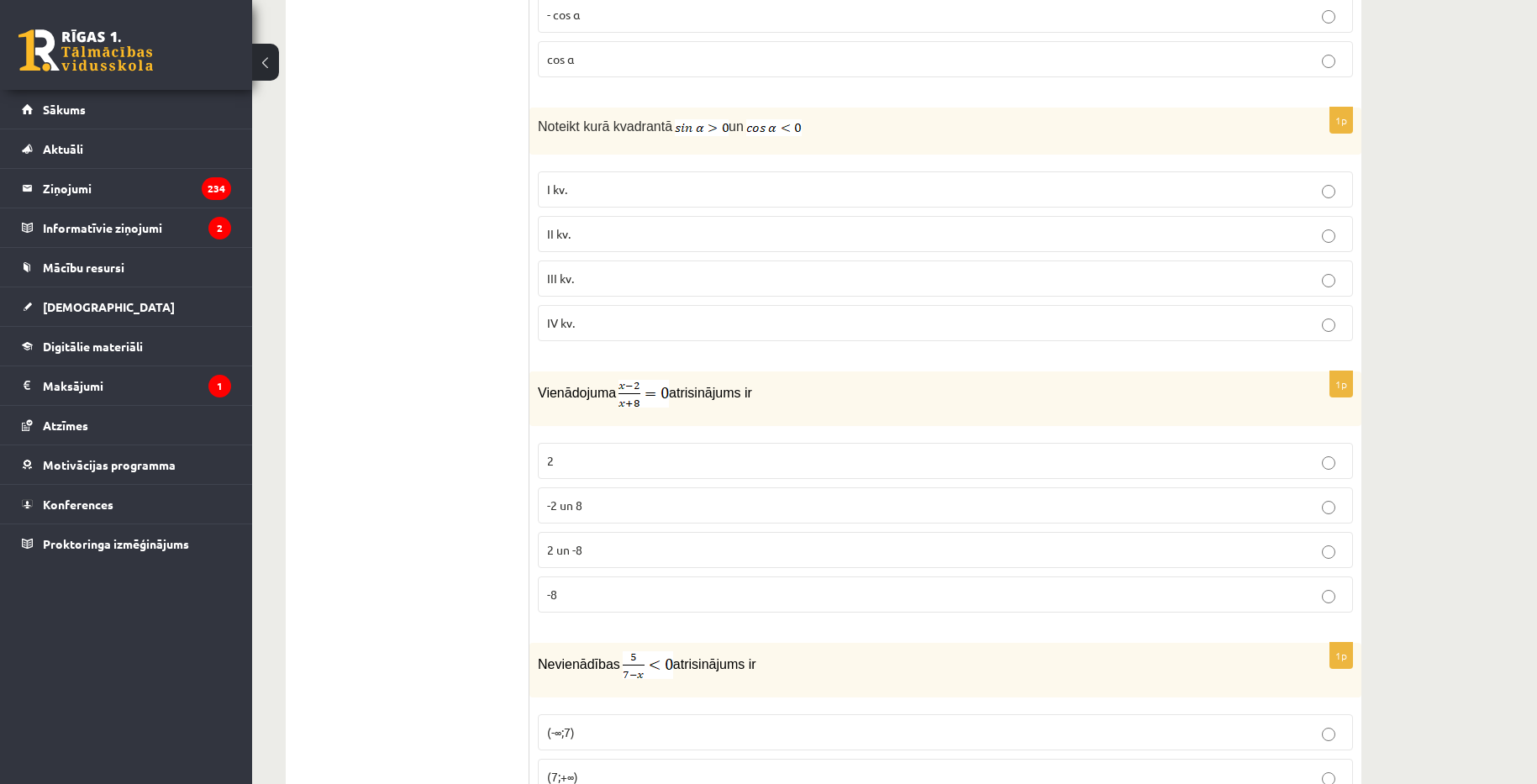
scroll to position [4703, 0]
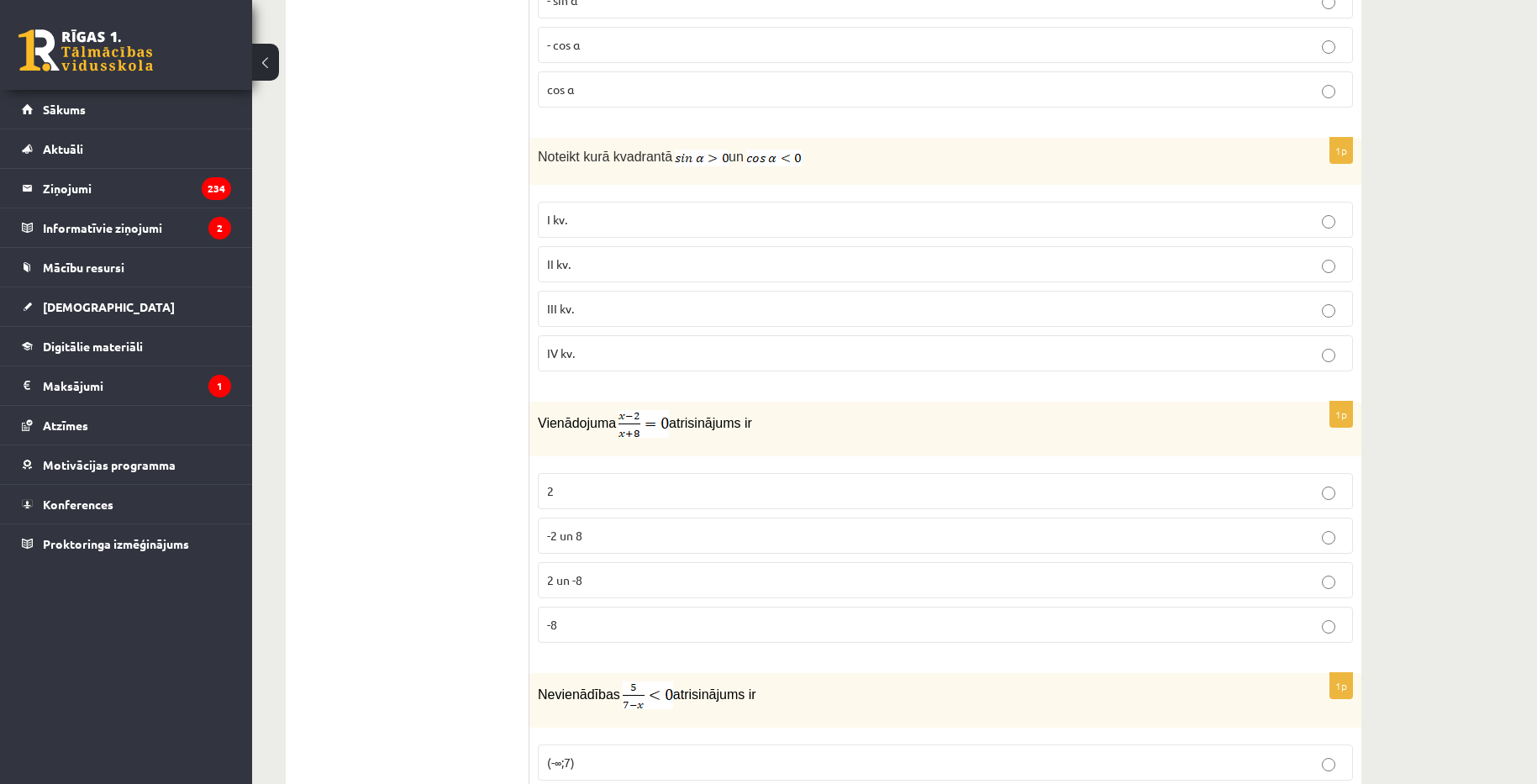
click at [736, 304] on p "III kv." at bounding box center [945, 308] width 796 height 17
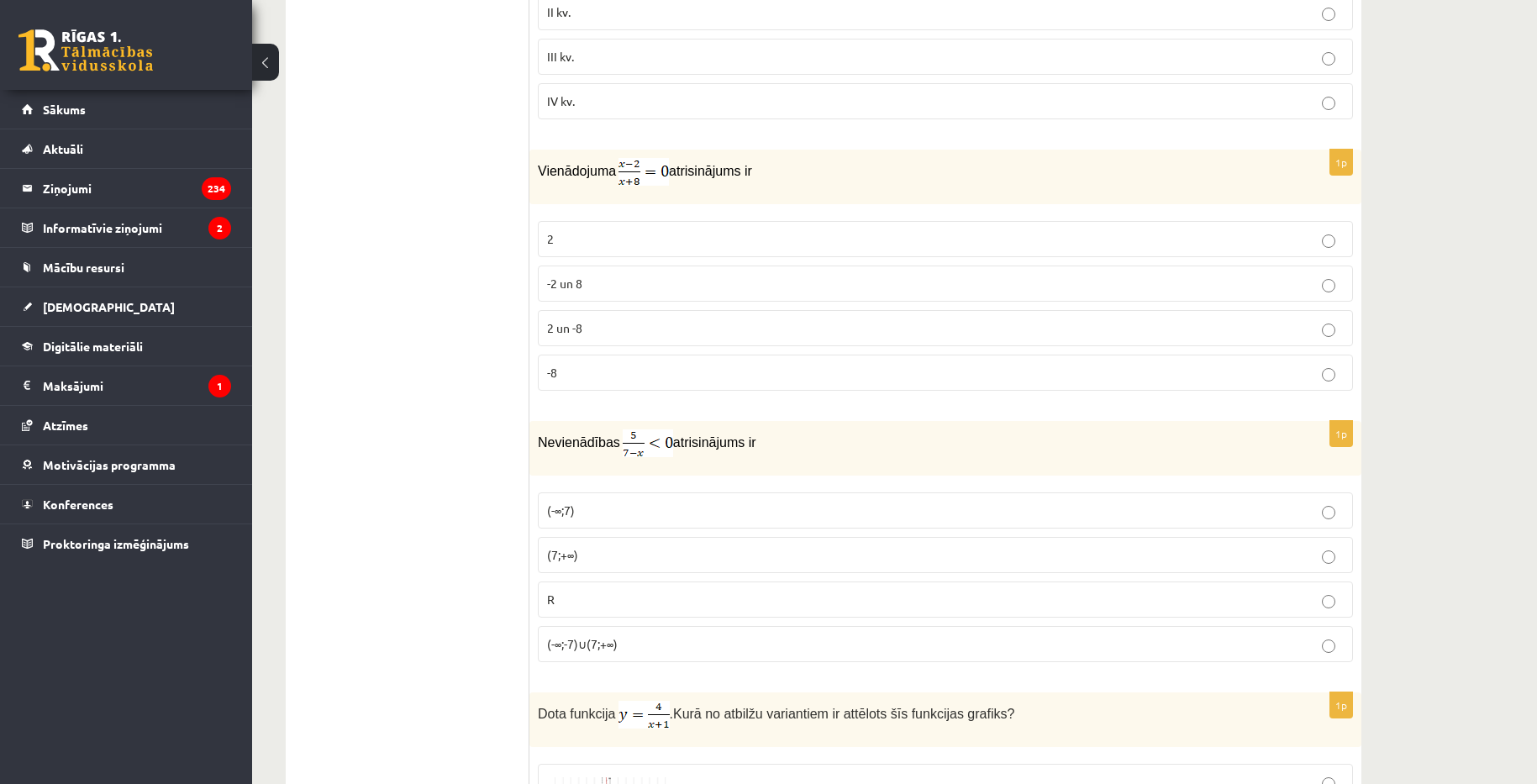
click at [694, 335] on label "2 un -8" at bounding box center [945, 328] width 815 height 36
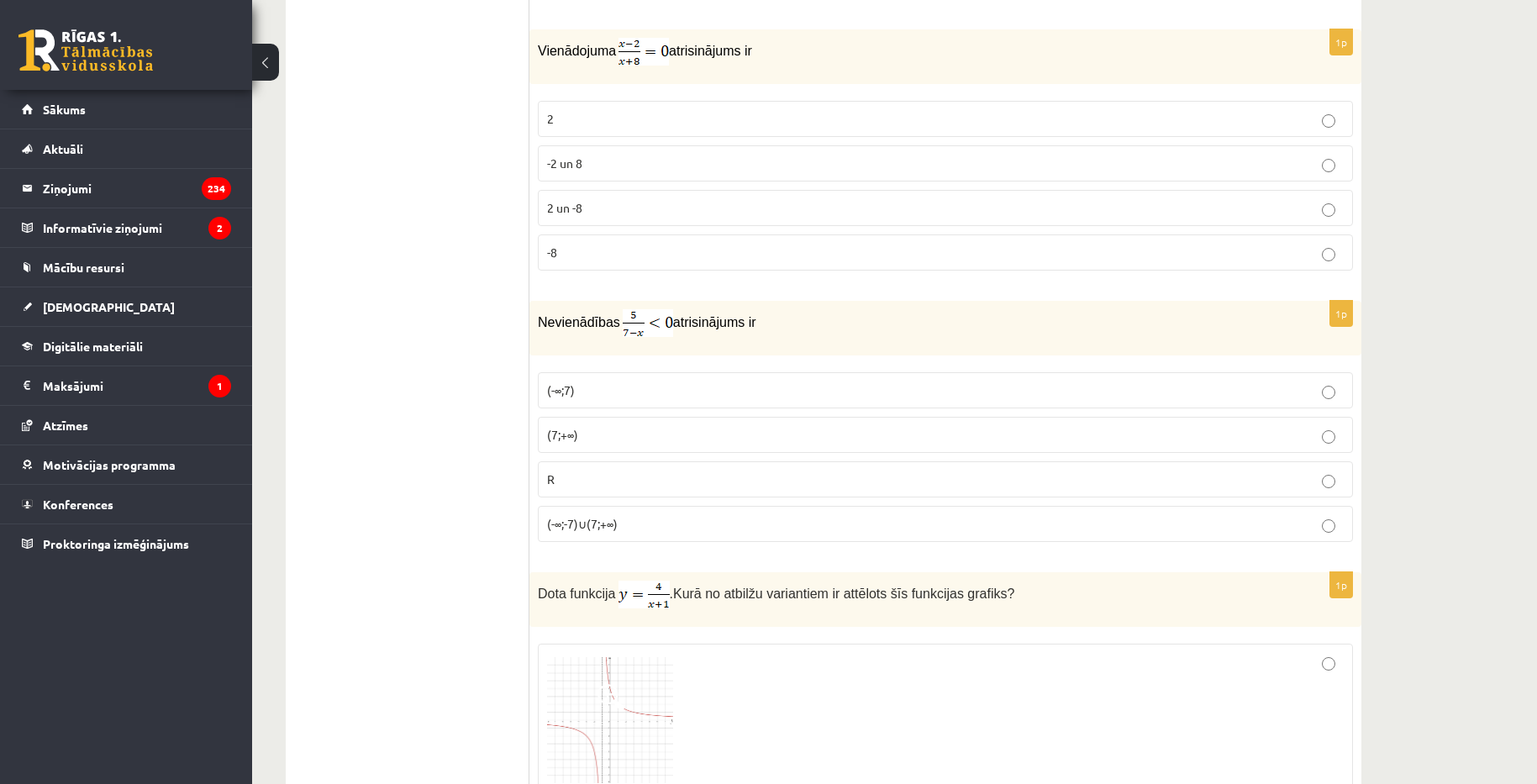
scroll to position [5207, 0]
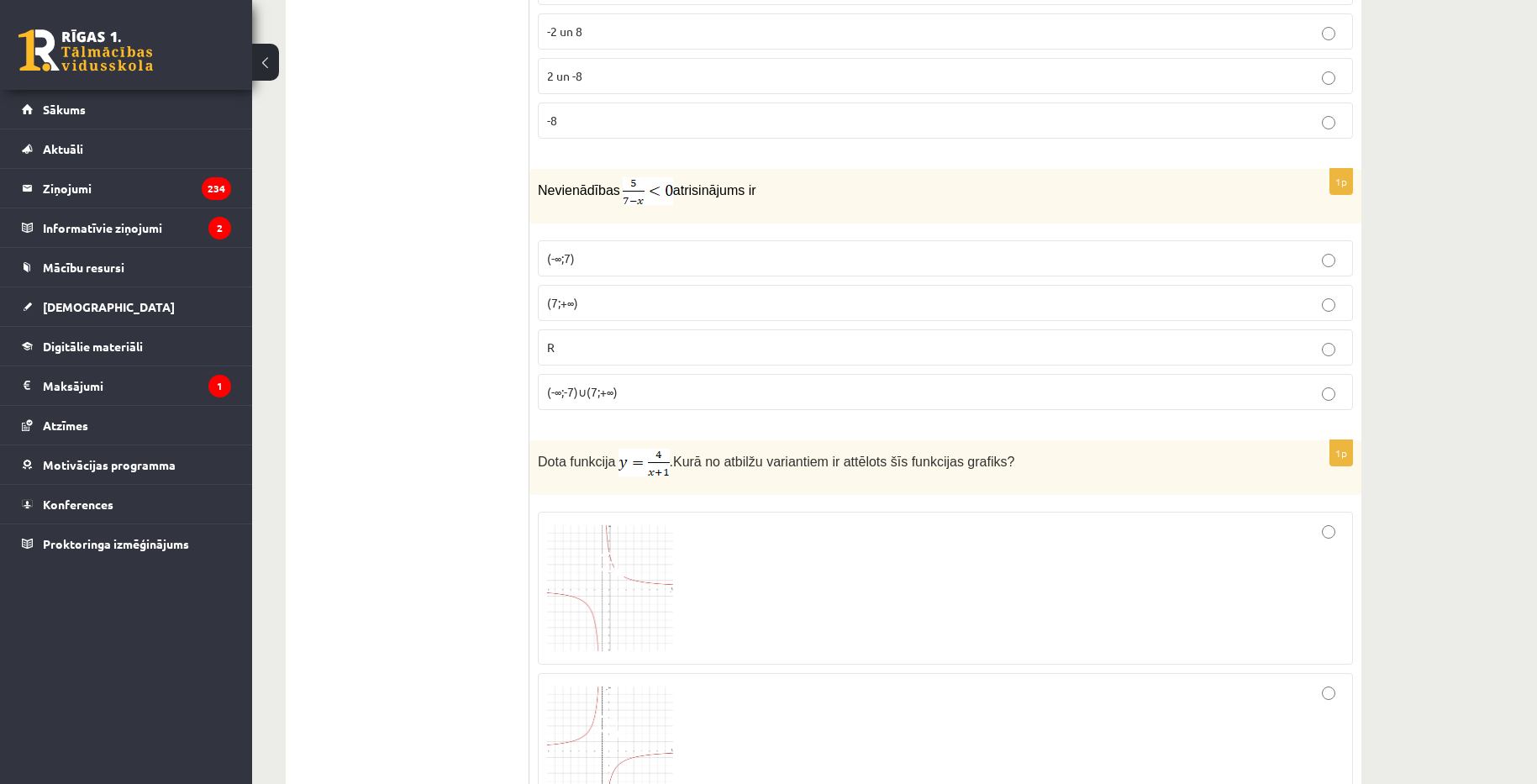
click at [763, 384] on p "(-∞;-7)∪(7;+∞)" at bounding box center [945, 391] width 796 height 17
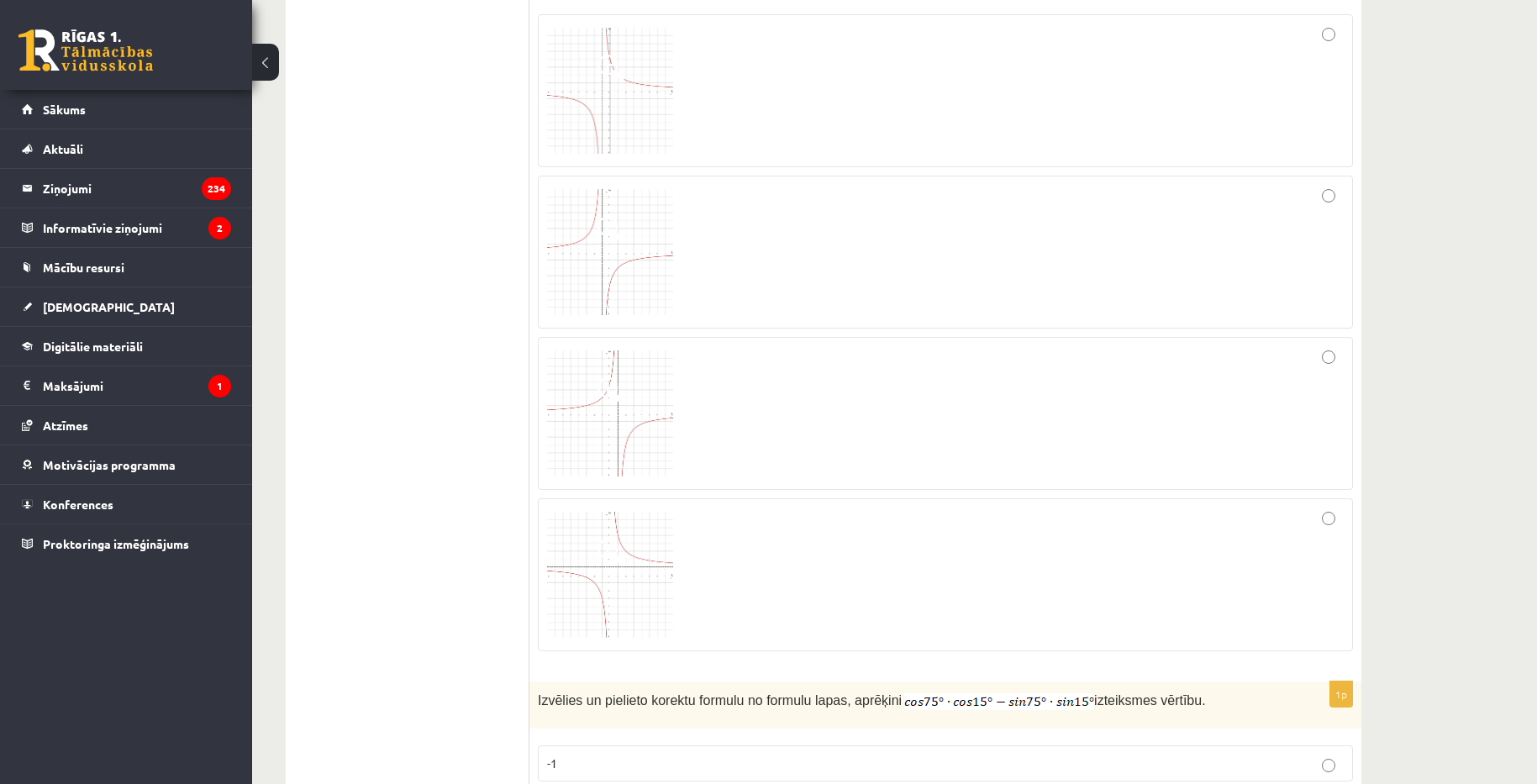
scroll to position [5711, 0]
click at [1320, 360] on div at bounding box center [945, 407] width 796 height 135
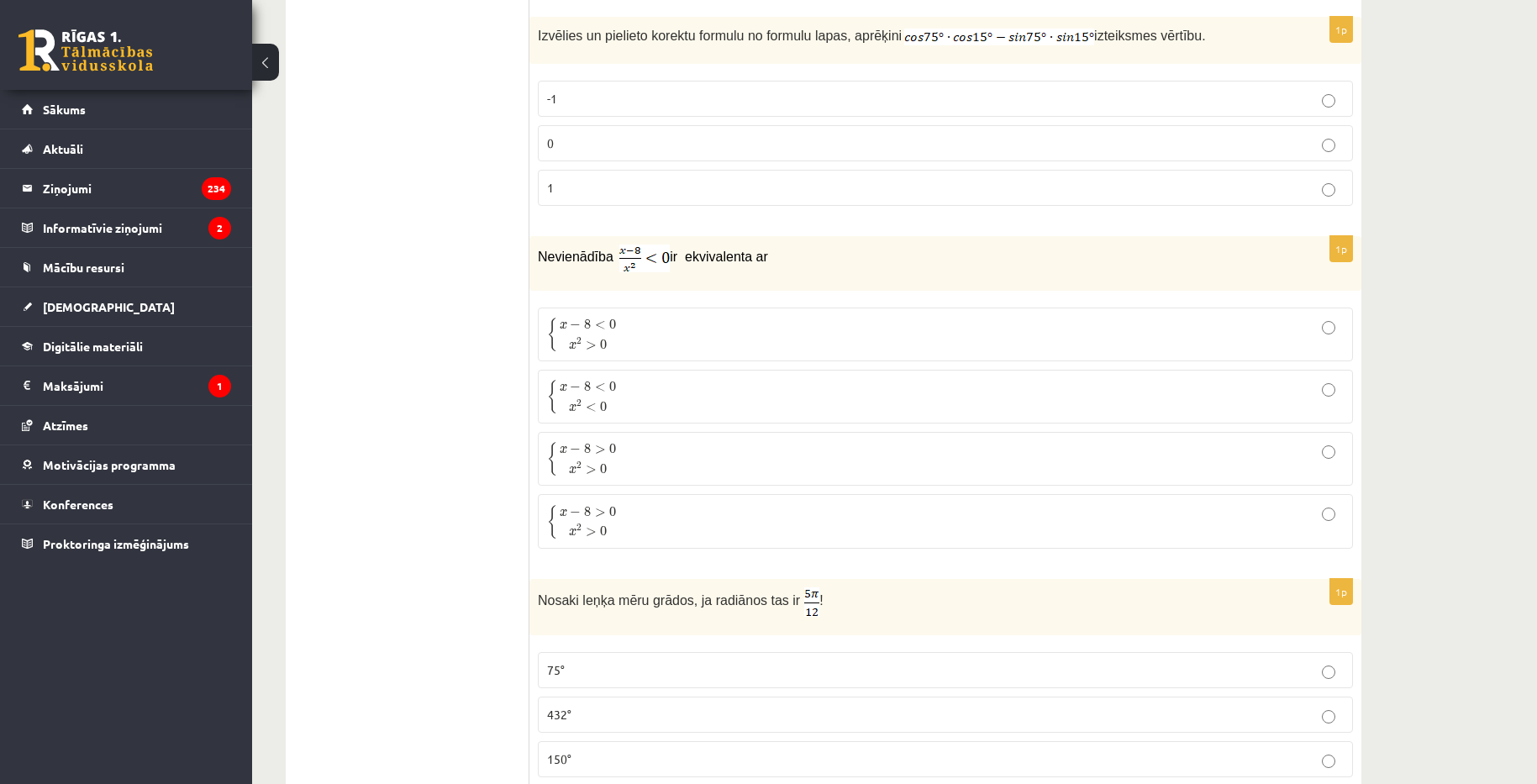
scroll to position [6383, 0]
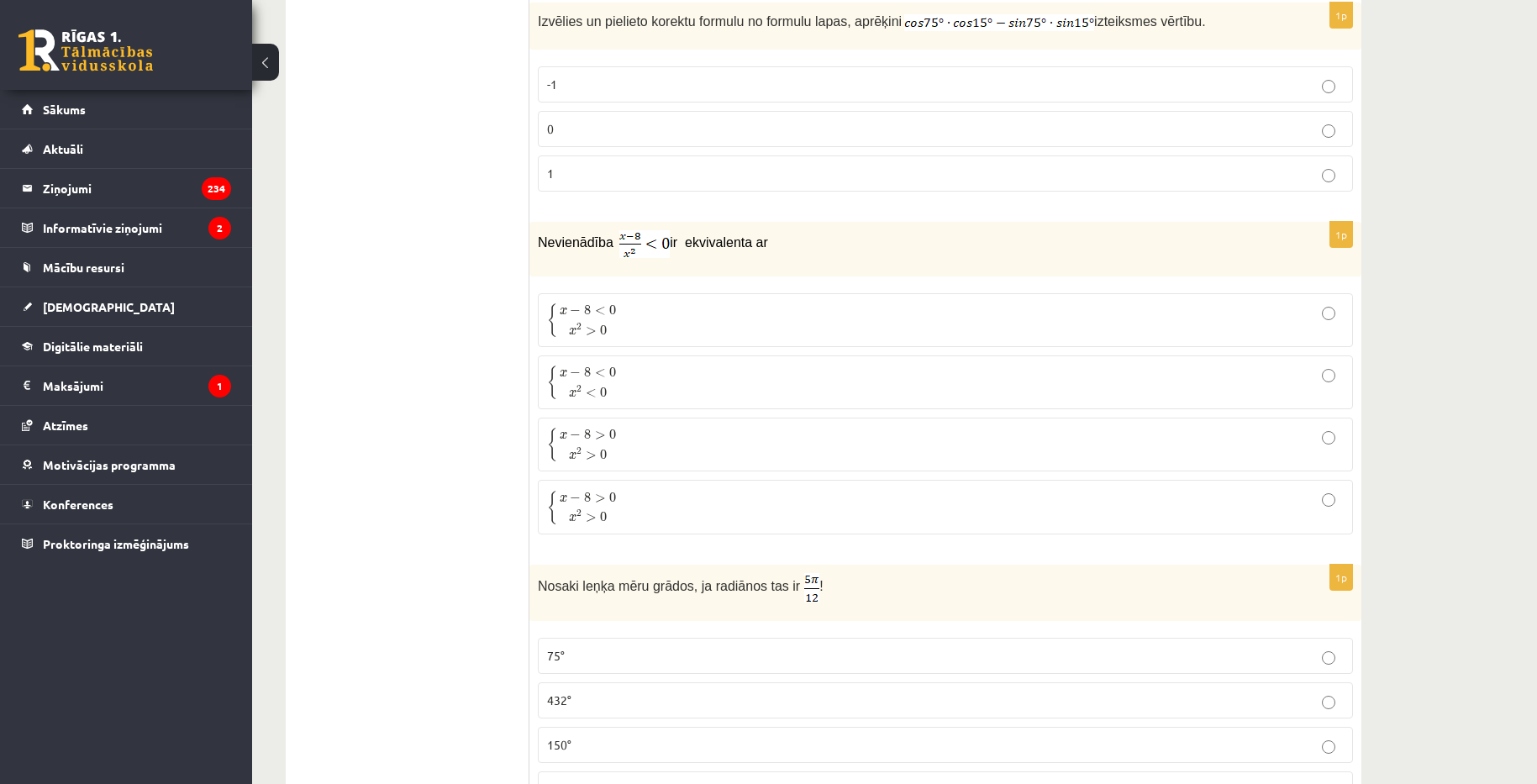
click at [1321, 501] on p "{ x − 8 > 0 x 2 > 0 { x − 8 > 0 x 2 > 0" at bounding box center [945, 506] width 796 height 35
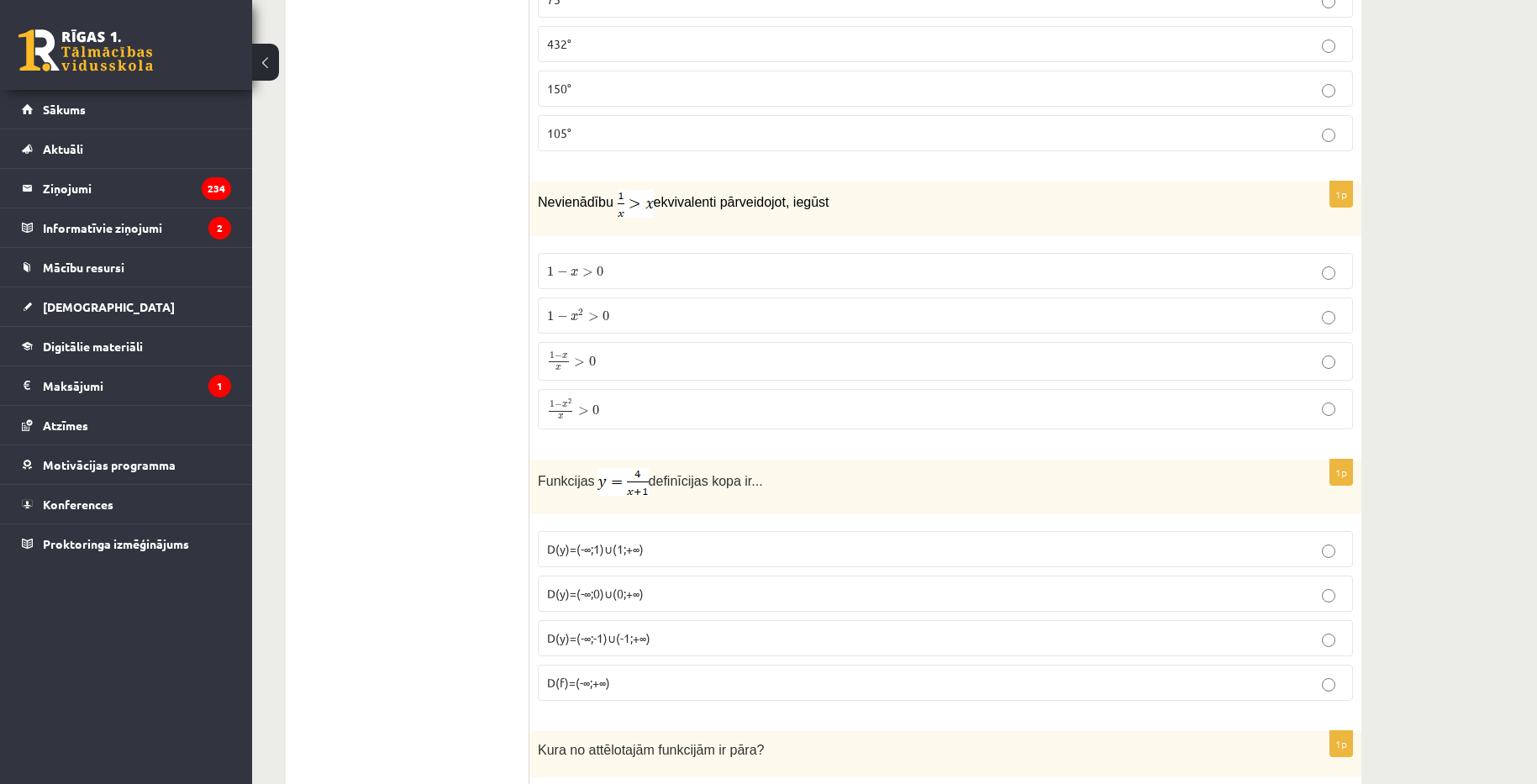
scroll to position [7054, 0]
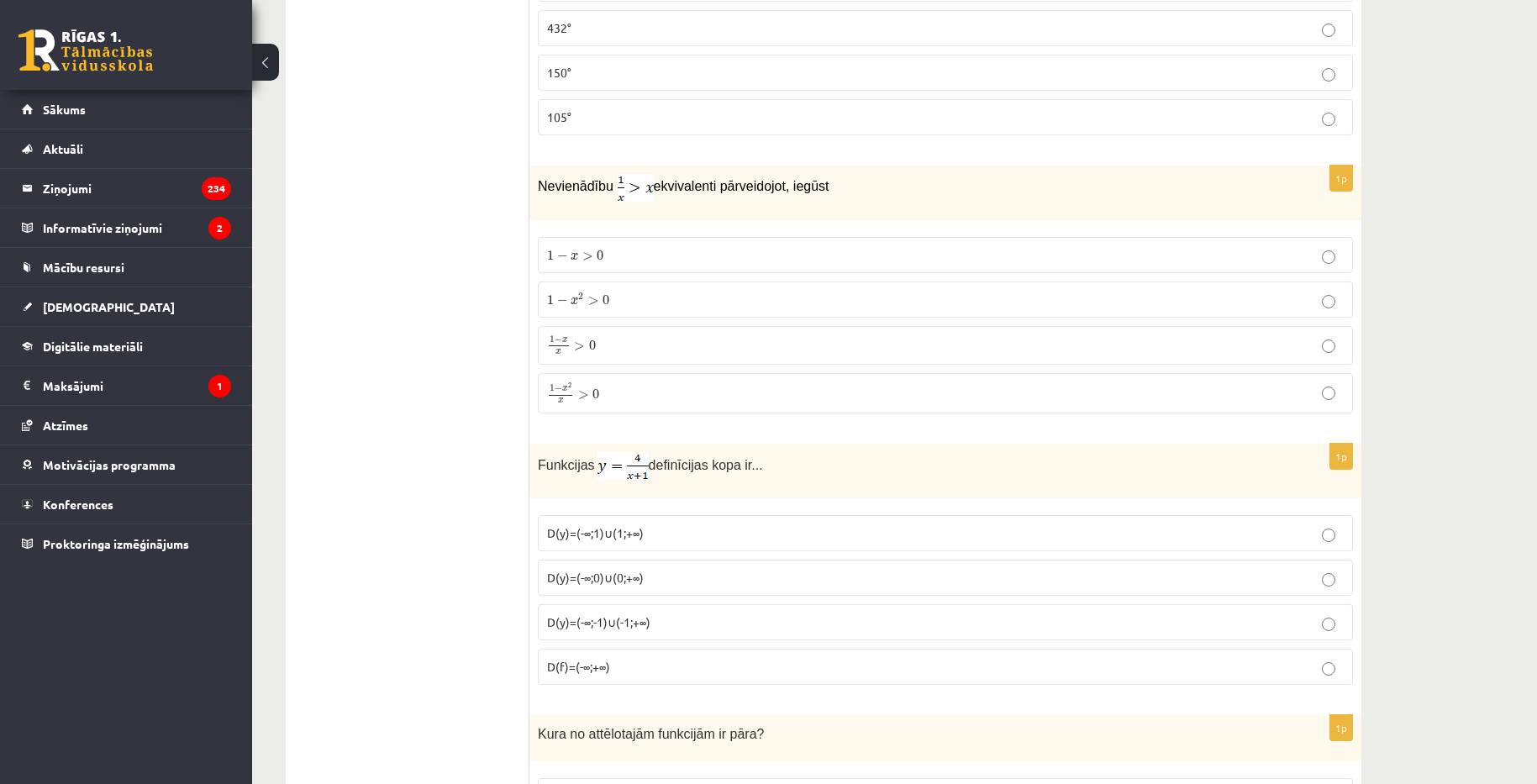
click at [1340, 341] on p "1 − x x > 0 1 − x x > 0" at bounding box center [945, 345] width 796 height 20
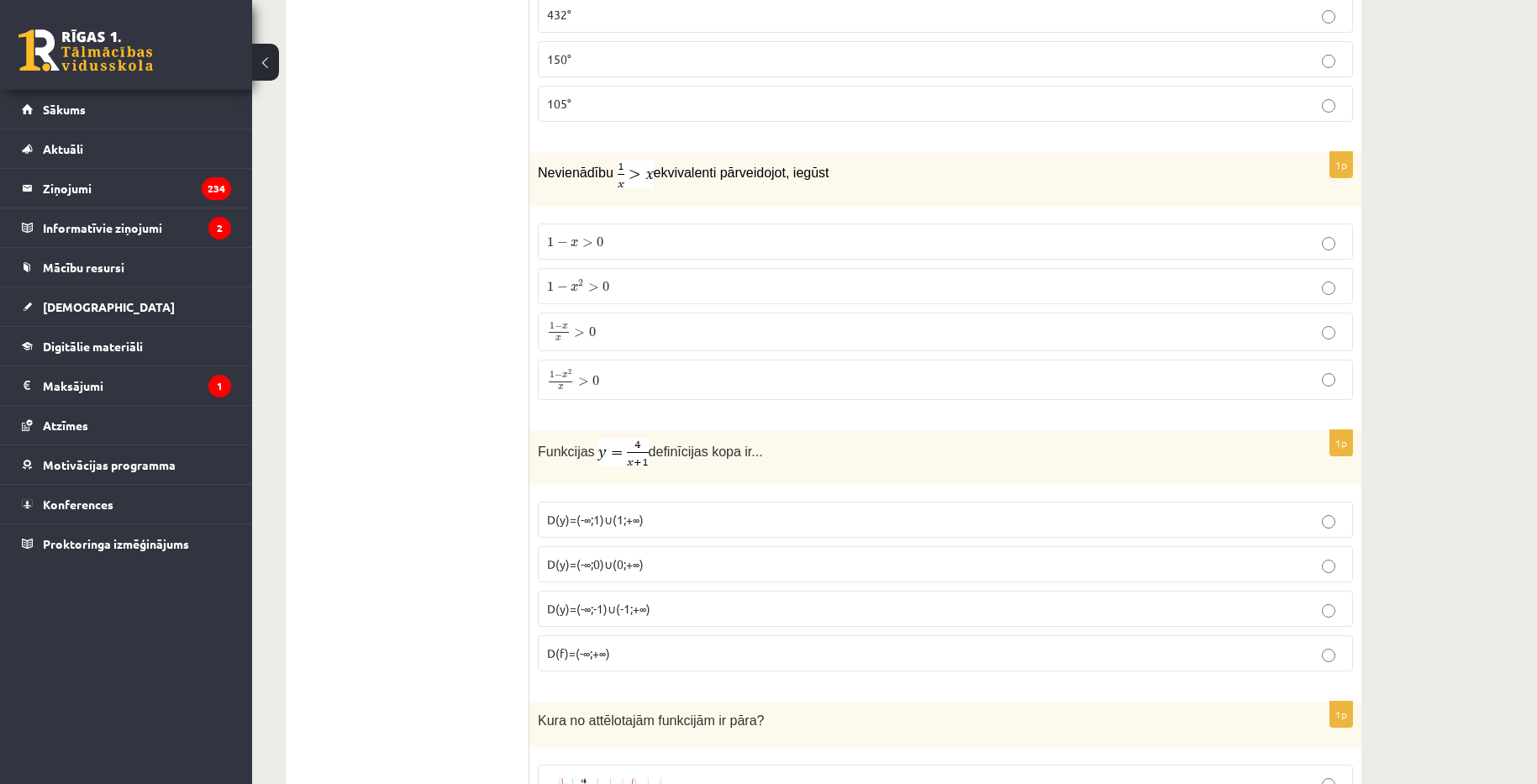
scroll to position [7306, 0]
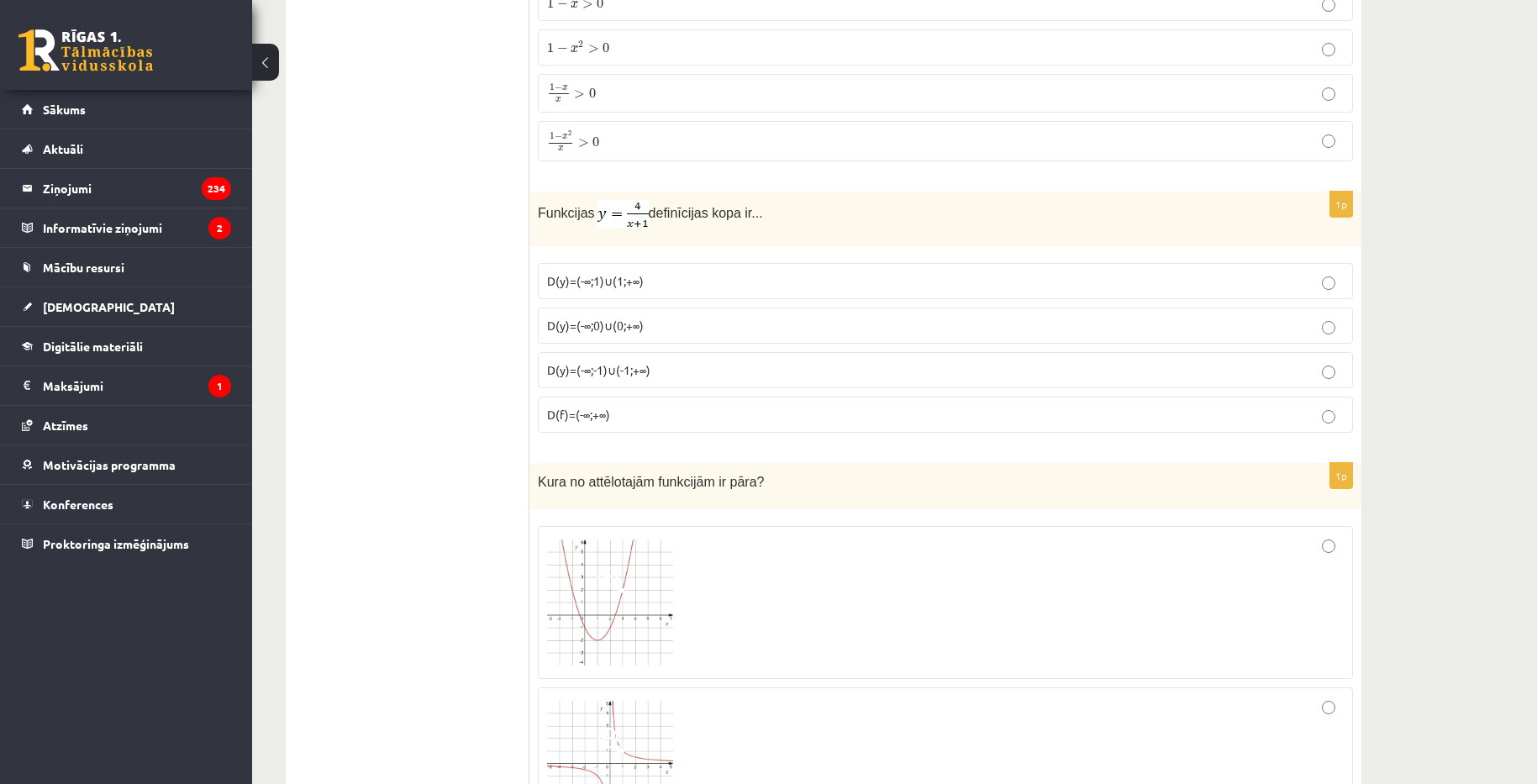
click at [1335, 280] on p "D(y)=(-∞;1)∪(1;+∞)" at bounding box center [945, 280] width 796 height 17
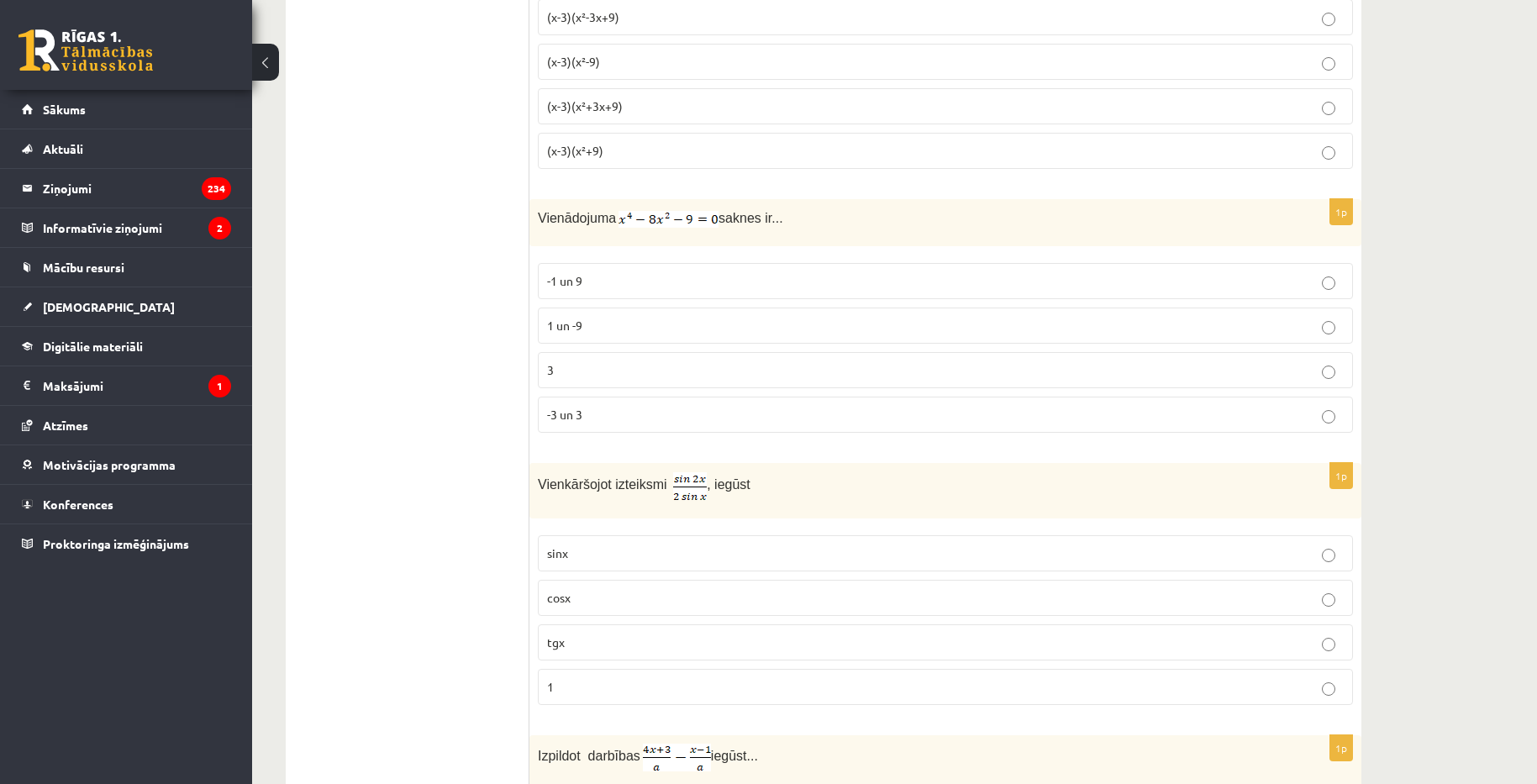
scroll to position [0, 0]
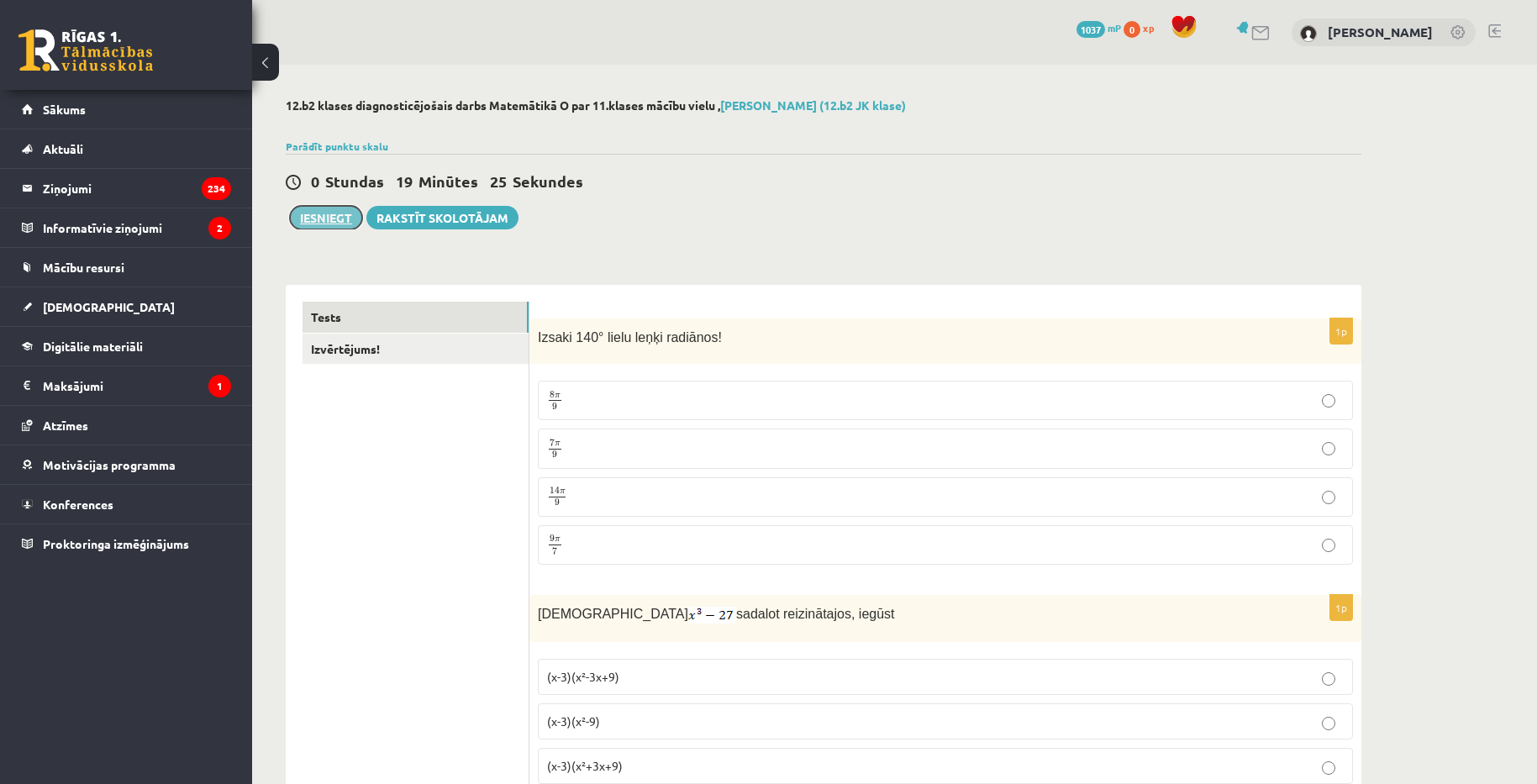
click at [317, 225] on button "Iesniegt" at bounding box center [326, 217] width 72 height 24
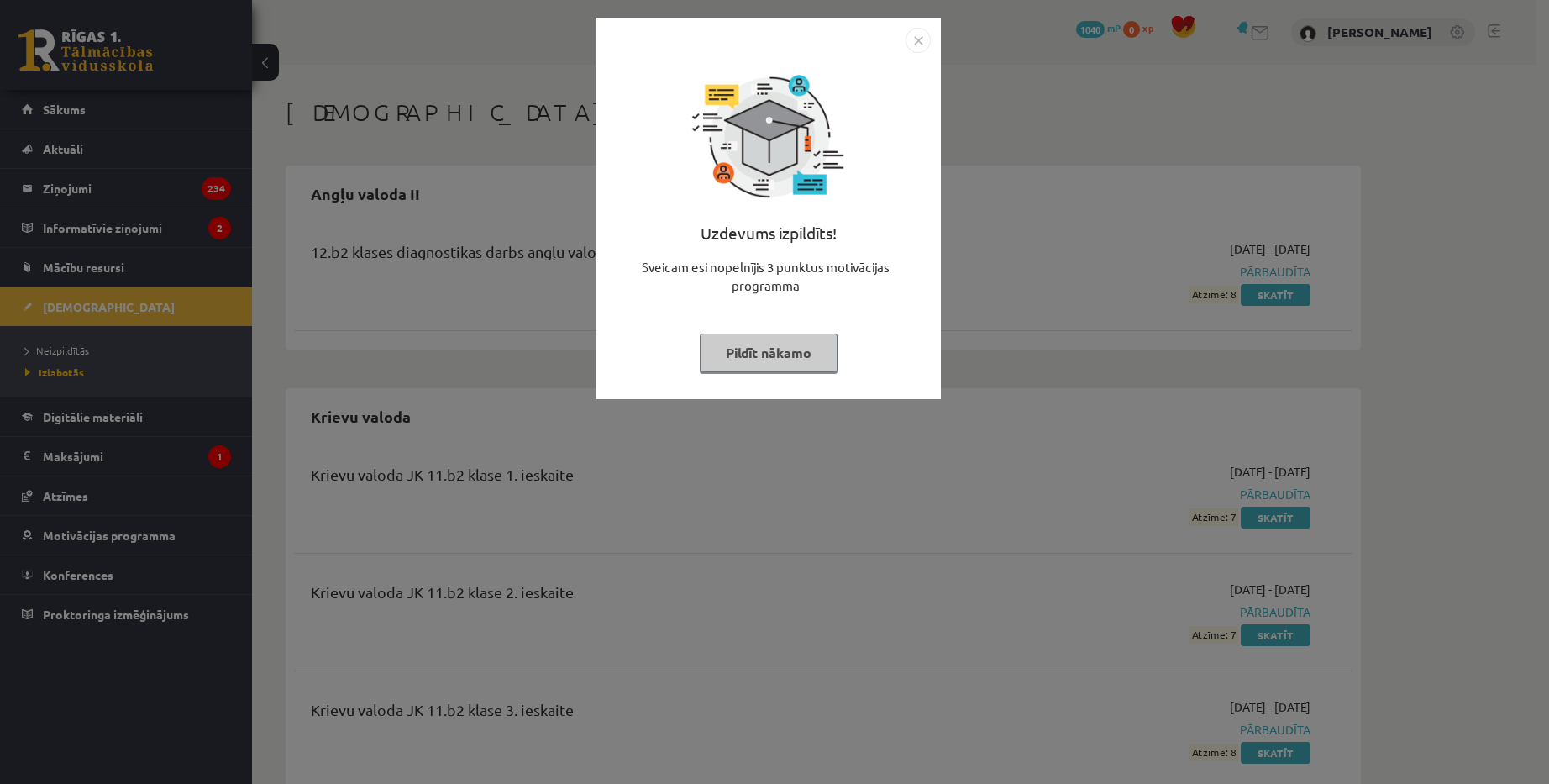
click at [919, 43] on img "Close" at bounding box center [918, 40] width 25 height 25
